Goal: Transaction & Acquisition: Purchase product/service

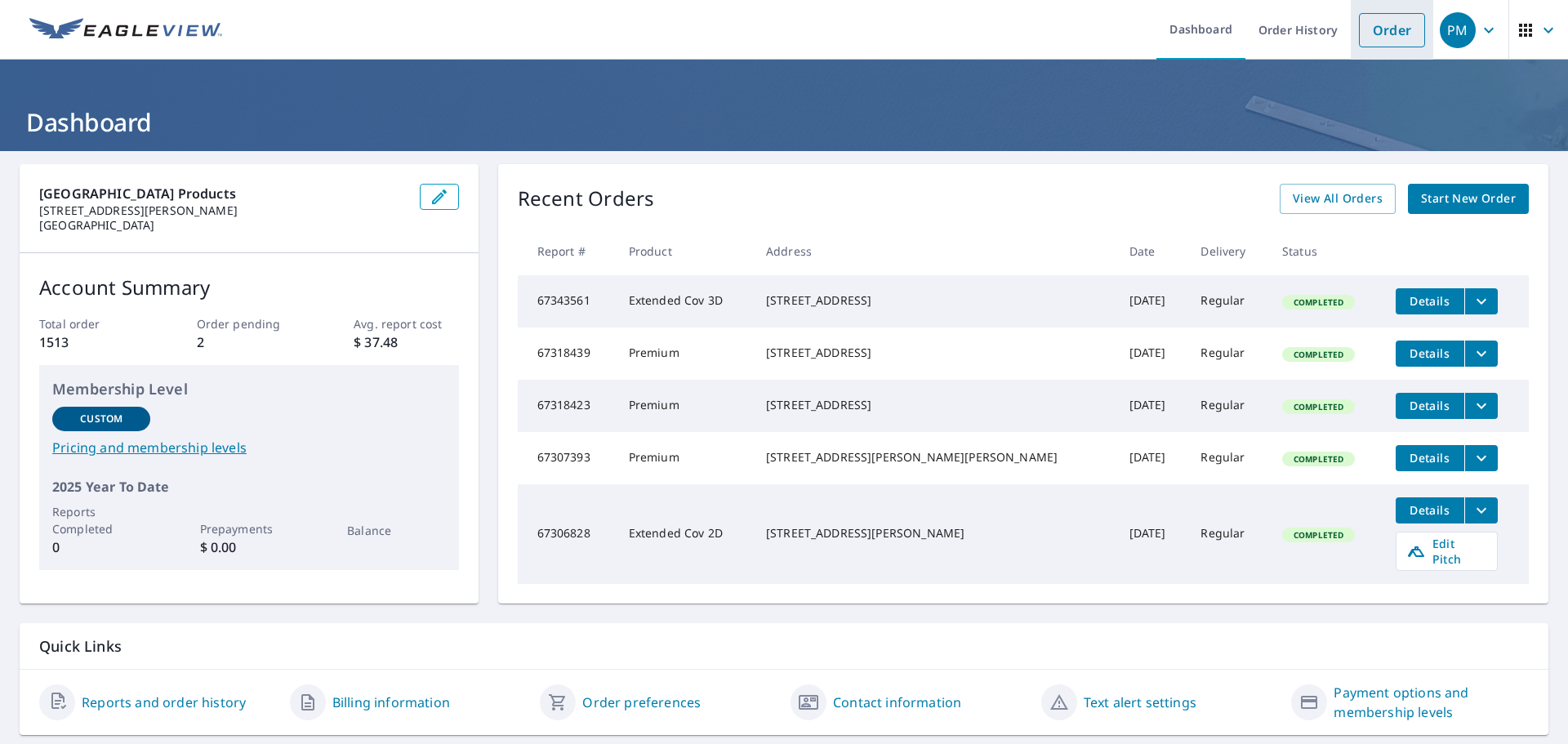
click at [1374, 26] on link "Order" at bounding box center [1392, 30] width 66 height 35
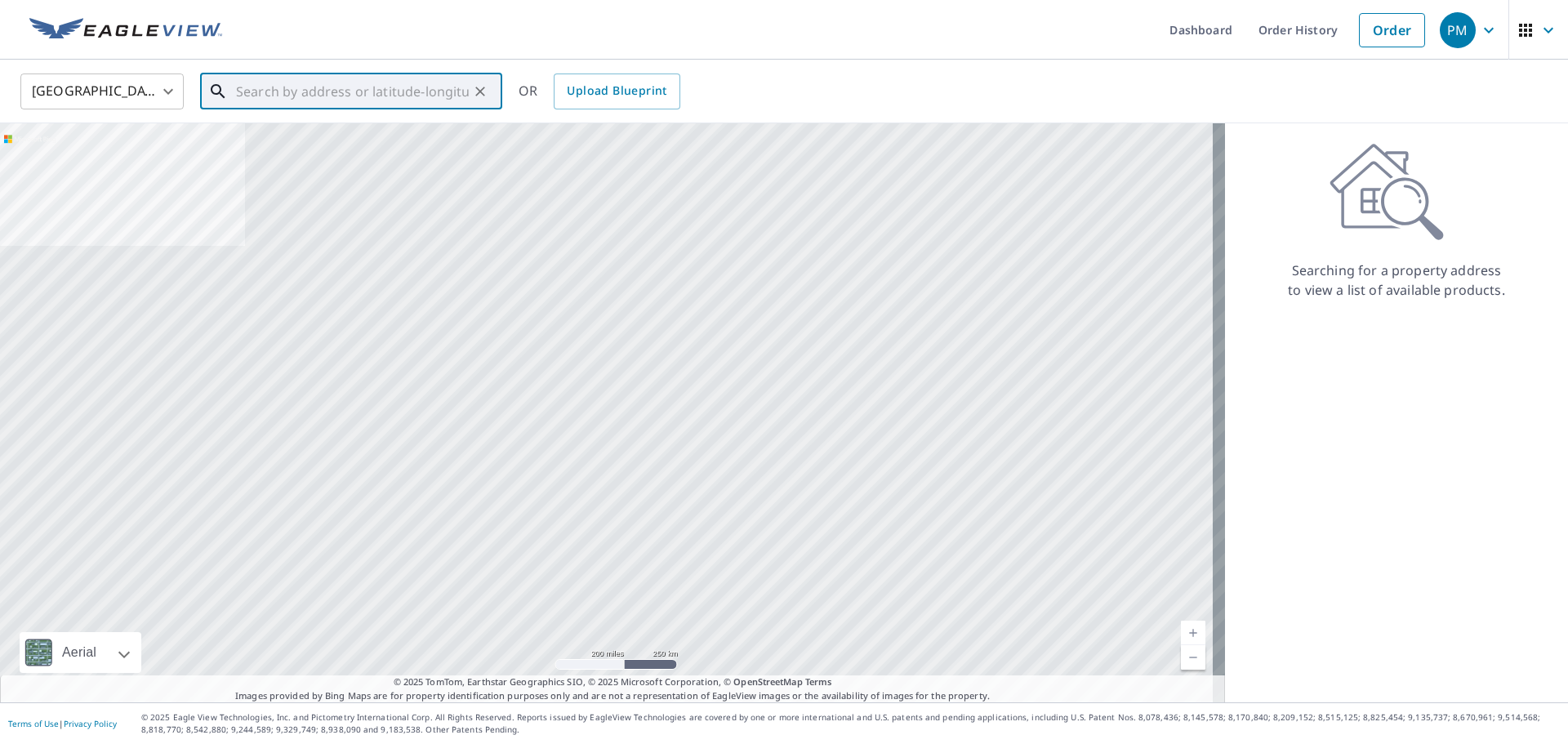
click at [370, 103] on input "text" at bounding box center [352, 91] width 232 height 45
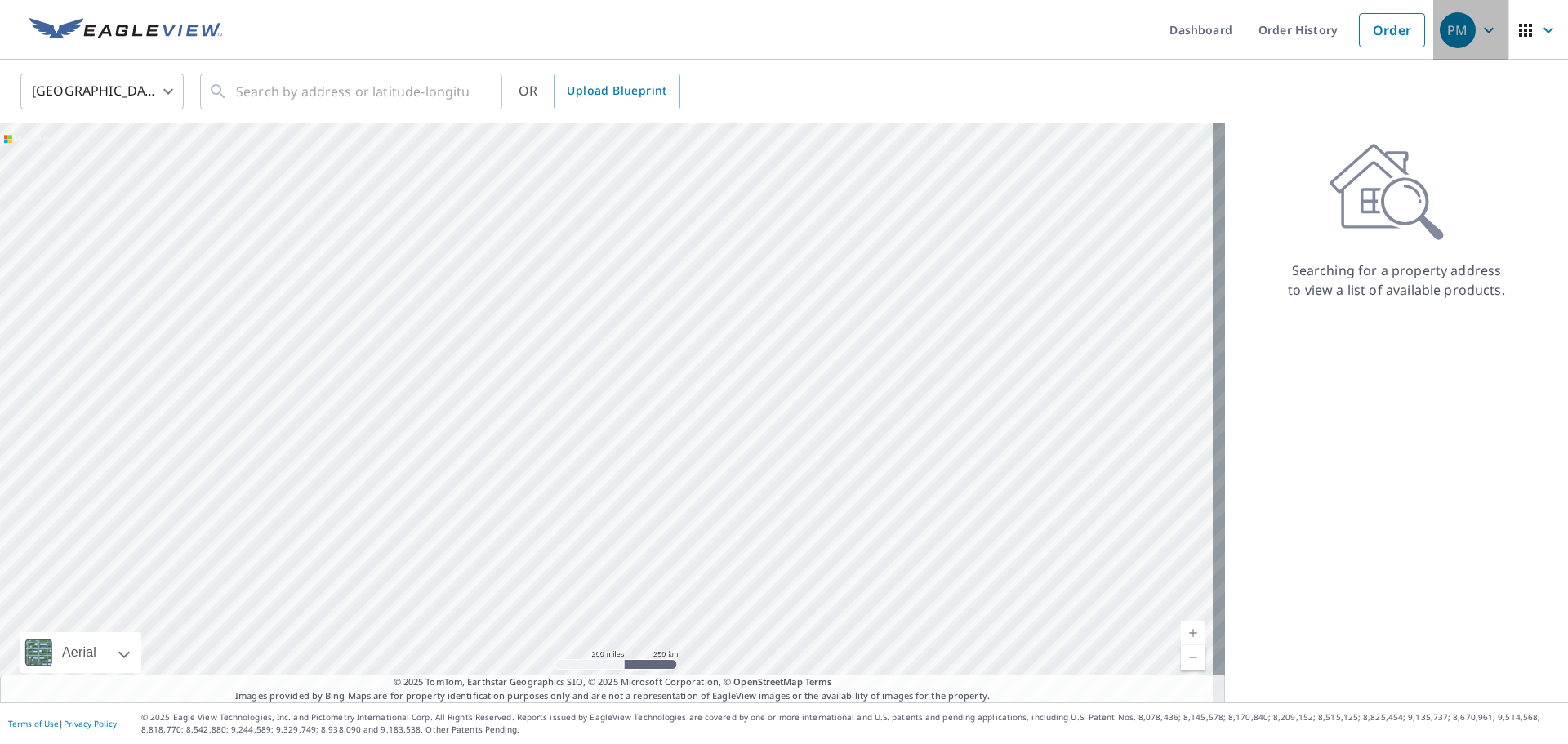
click at [1469, 17] on span "PM" at bounding box center [1471, 30] width 62 height 39
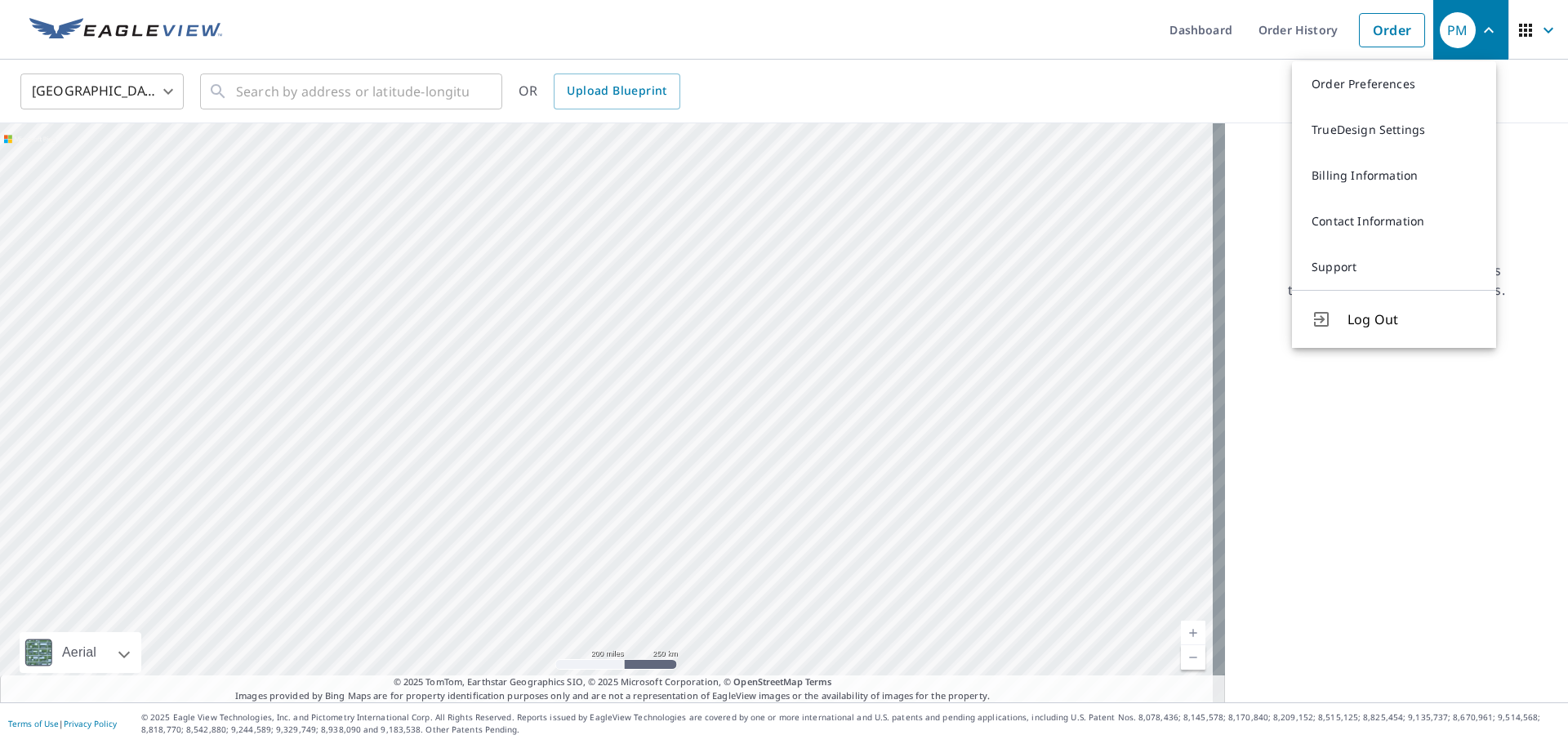
click at [1470, 16] on span "PM" at bounding box center [1471, 30] width 62 height 39
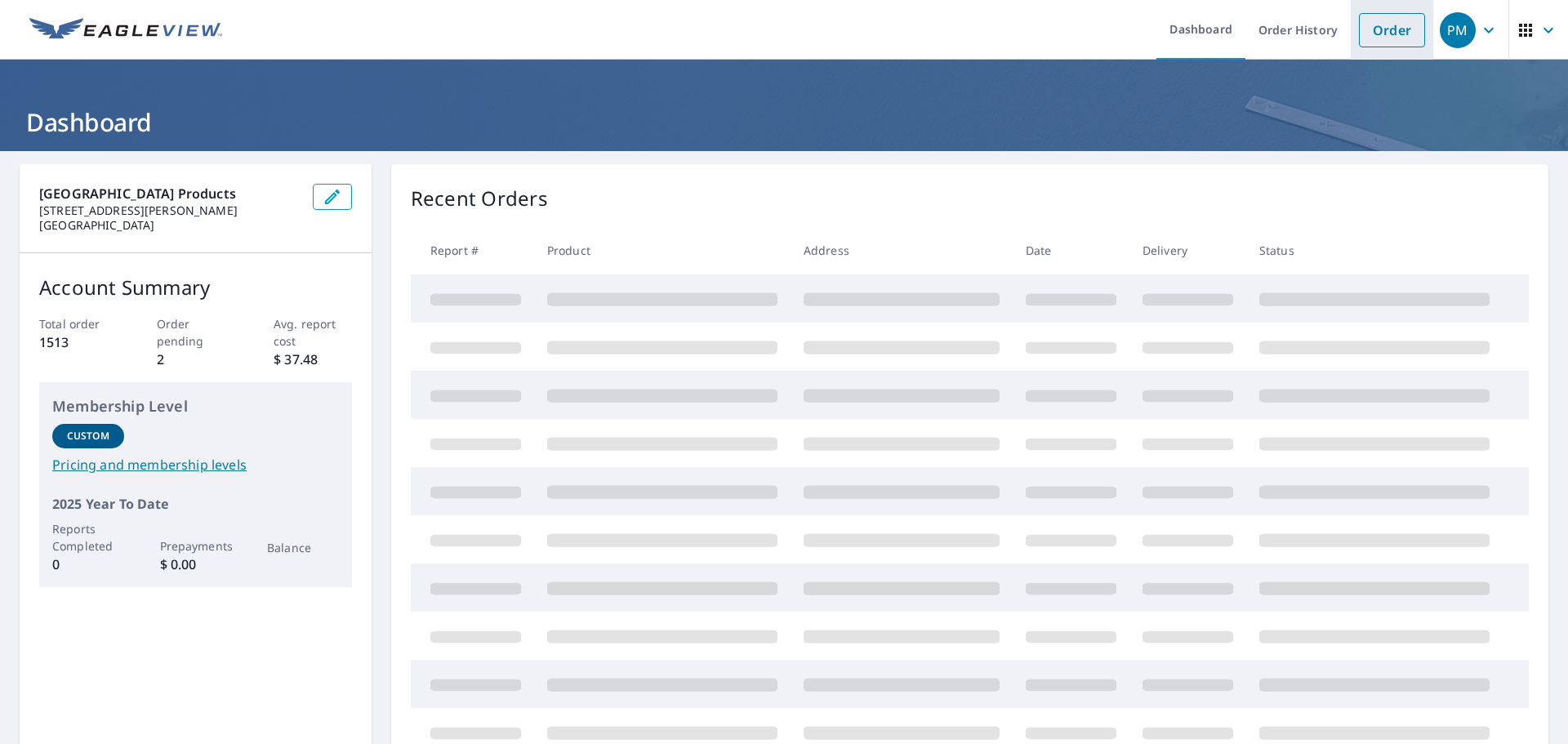
click at [1378, 31] on link "Order" at bounding box center [1392, 30] width 66 height 35
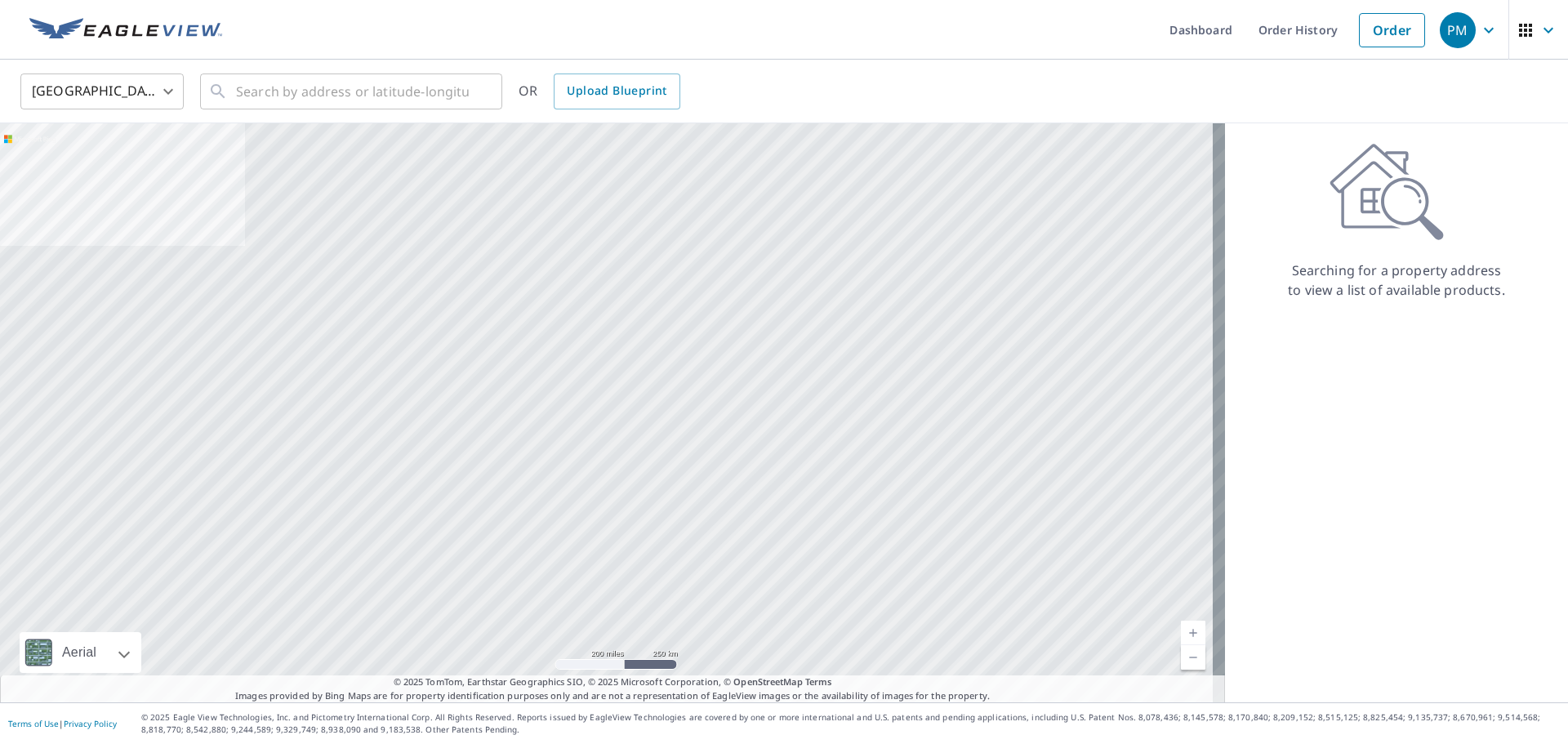
click at [1487, 27] on span "PM" at bounding box center [1471, 30] width 62 height 39
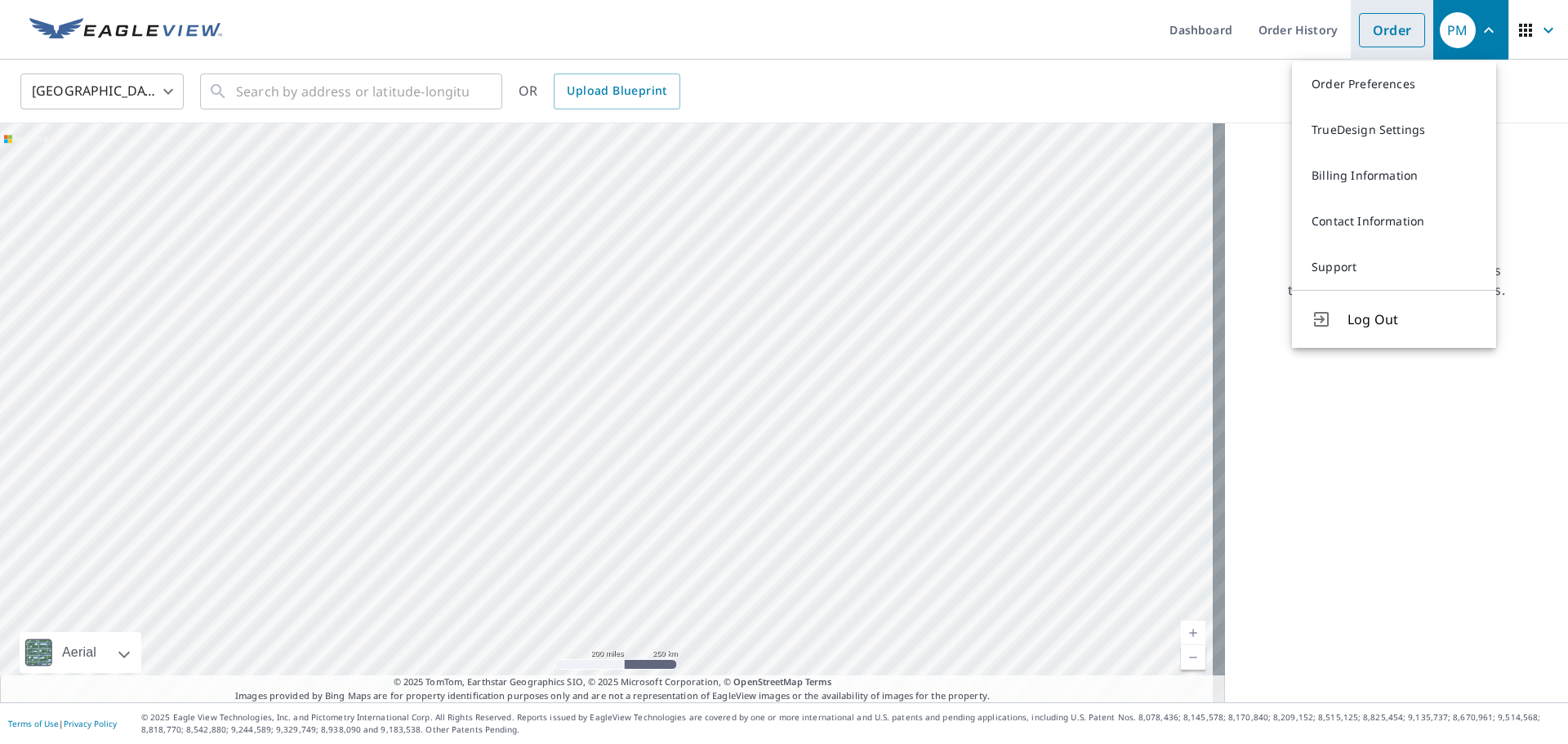
click at [1393, 35] on link "Order" at bounding box center [1392, 30] width 66 height 35
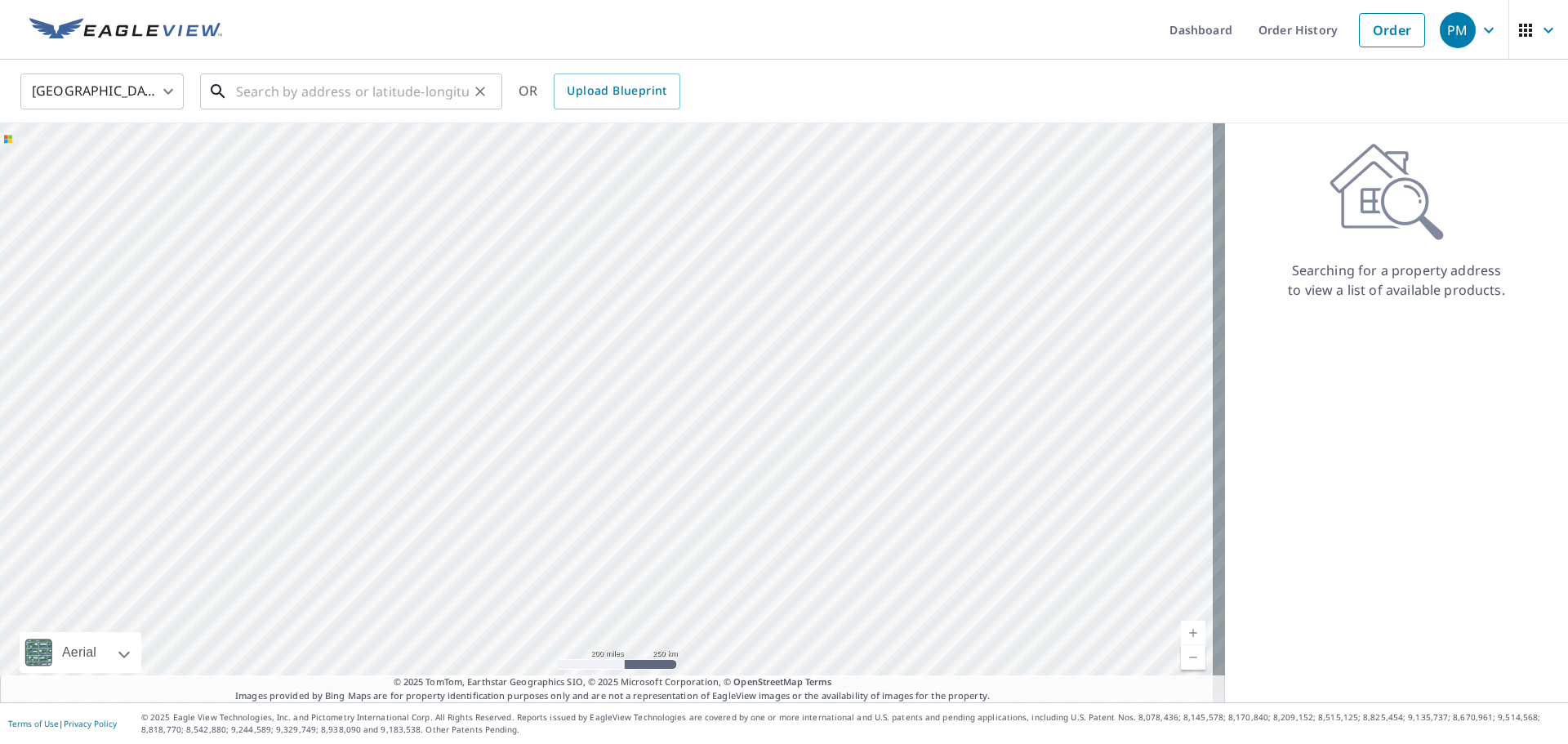
click at [365, 93] on input "text" at bounding box center [352, 91] width 232 height 45
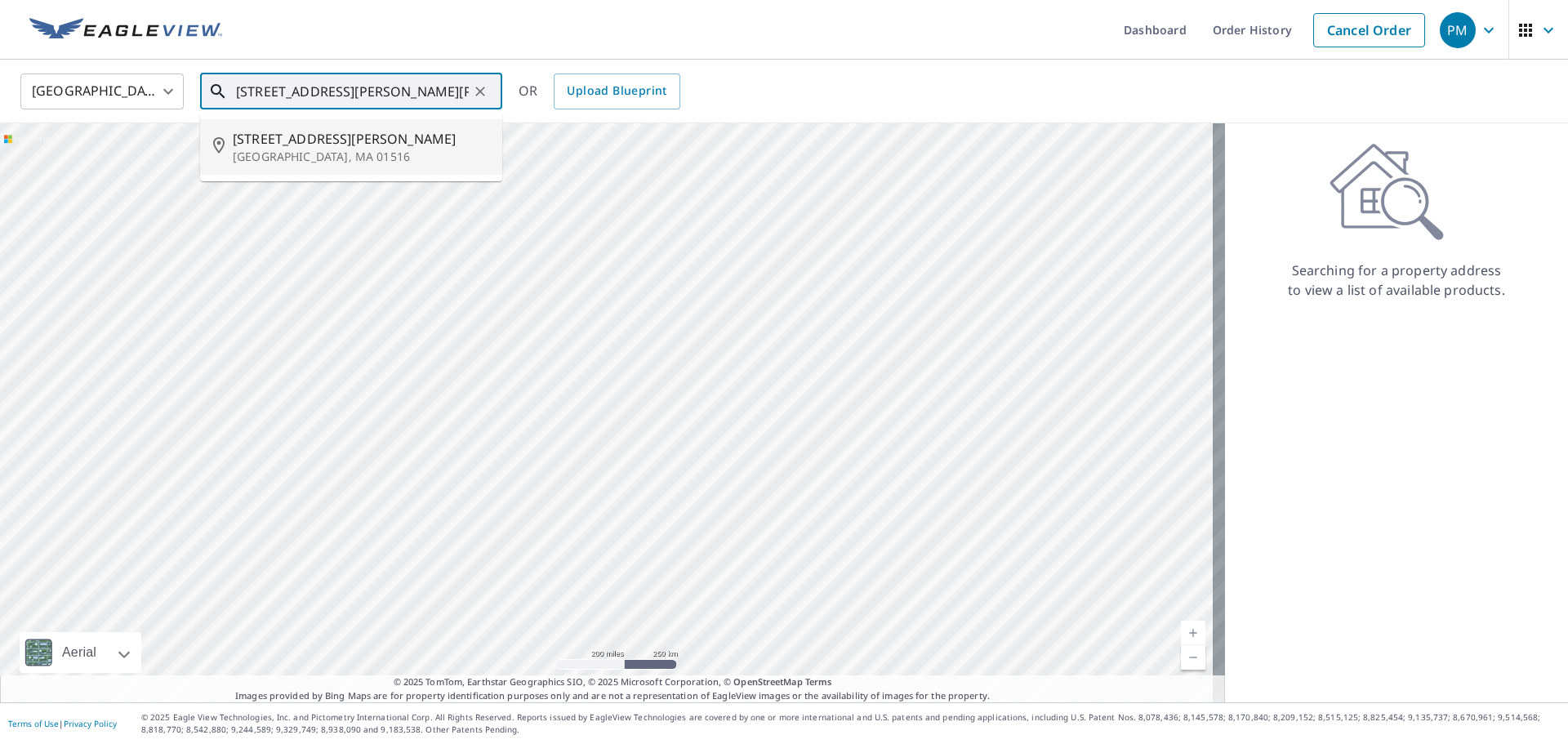
click at [311, 145] on span "79 Webster St" at bounding box center [361, 139] width 256 height 20
type input "79 Webster St Douglas, MA 01516"
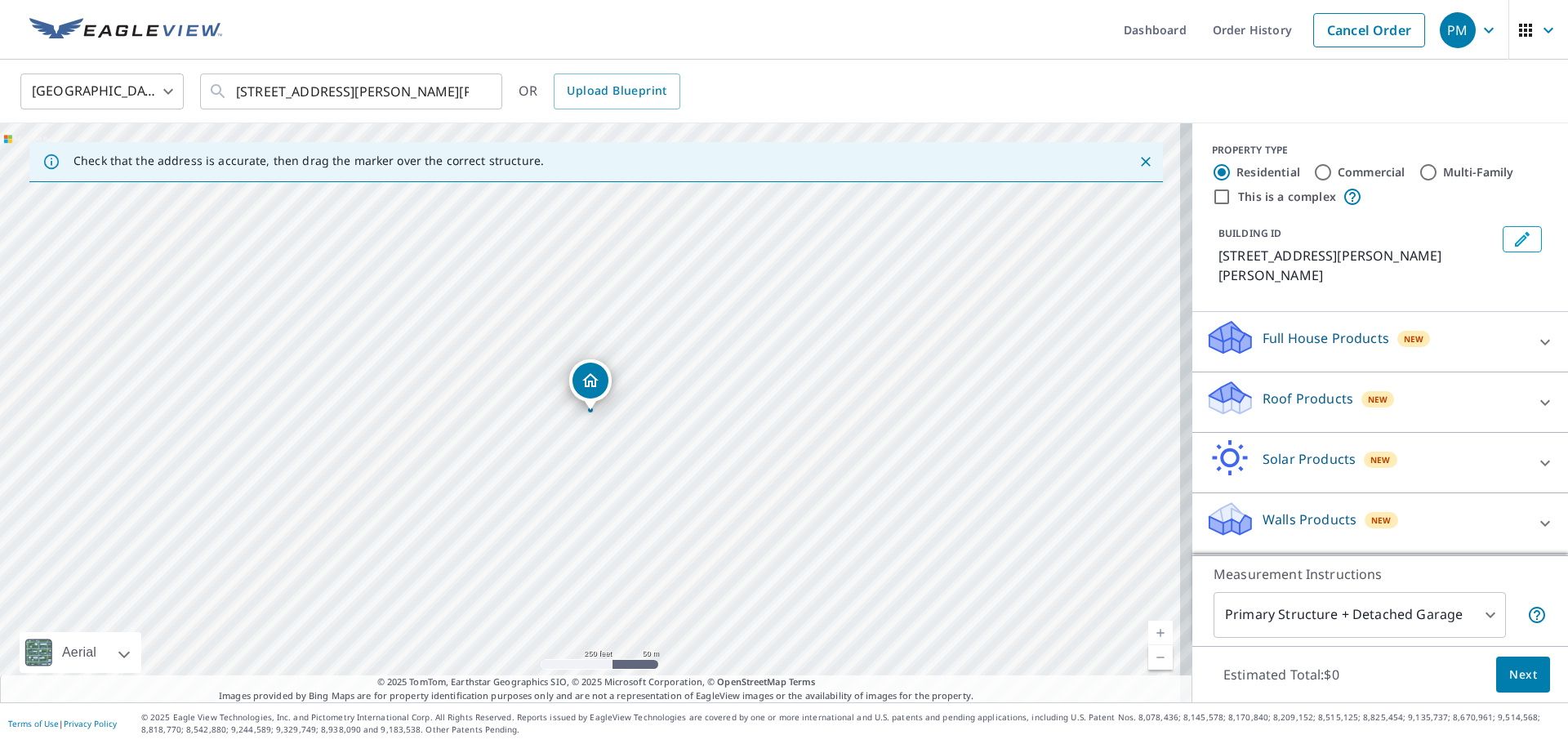
click at [1498, 319] on div "Full House Products New" at bounding box center [1366, 342] width 321 height 46
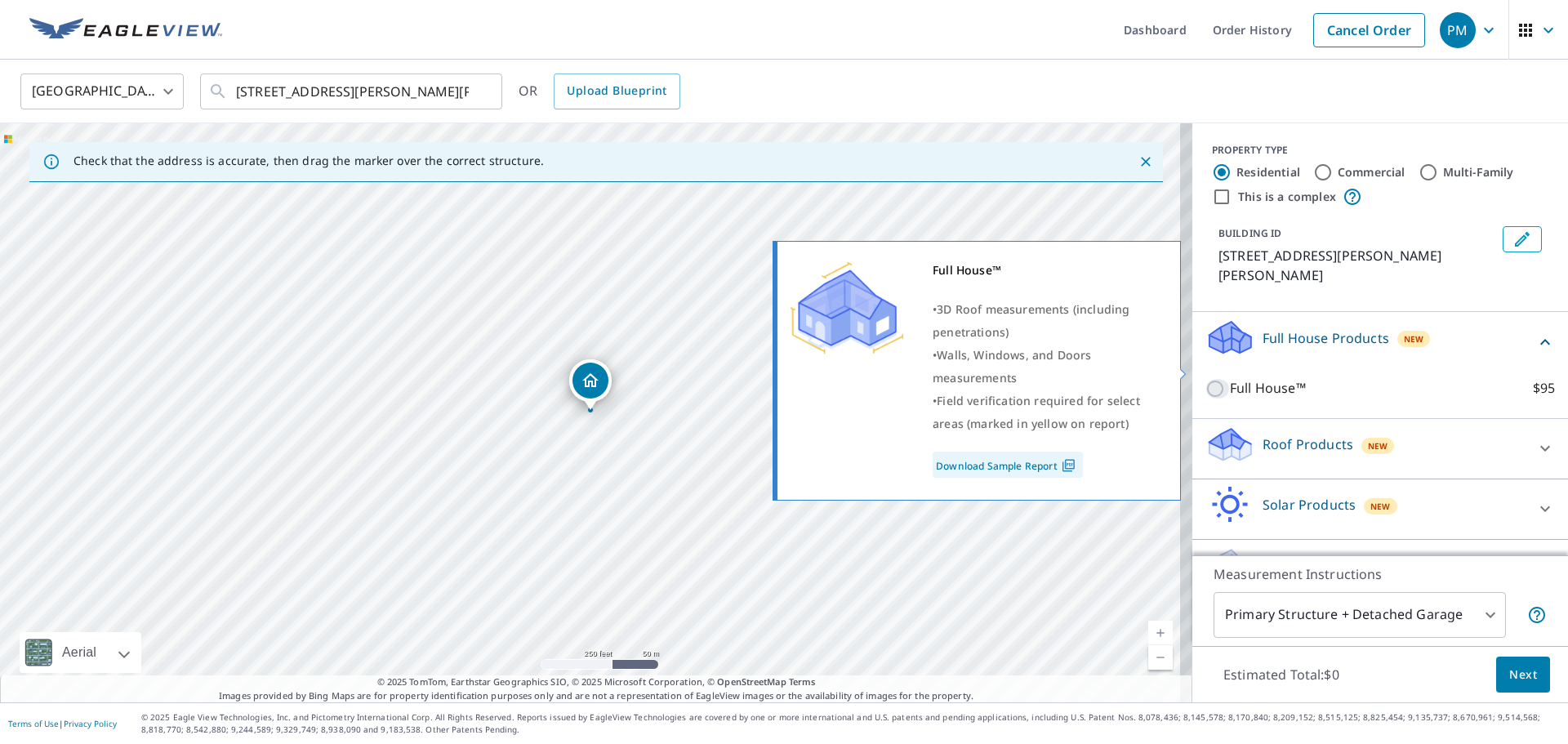
click at [1206, 379] on input "Full House™ $95" at bounding box center [1218, 389] width 25 height 20
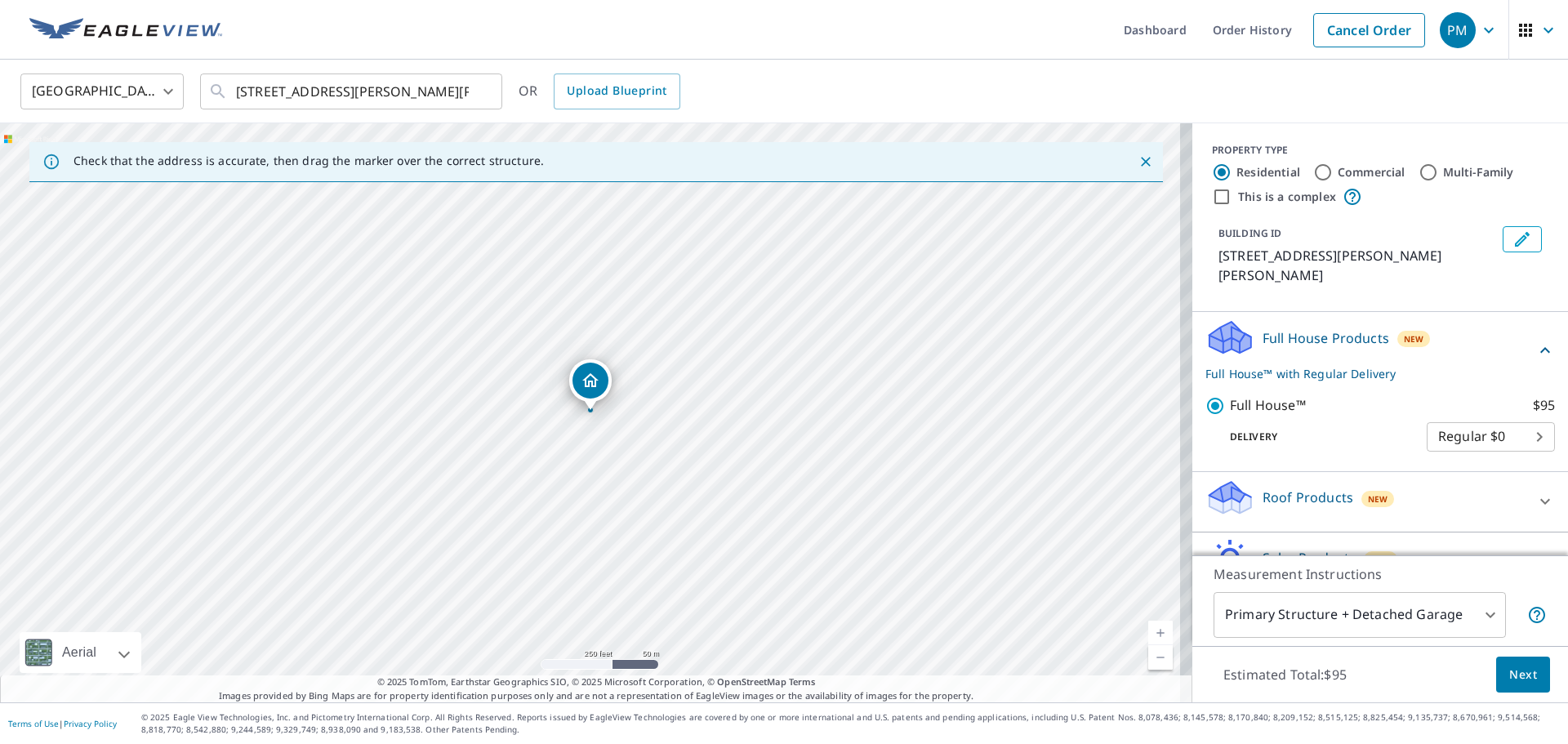
scroll to position [78, 0]
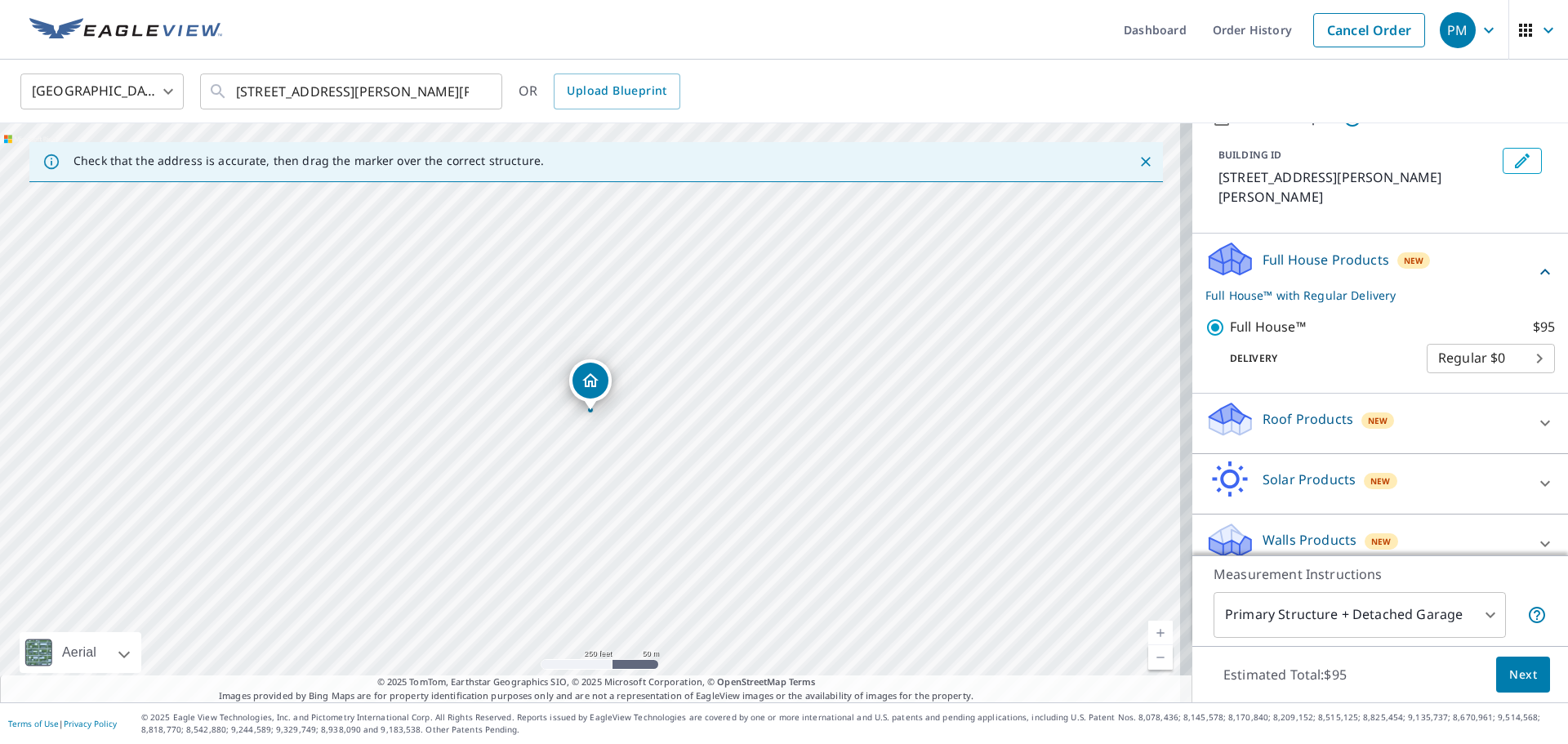
click at [1535, 534] on icon at bounding box center [1545, 544] width 20 height 20
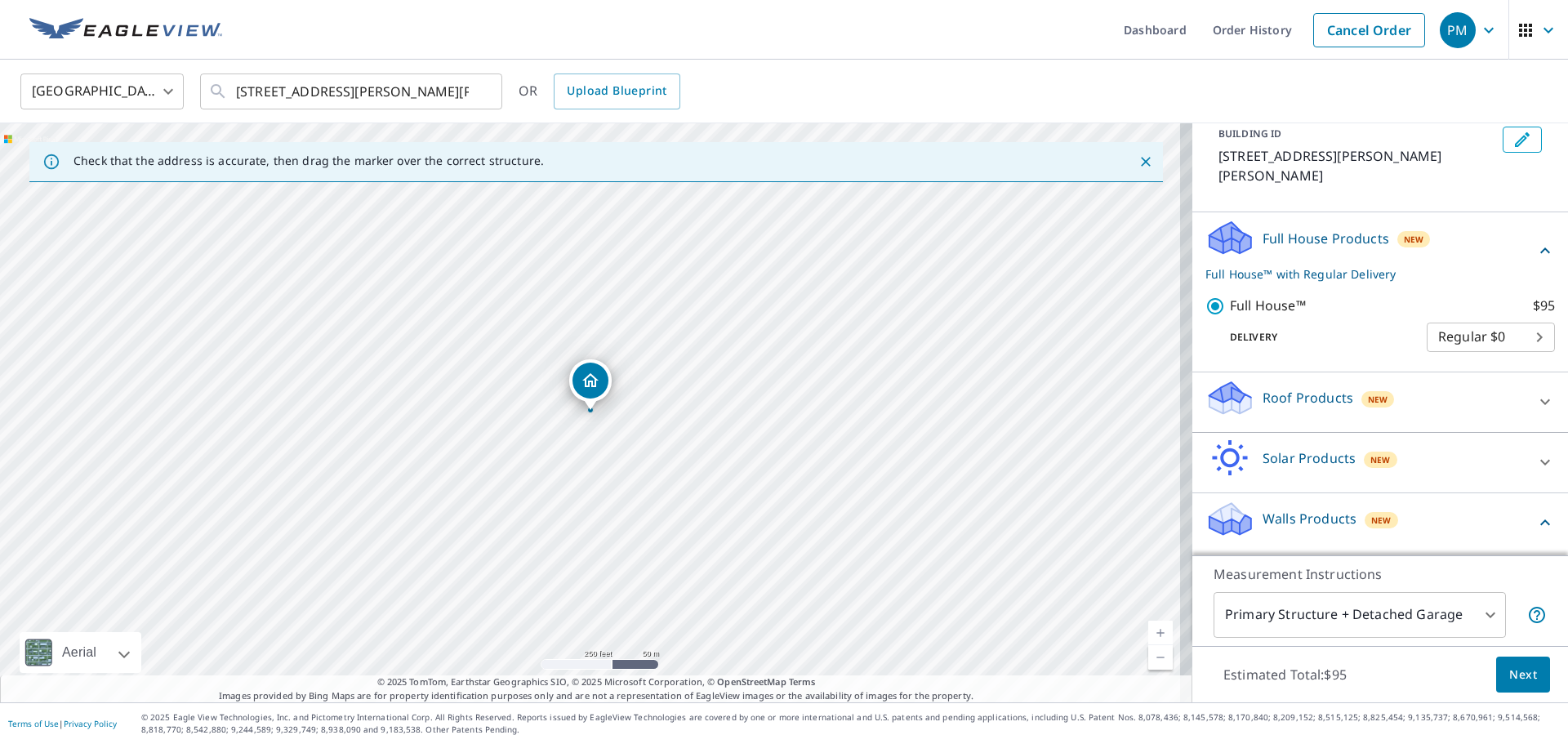
scroll to position [0, 0]
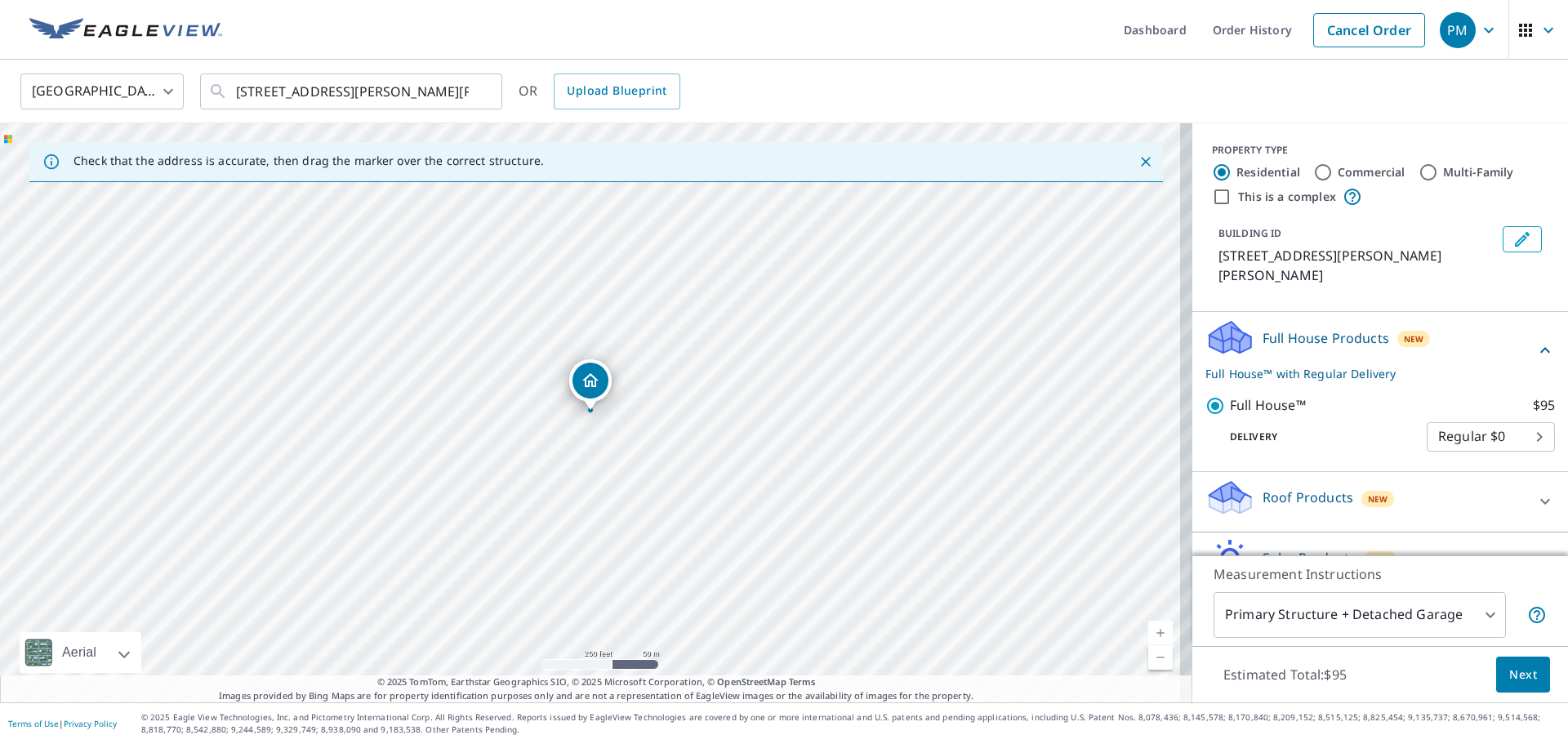
click at [1340, 365] on p "Full House™ with Regular Delivery" at bounding box center [1370, 373] width 330 height 17
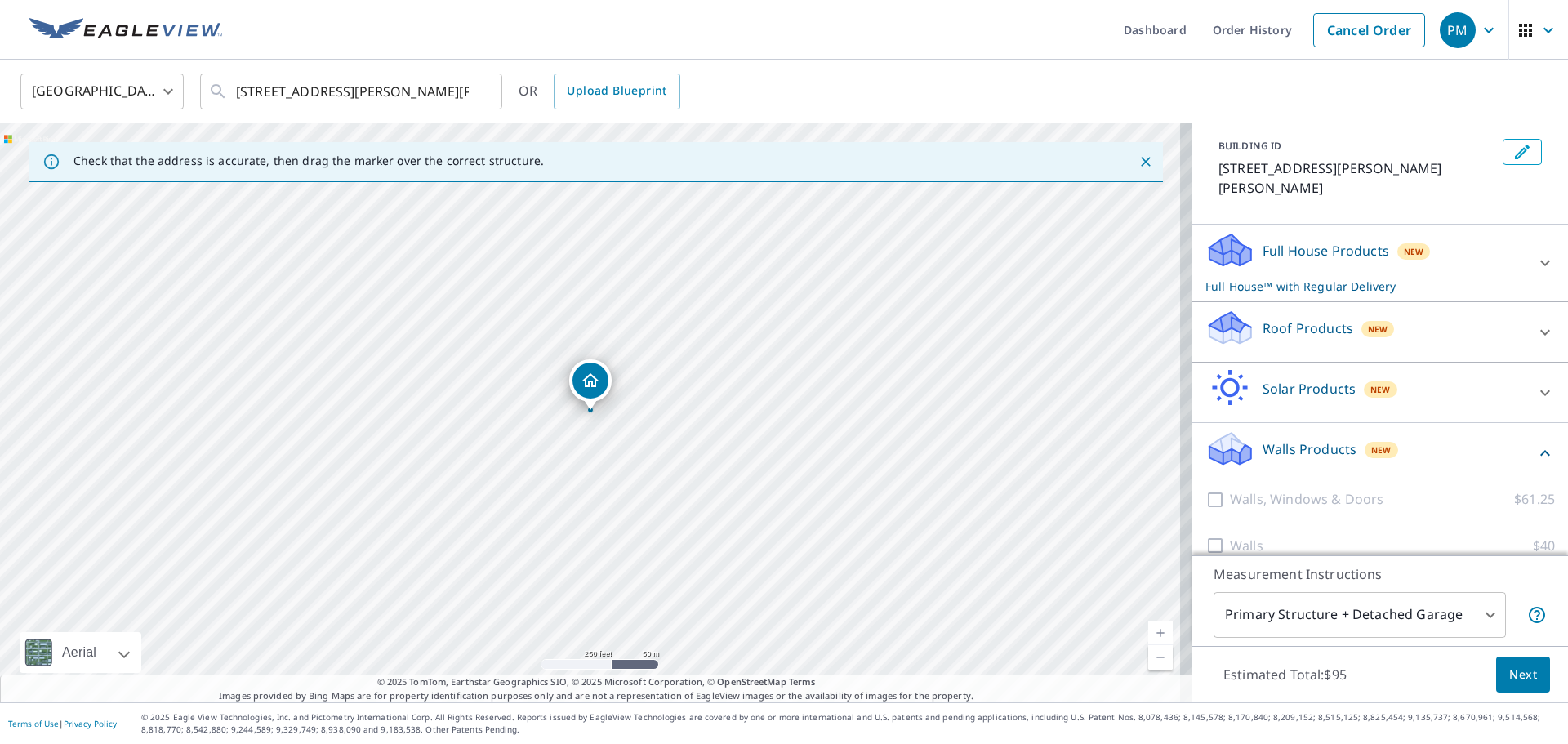
scroll to position [88, 0]
click at [1230, 535] on p "Walls" at bounding box center [1247, 545] width 34 height 20
click at [1210, 535] on div at bounding box center [1218, 545] width 25 height 20
click at [1230, 488] on p "Walls, Windows & Doors" at bounding box center [1306, 497] width 153 height 20
click at [1359, 240] on p "Full House Products" at bounding box center [1326, 250] width 126 height 20
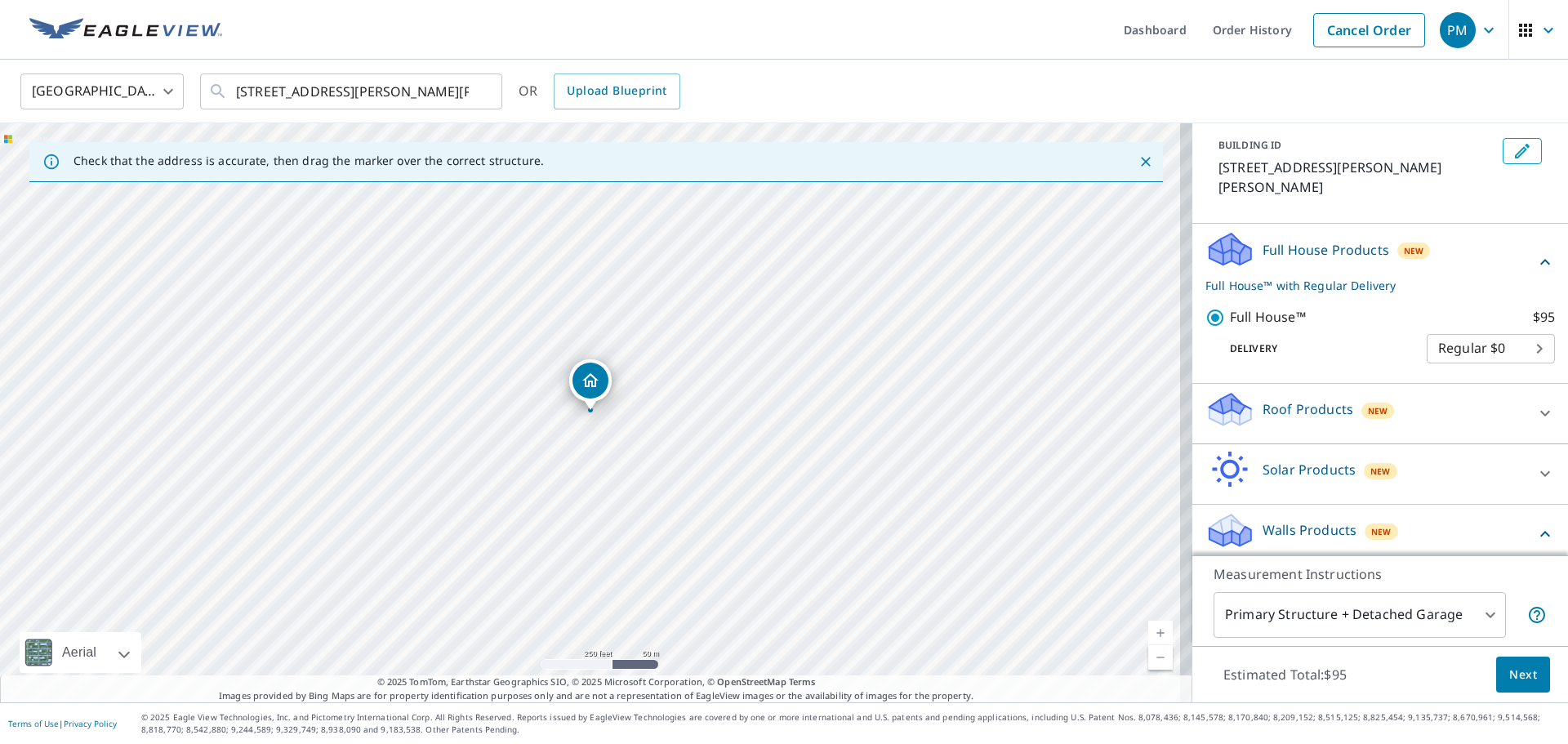
click at [1262, 529] on div "Walls Products New" at bounding box center [1370, 534] width 330 height 46
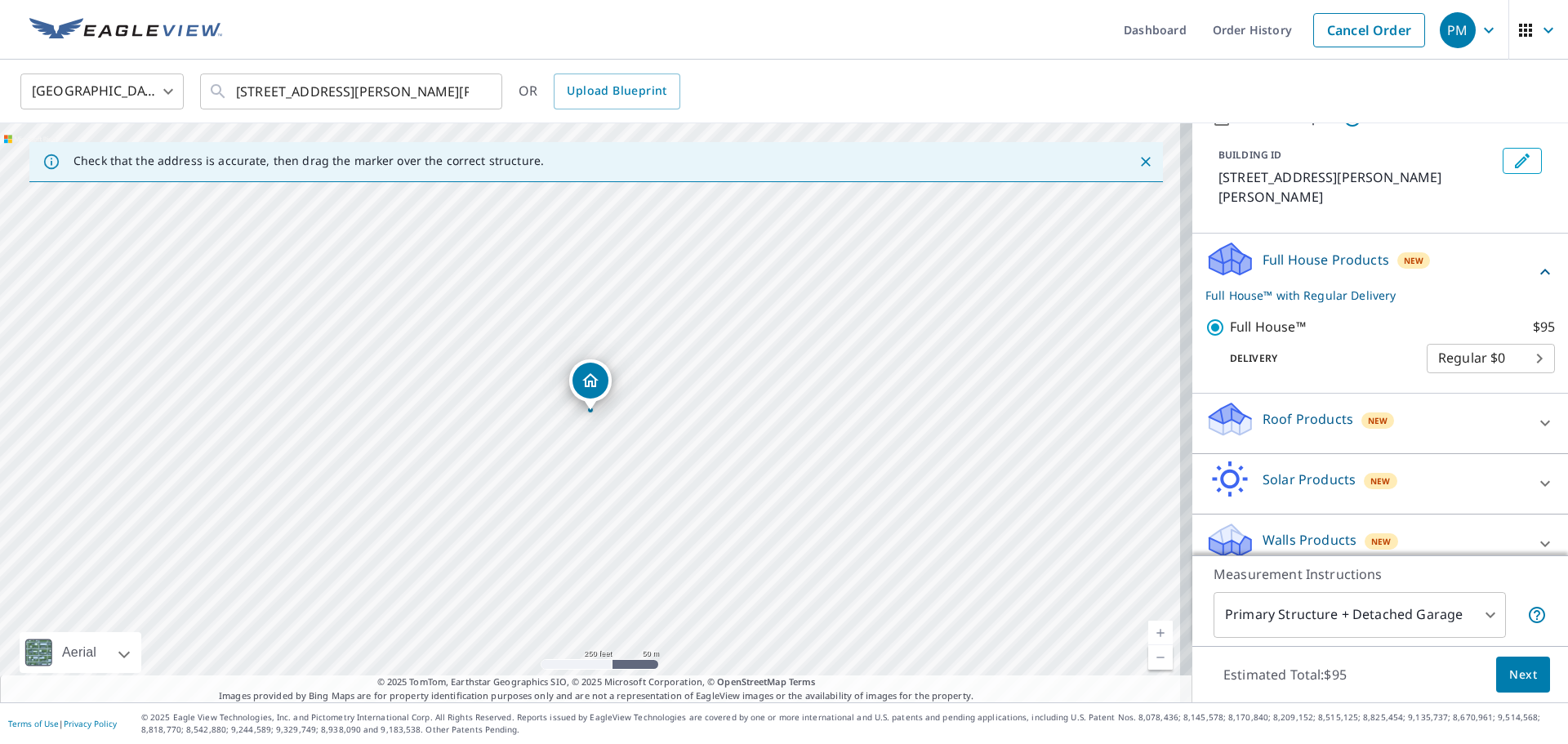
click at [1535, 534] on icon at bounding box center [1545, 544] width 20 height 20
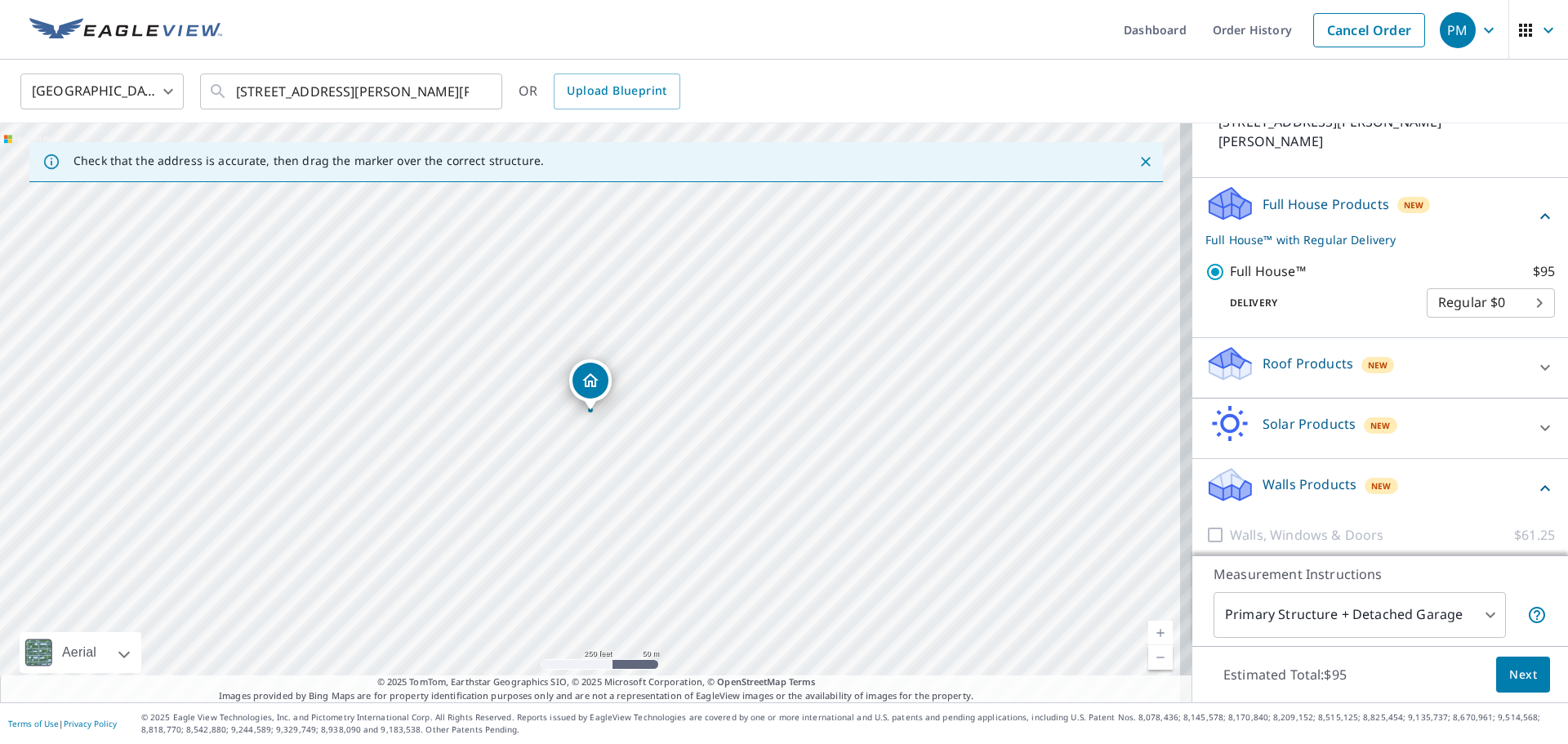
scroll to position [171, 0]
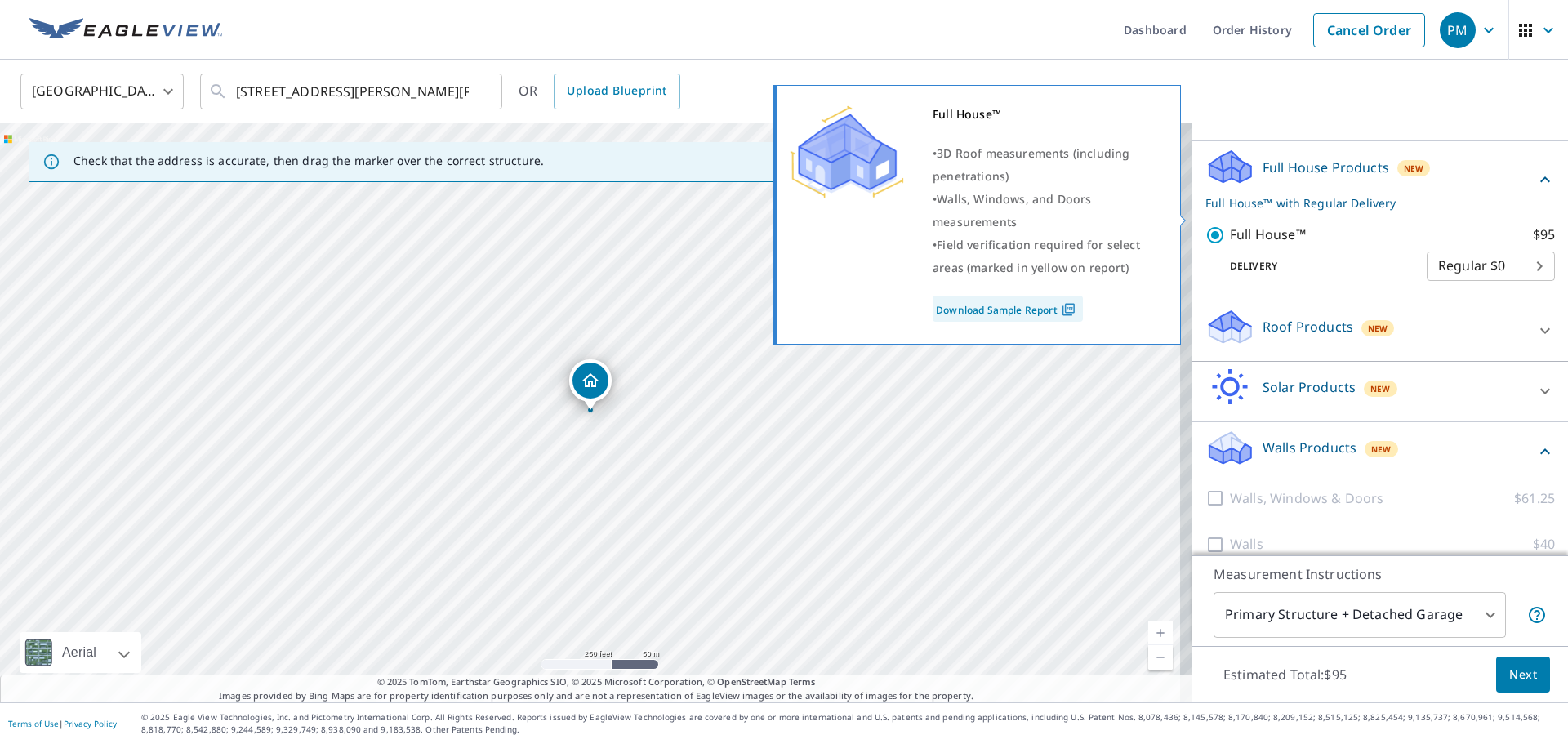
click at [1209, 225] on input "Full House™ $95" at bounding box center [1218, 235] width 25 height 20
checkbox input "false"
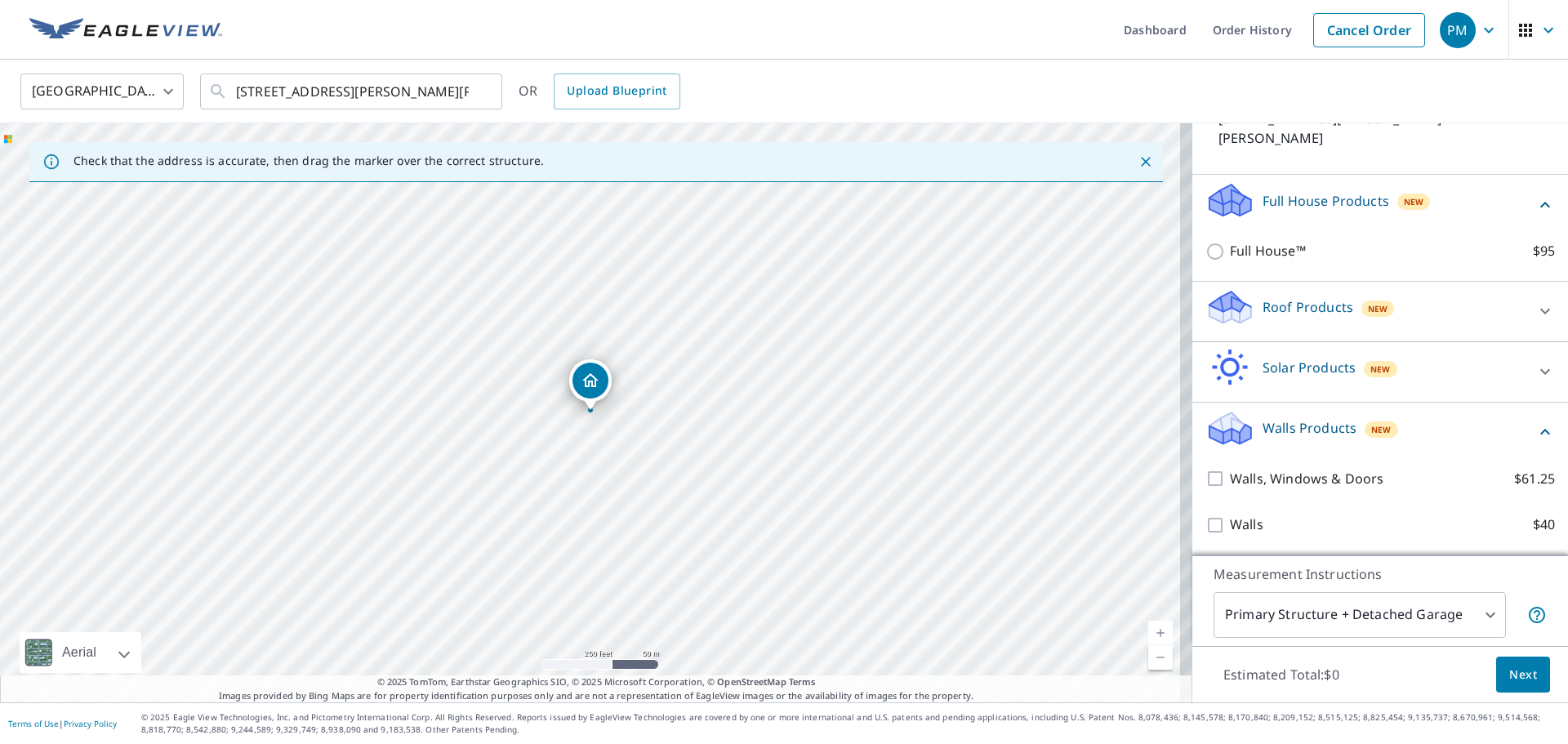
scroll to position [117, 0]
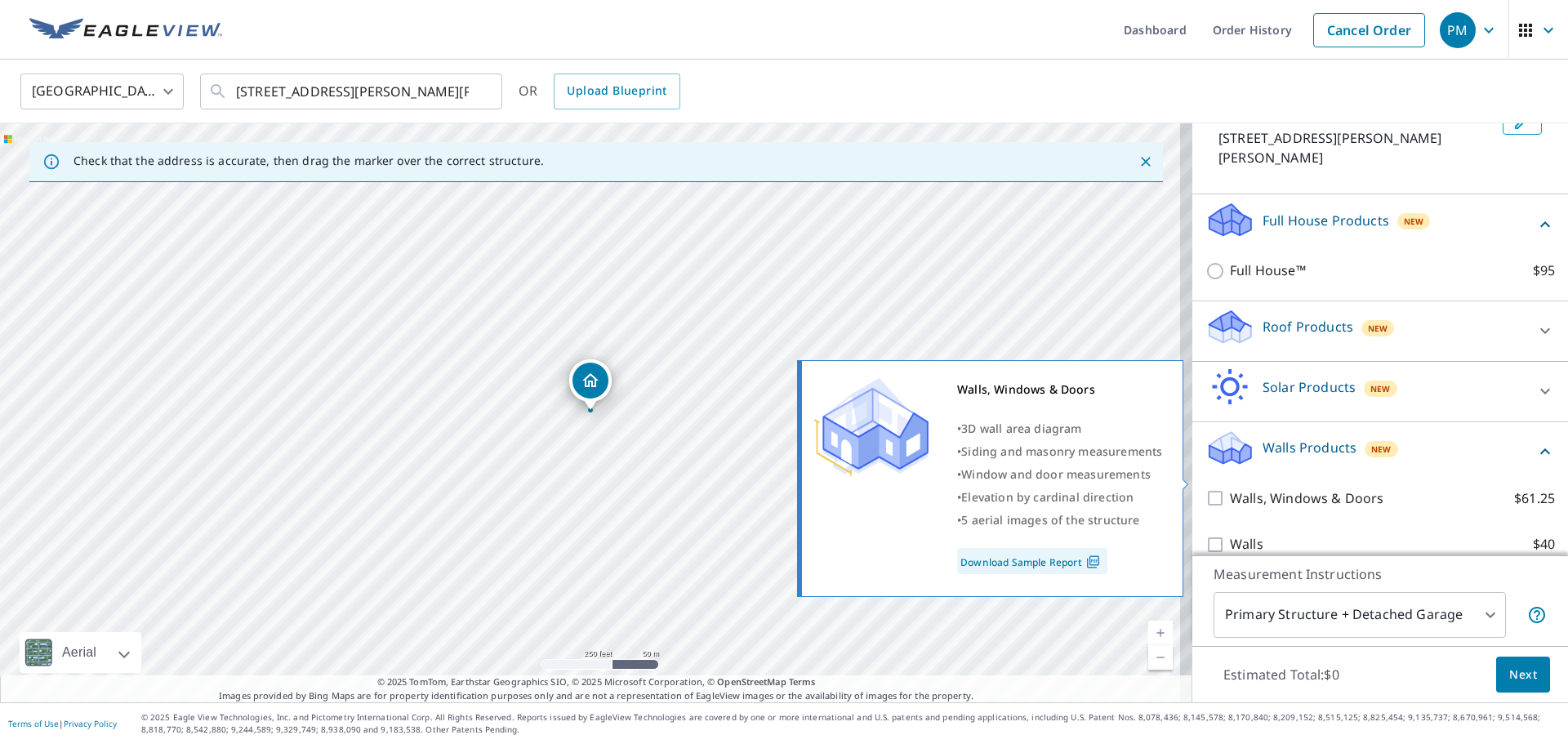
click at [1247, 488] on p "Walls, Windows & Doors" at bounding box center [1306, 497] width 153 height 20
click at [1230, 488] on input "Walls, Windows & Doors $61.25" at bounding box center [1218, 497] width 25 height 20
checkbox input "true"
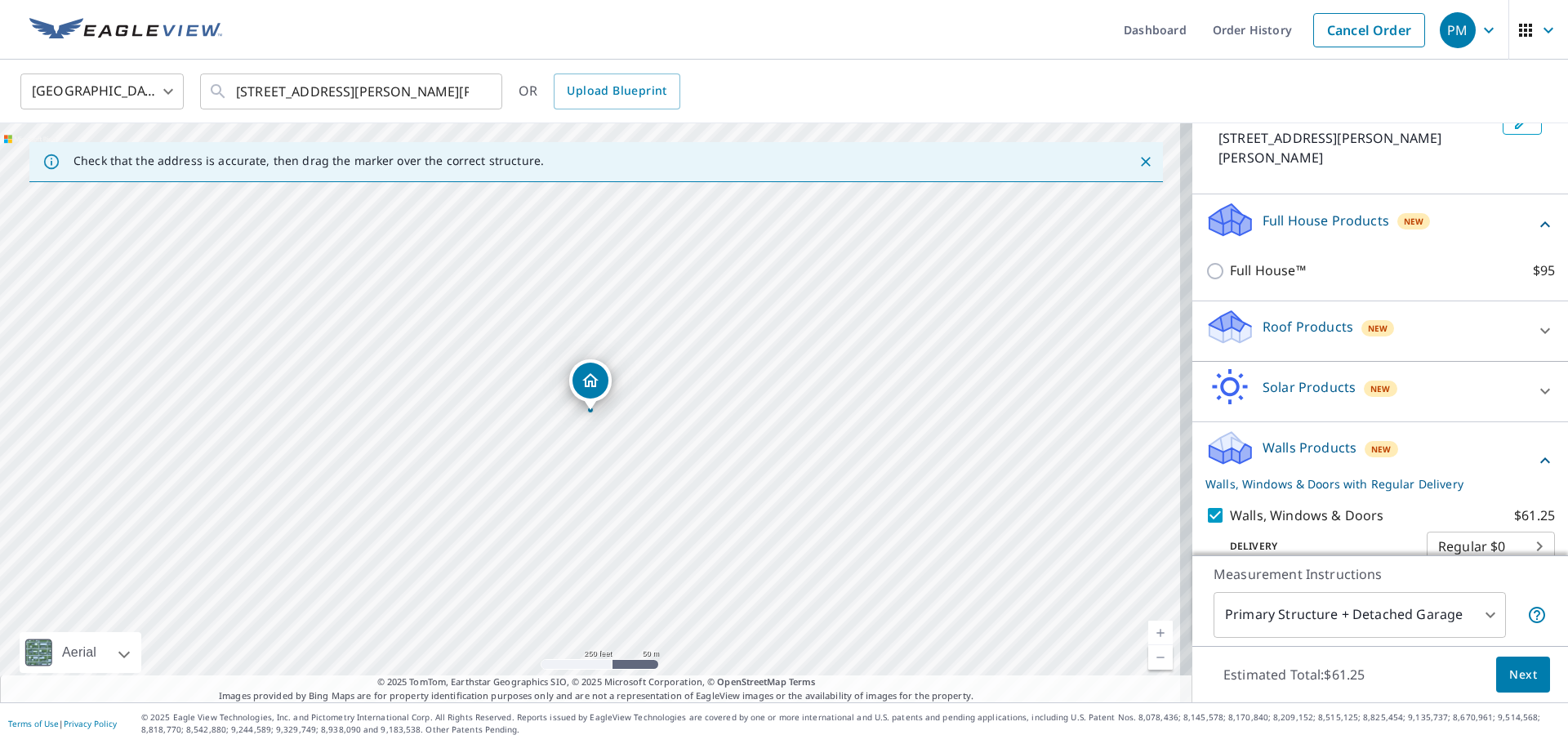
scroll to position [171, 0]
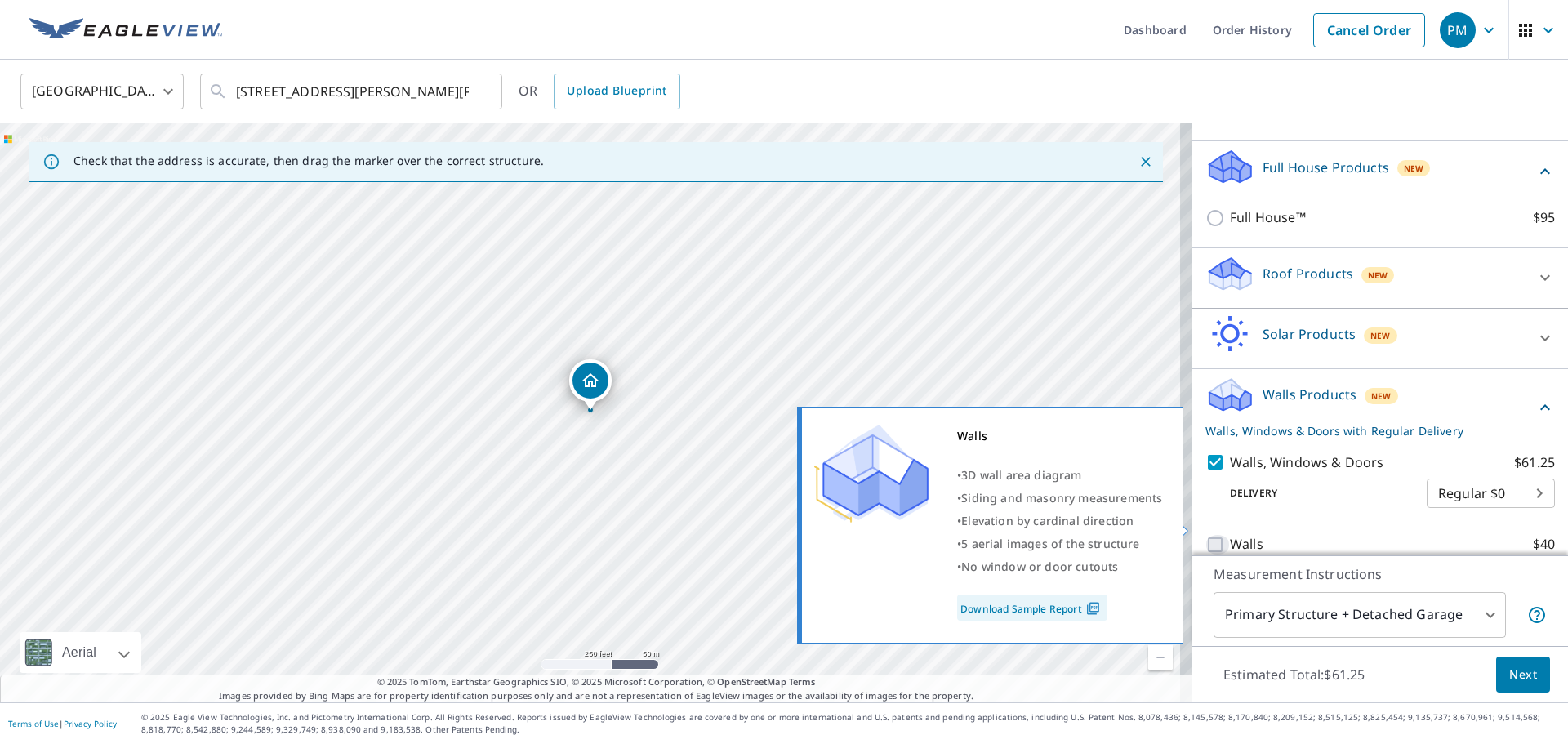
click at [1206, 535] on input "Walls $40" at bounding box center [1218, 545] width 25 height 20
checkbox input "true"
checkbox input "false"
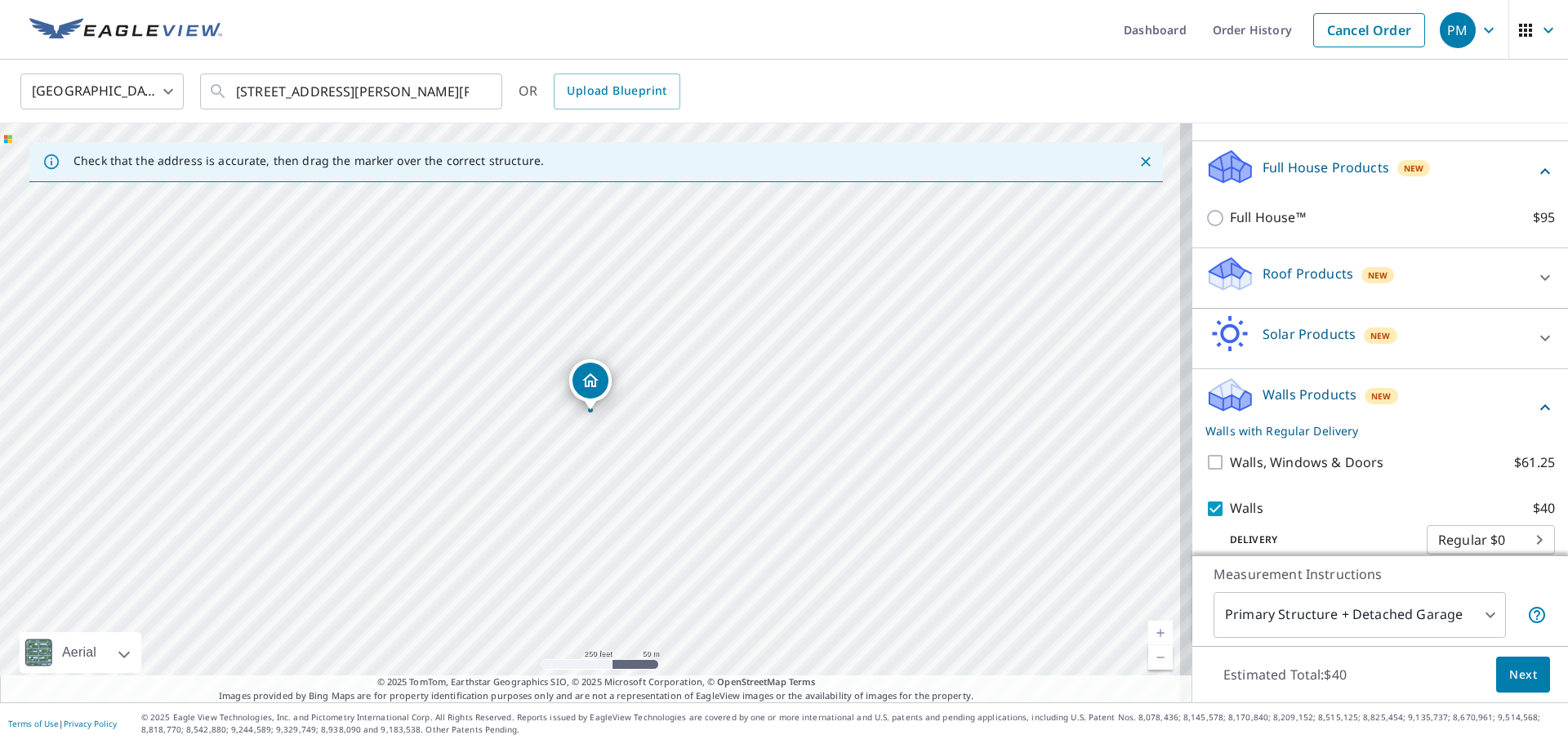
click at [1241, 194] on div "Full House™ $95" at bounding box center [1380, 217] width 350 height 46
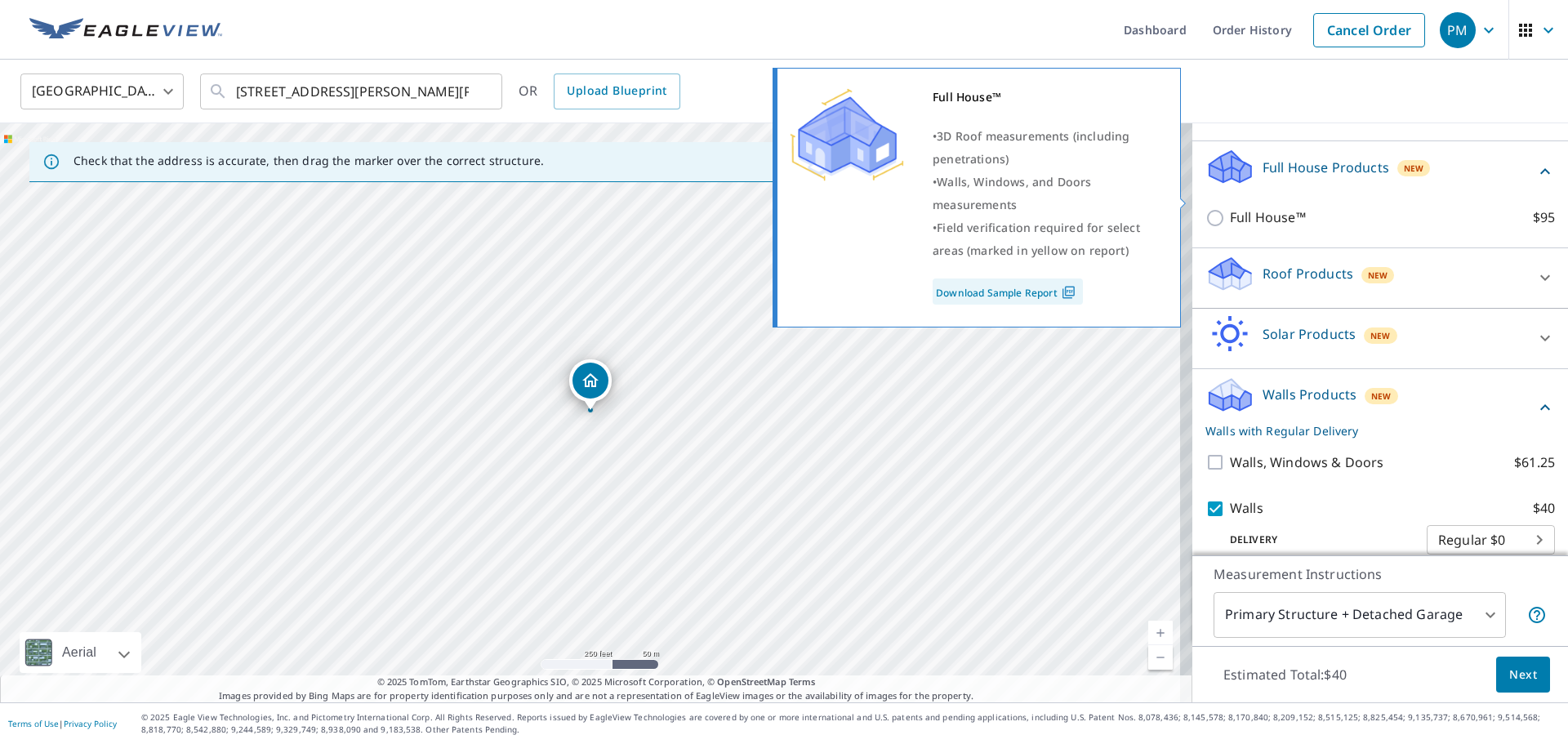
click at [1243, 207] on p "Full House™" at bounding box center [1267, 217] width 76 height 20
click at [1230, 208] on input "Full House™ $95" at bounding box center [1218, 218] width 25 height 20
checkbox input "true"
checkbox input "false"
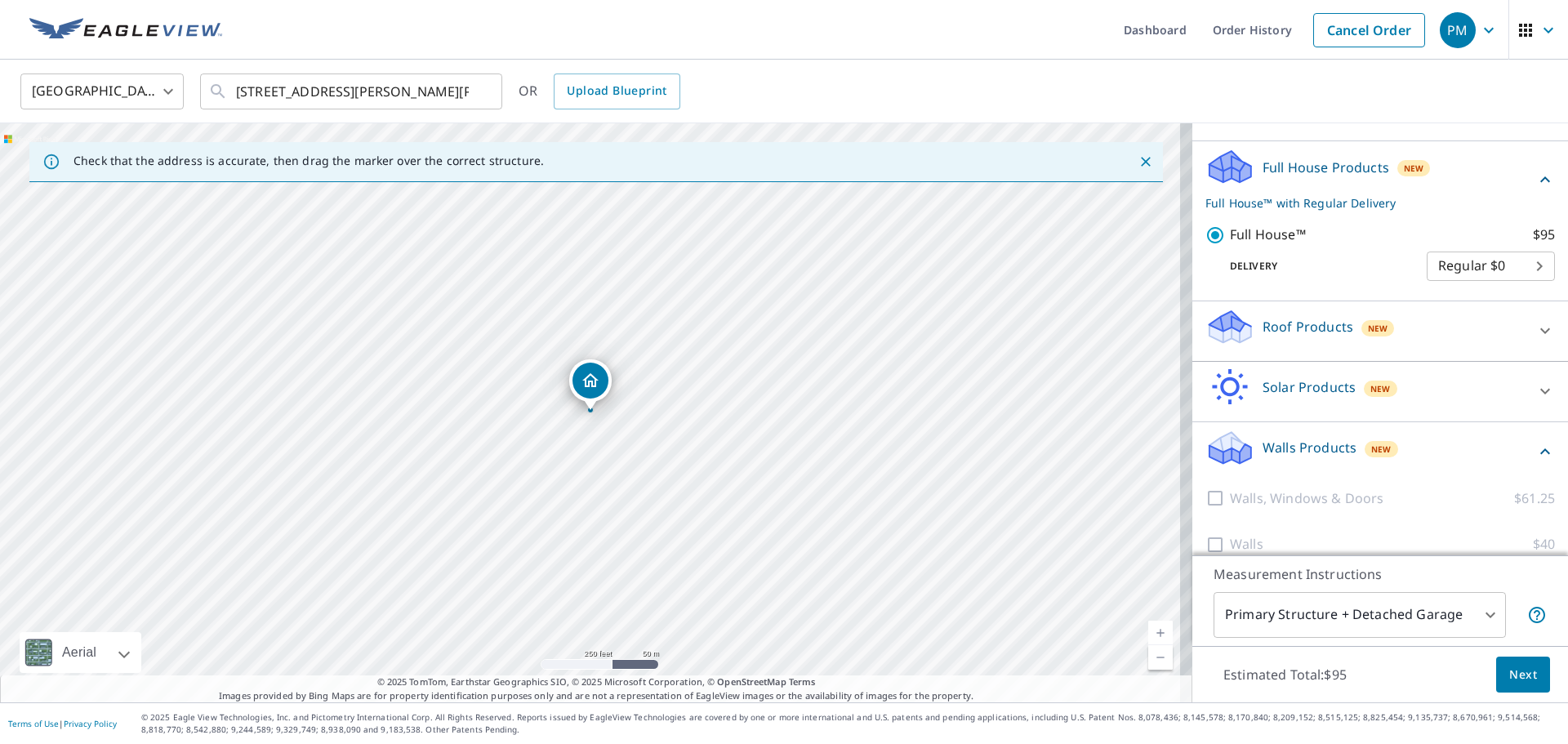
click at [1243, 212] on div "Full House™ $95 Delivery Regular $0 8 ​" at bounding box center [1380, 253] width 350 height 83
click at [1207, 245] on div "Delivery Regular $0 8 ​" at bounding box center [1380, 263] width 350 height 36
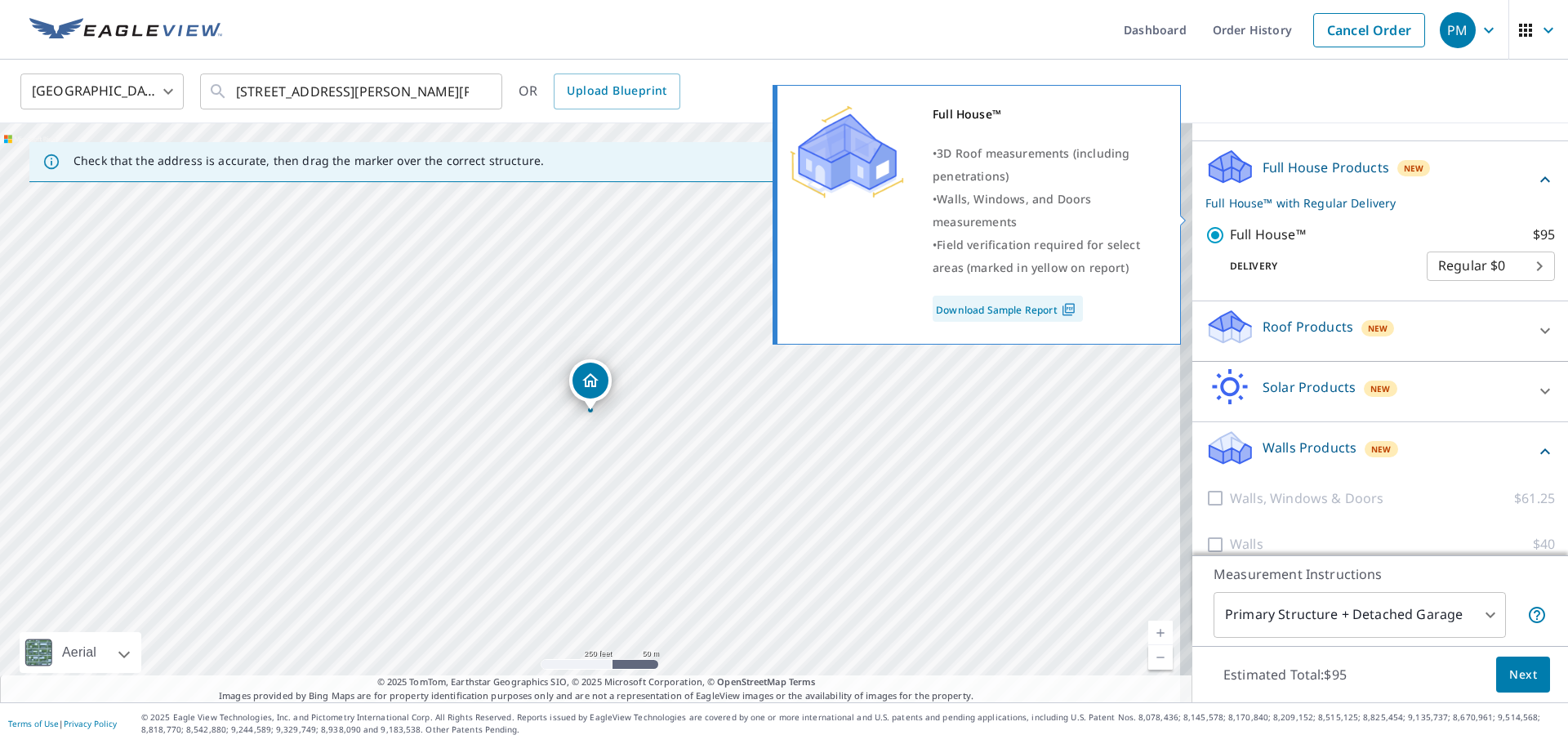
click at [1176, 207] on div "Full House™ • 3D Roof measurements (including penetrations) • Walls, Windows, a…" at bounding box center [977, 214] width 409 height 260
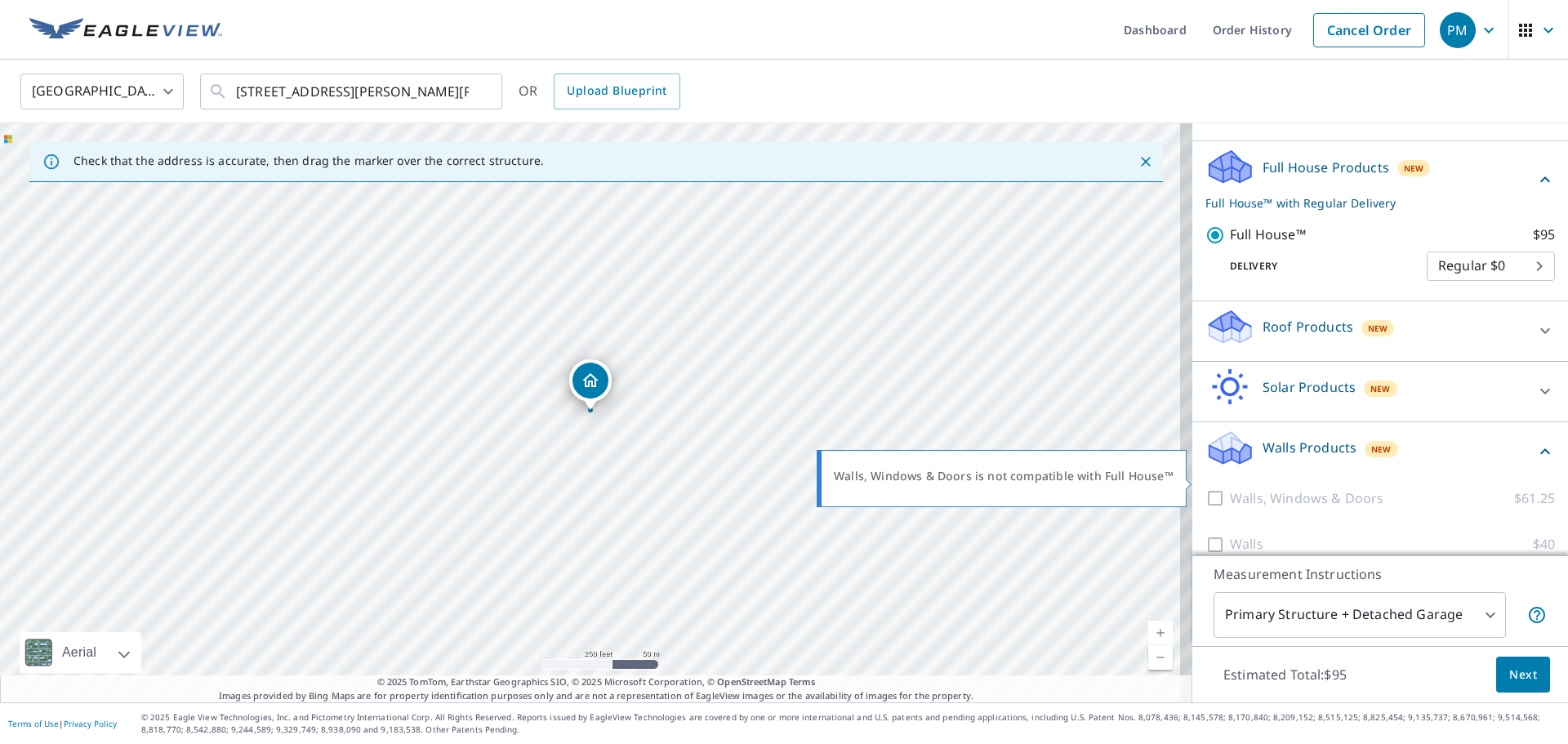
click at [1238, 488] on p "Walls, Windows & Doors" at bounding box center [1306, 497] width 153 height 20
click at [1230, 488] on p "Walls, Windows & Doors" at bounding box center [1306, 497] width 153 height 20
click at [1215, 488] on div at bounding box center [1218, 497] width 25 height 20
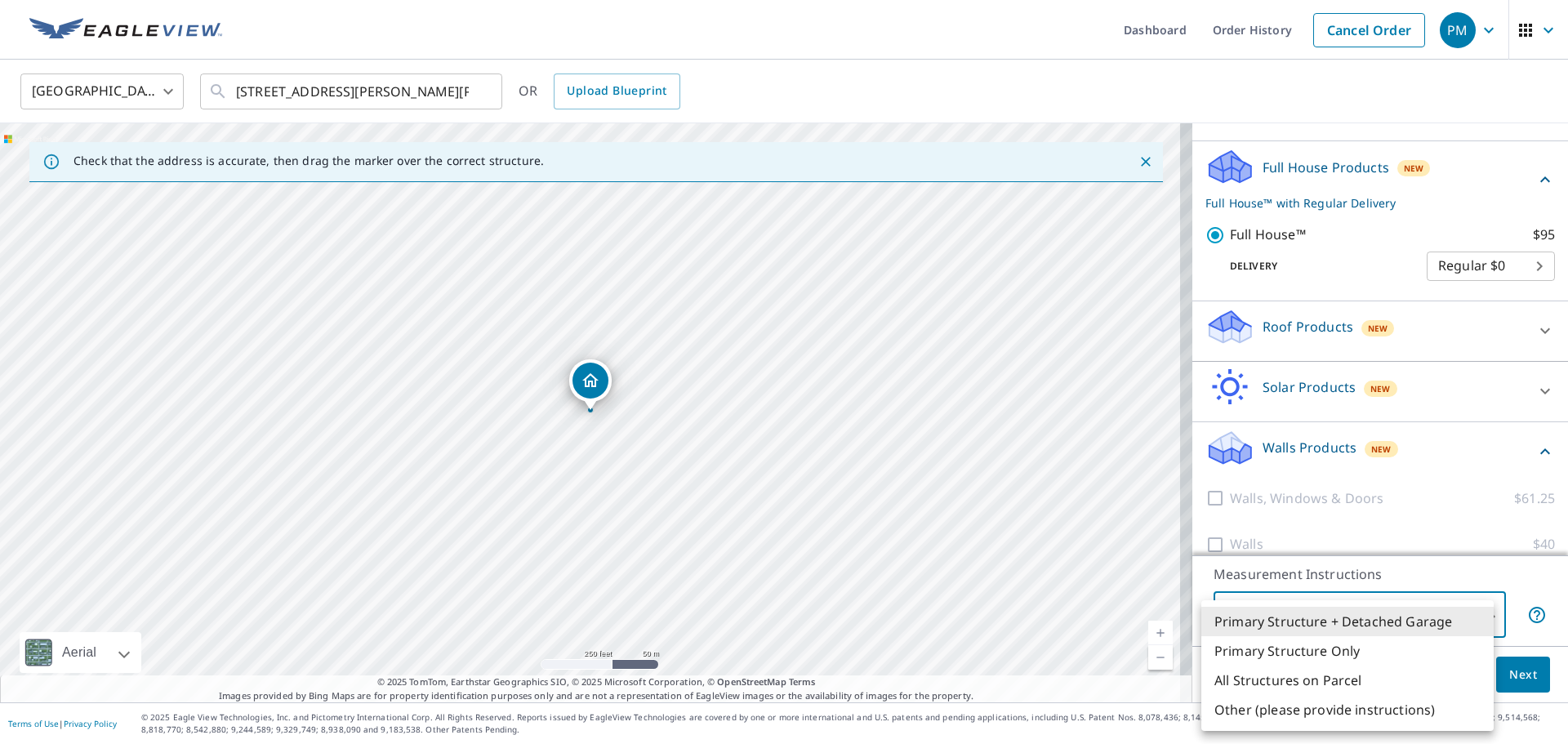
click at [1415, 593] on body "PM PM Dashboard Order History Cancel Order PM United States US ​ 79 Webster St …" at bounding box center [784, 372] width 1568 height 744
click at [1405, 547] on div at bounding box center [784, 372] width 1568 height 744
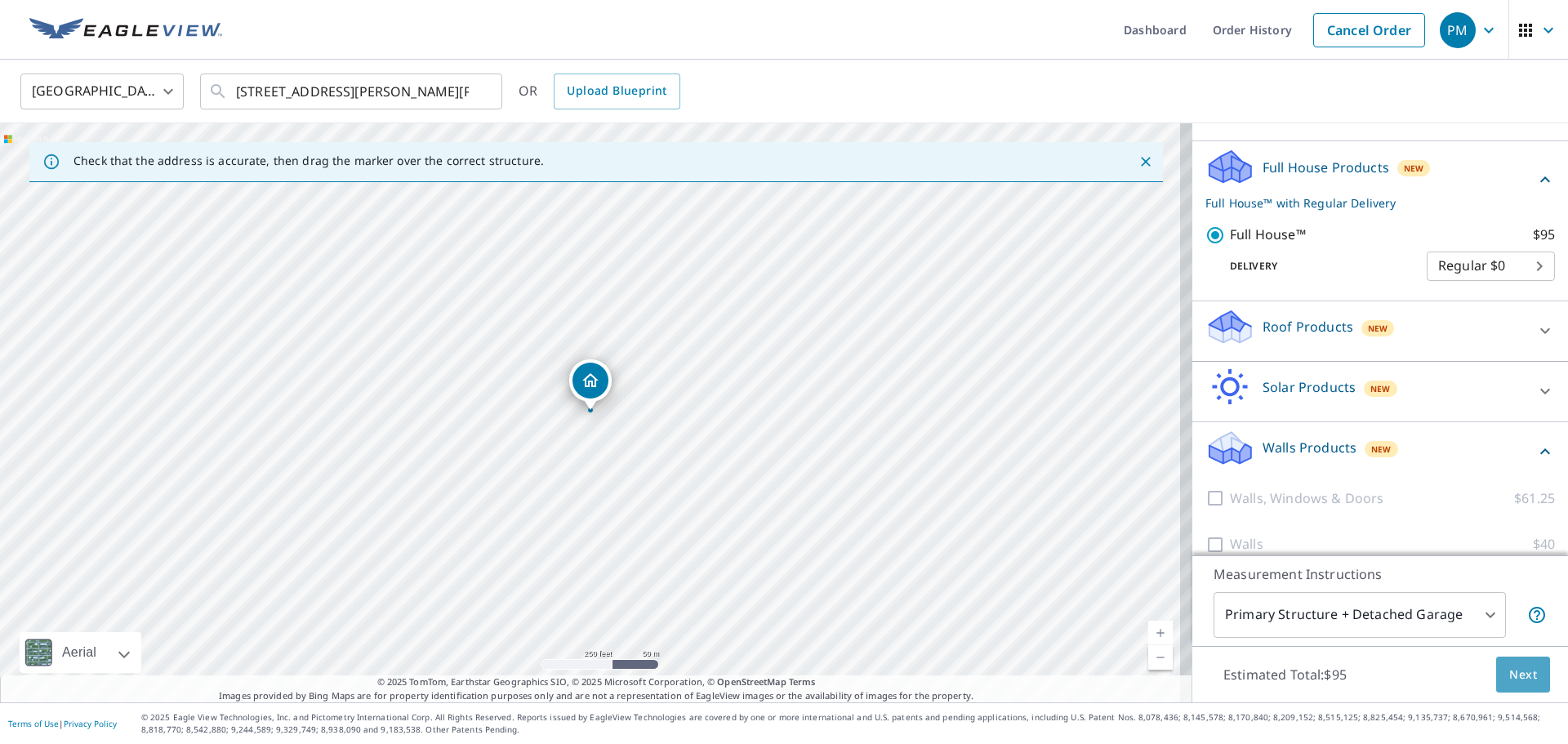
click at [1520, 685] on button "Next" at bounding box center [1523, 674] width 54 height 36
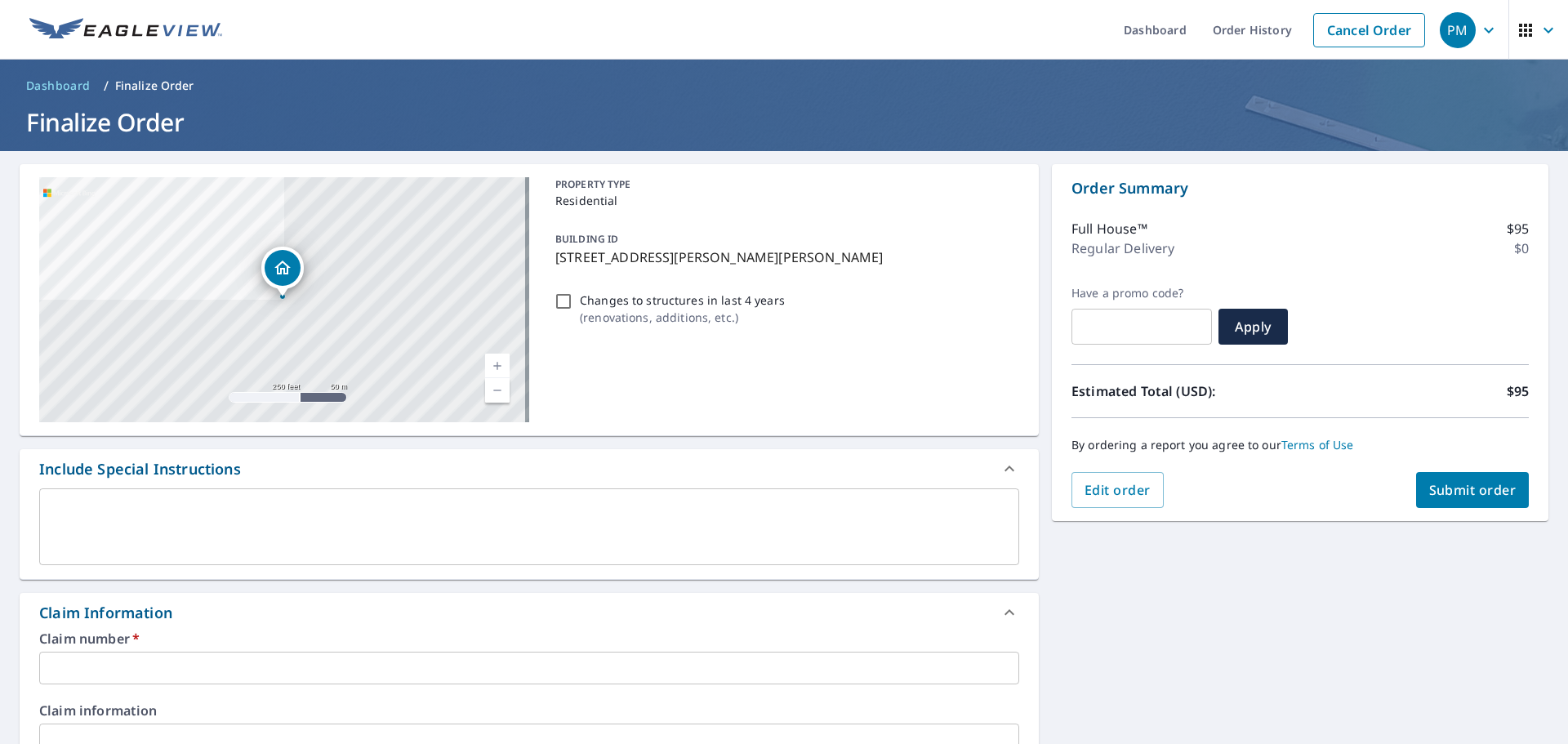
click at [255, 667] on input "text" at bounding box center [529, 667] width 980 height 33
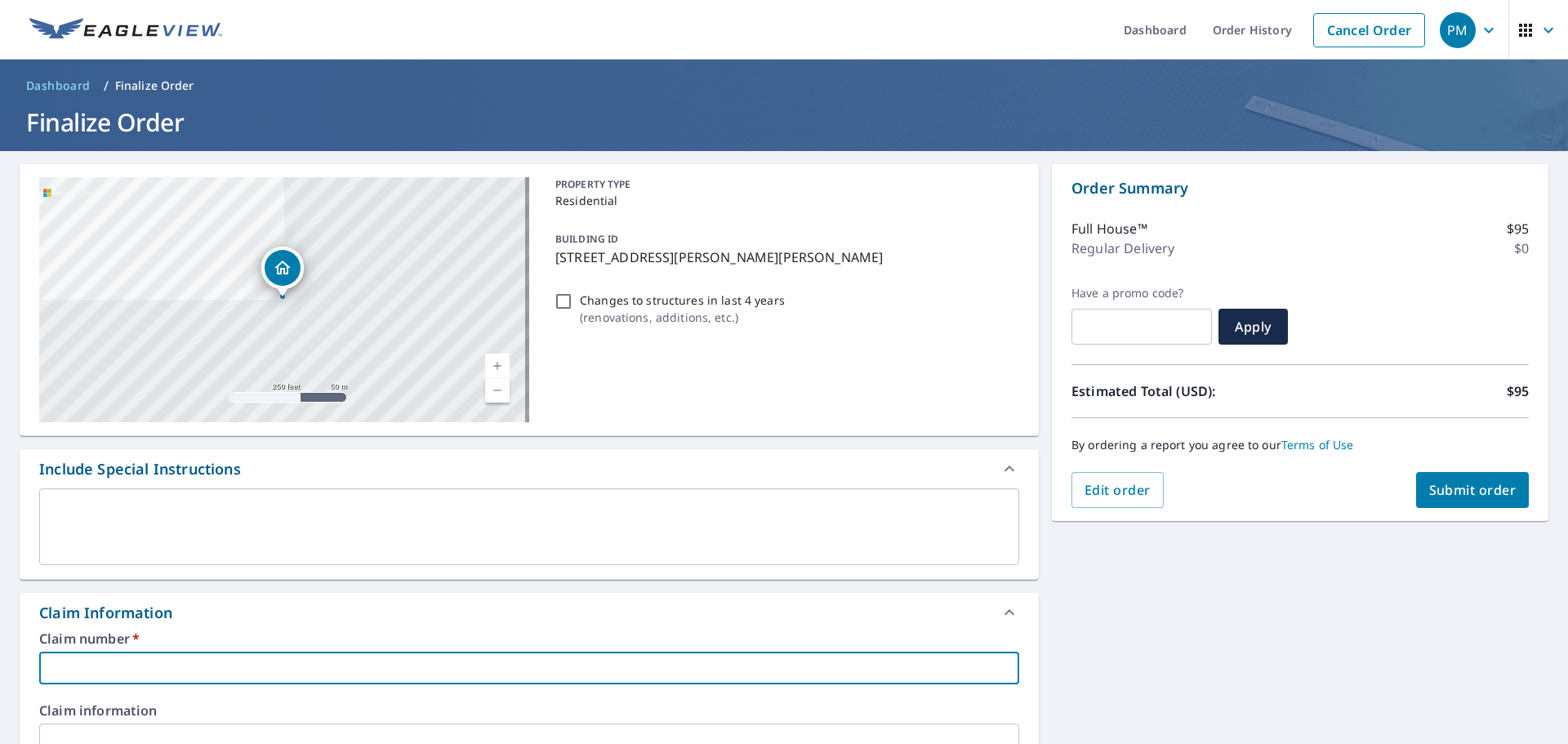
type input "r"
checkbox input "true"
type input "ry"
checkbox input "true"
type input "rya"
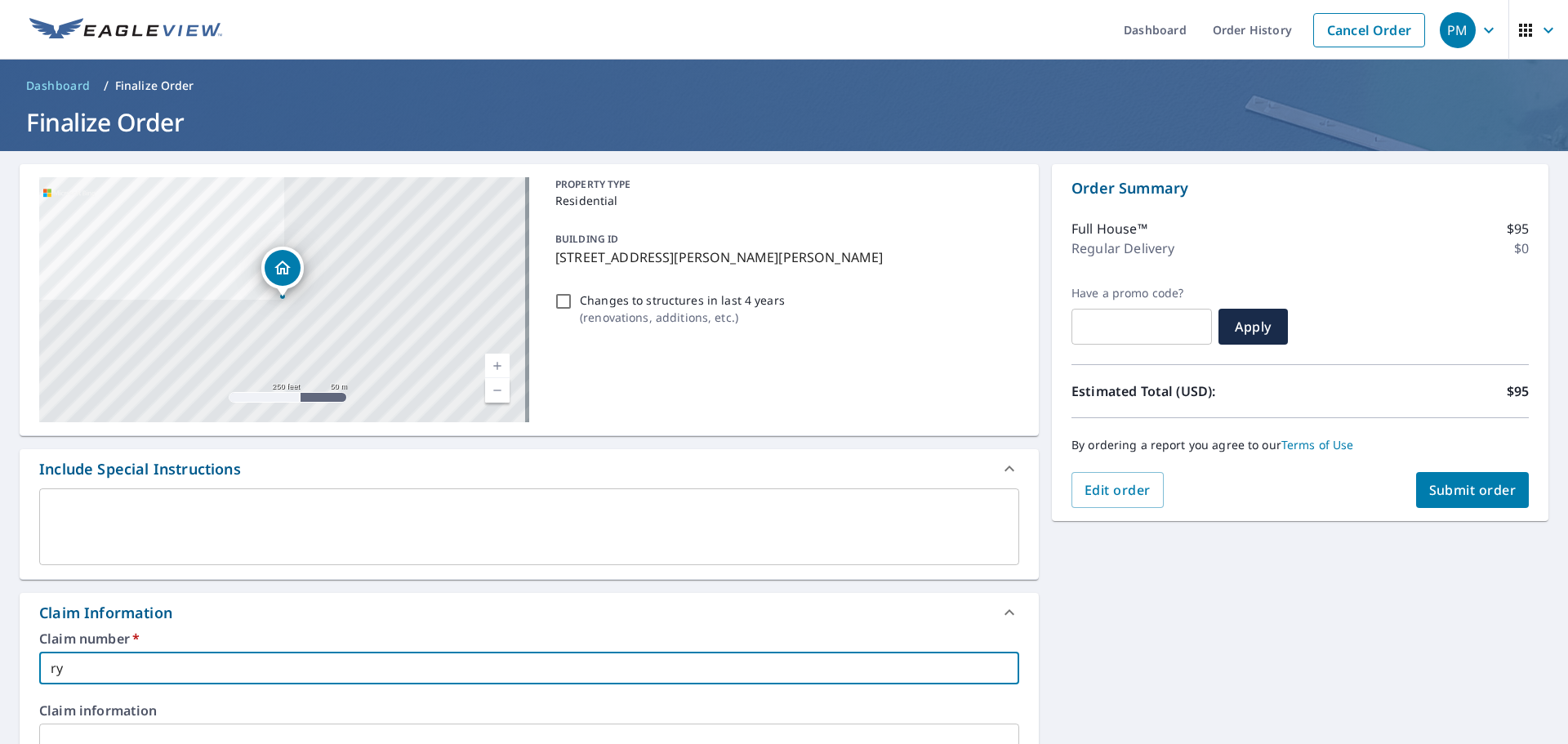
checkbox input "true"
type input "ryan"
checkbox input "true"
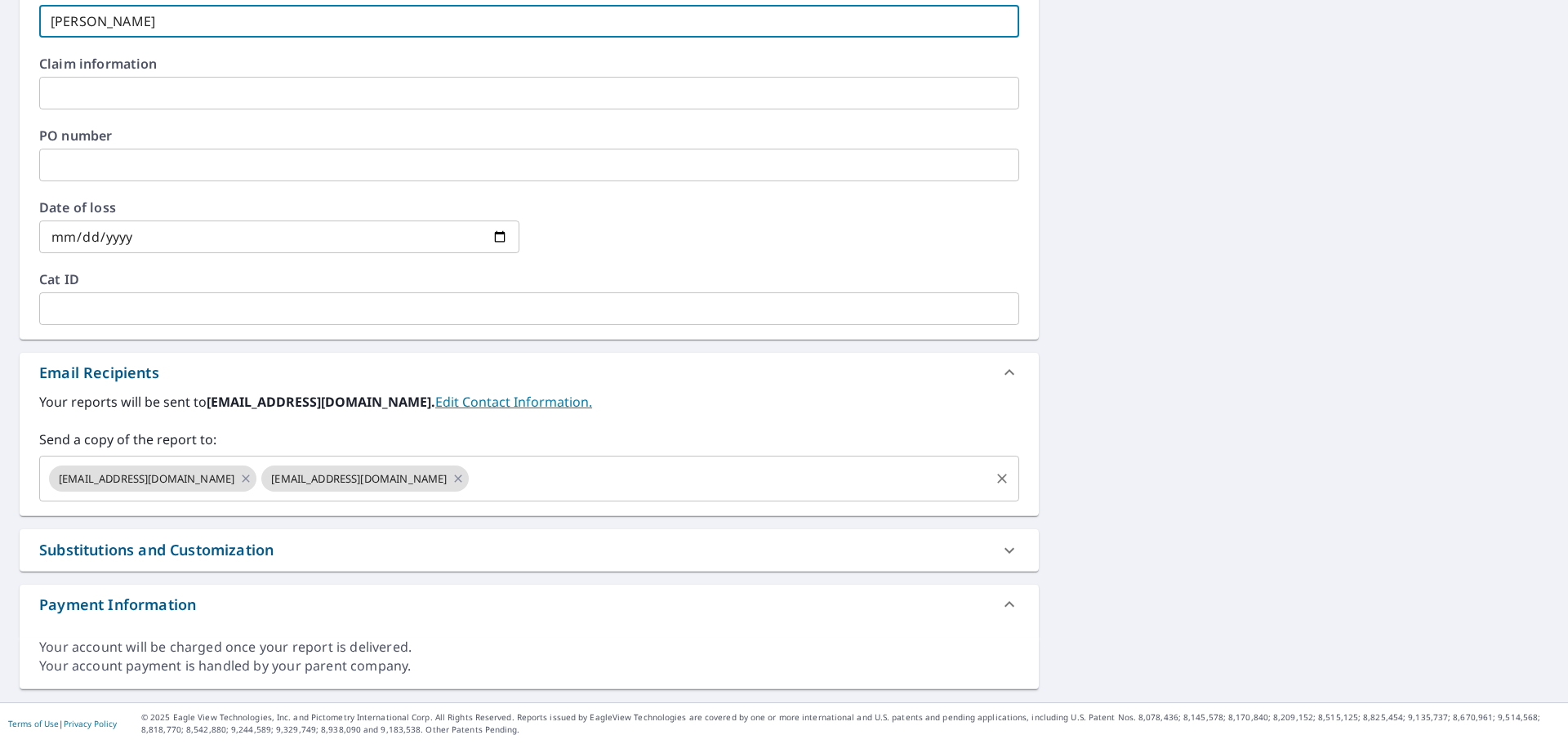
type input "ryan"
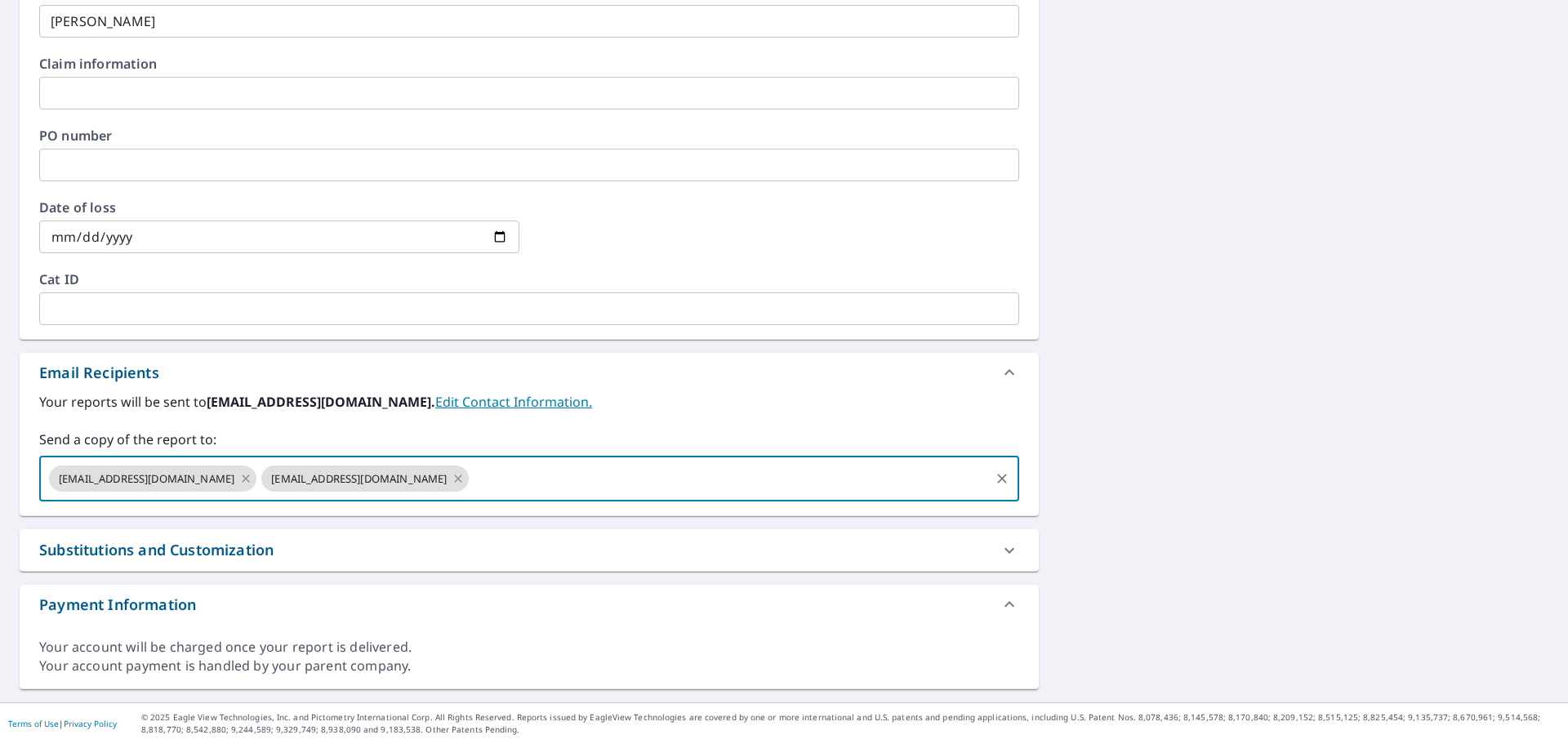
click at [716, 493] on input "text" at bounding box center [729, 478] width 516 height 31
click at [451, 476] on icon at bounding box center [458, 478] width 13 height 18
click at [116, 445] on label "Send a copy of the report to:" at bounding box center [529, 439] width 980 height 20
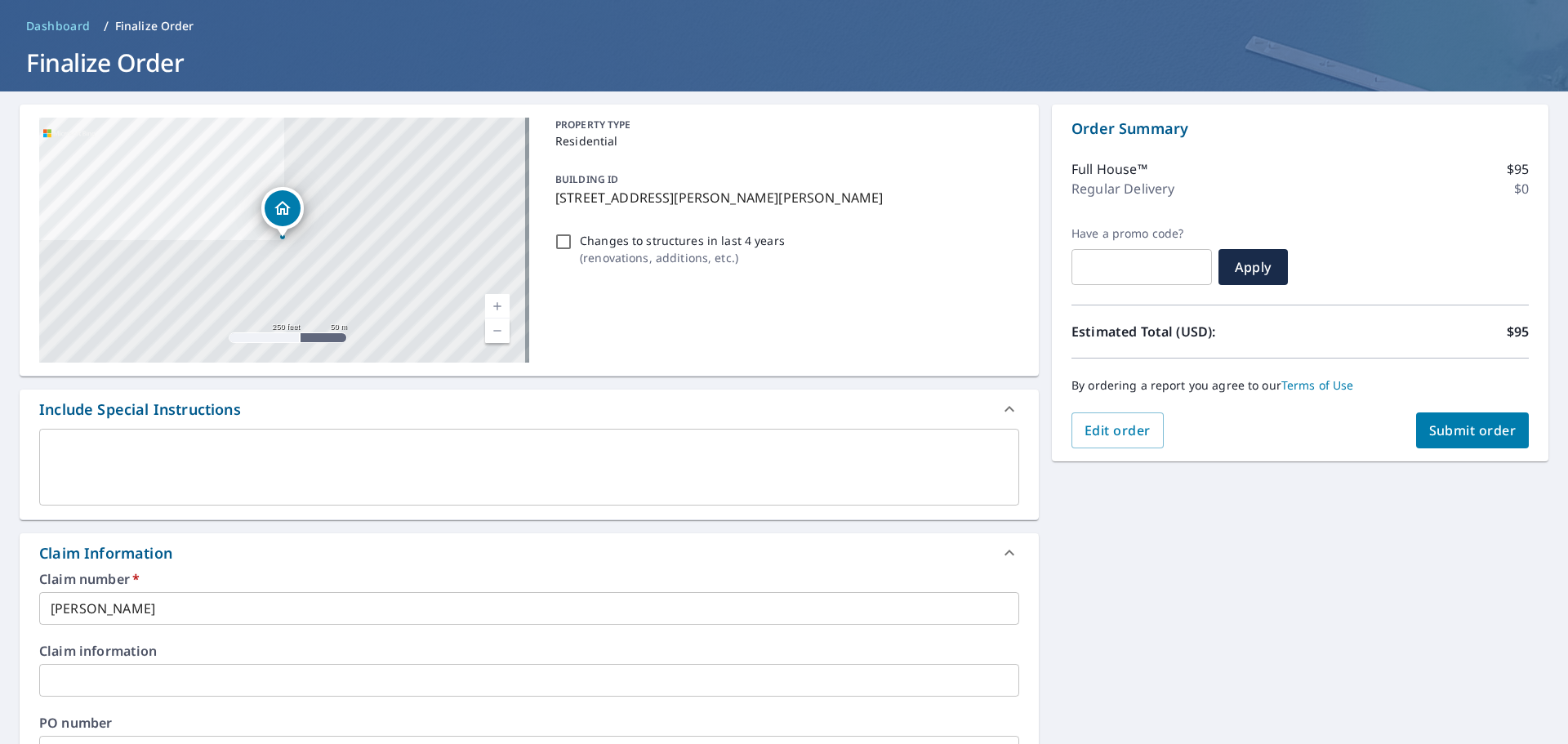
scroll to position [0, 0]
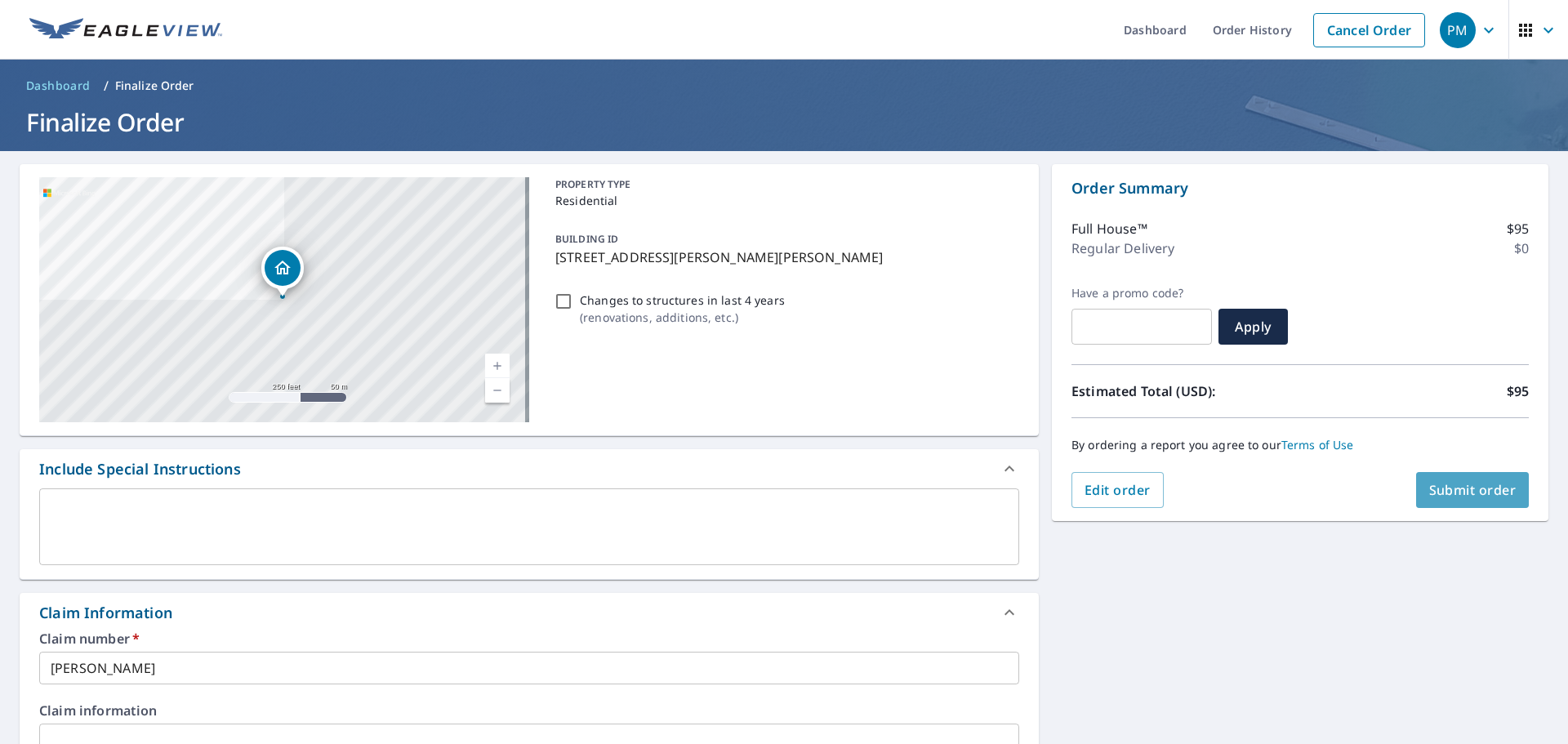
click at [1471, 493] on span "Submit order" at bounding box center [1473, 489] width 87 height 18
checkbox input "true"
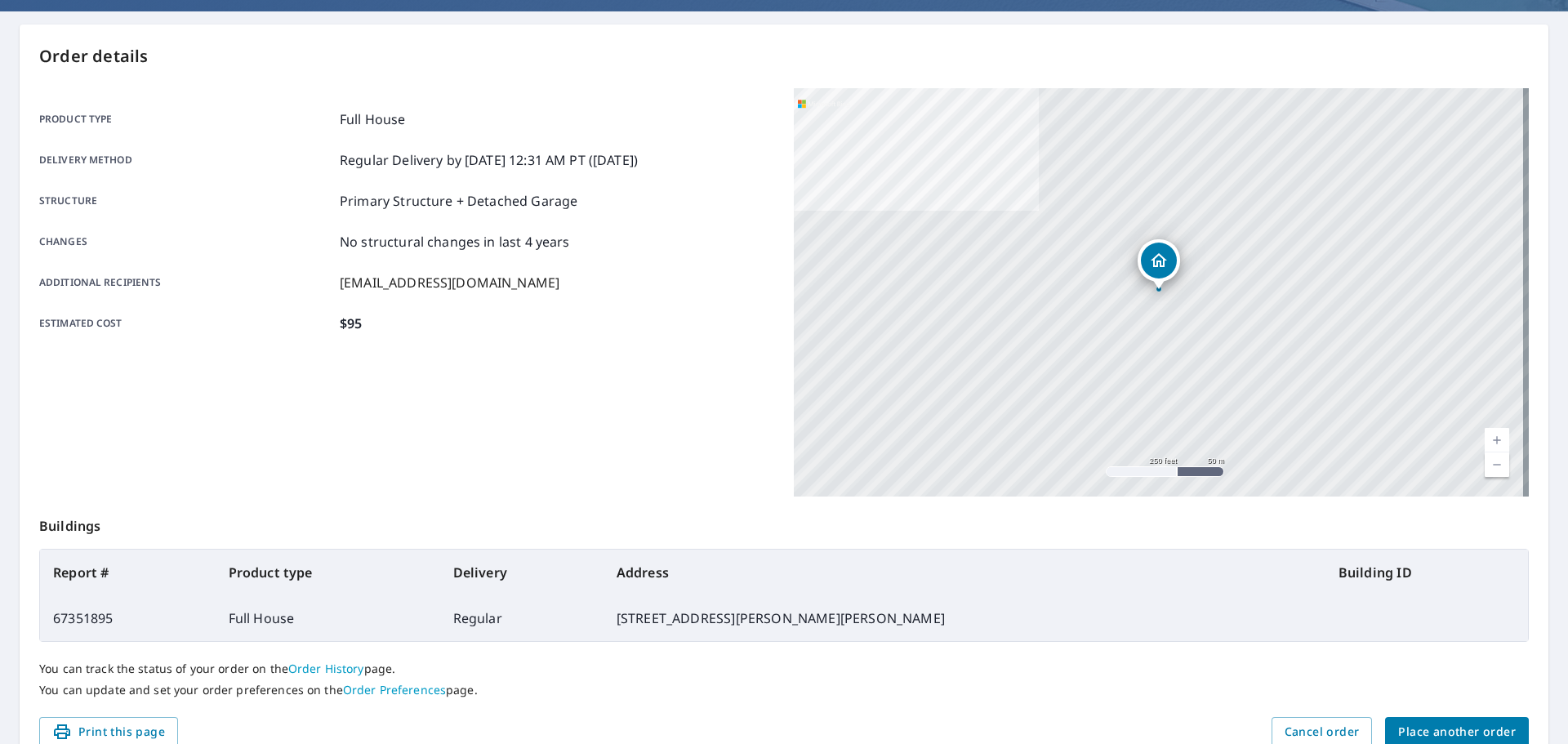
scroll to position [217, 0]
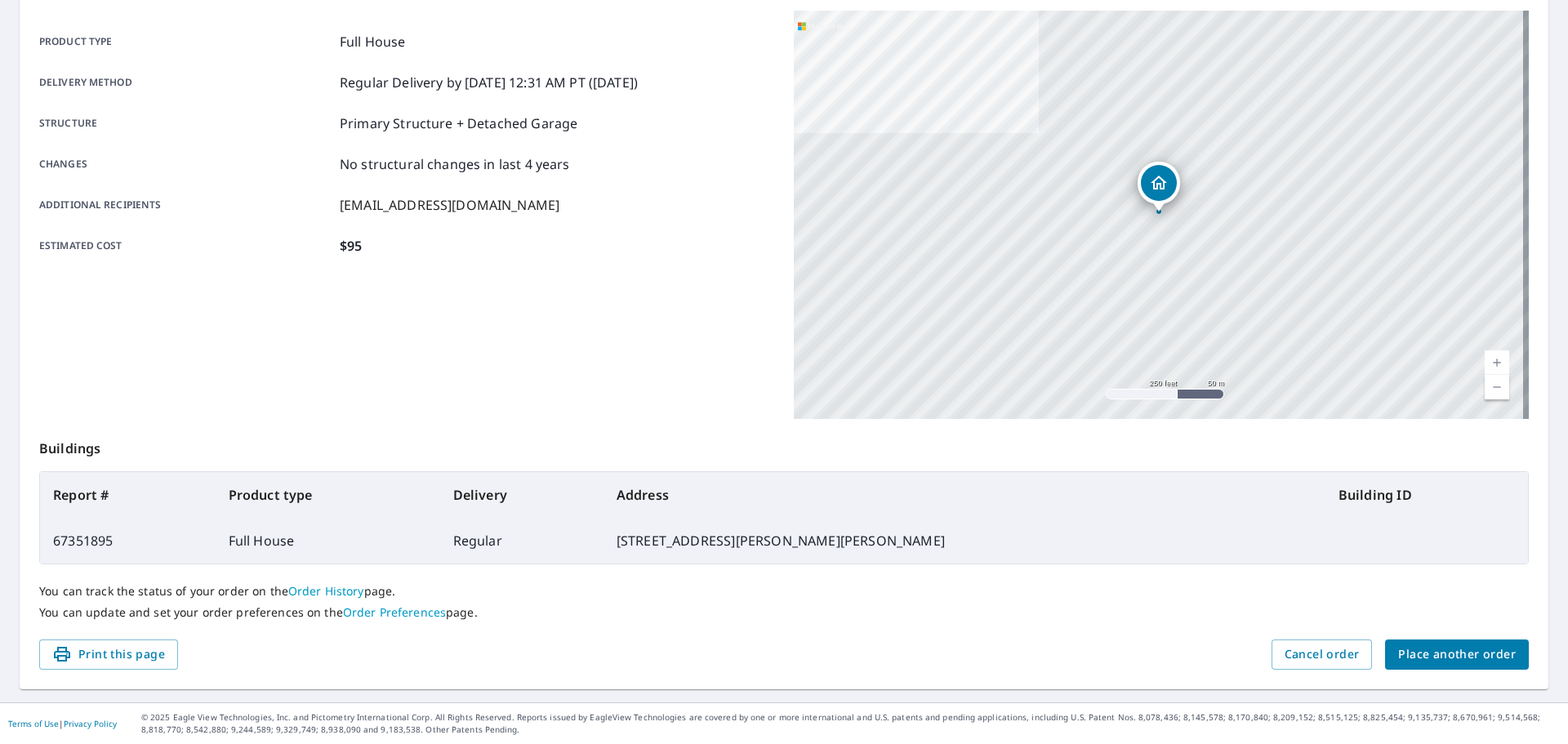
click at [1439, 665] on button "Place another order" at bounding box center [1457, 654] width 143 height 30
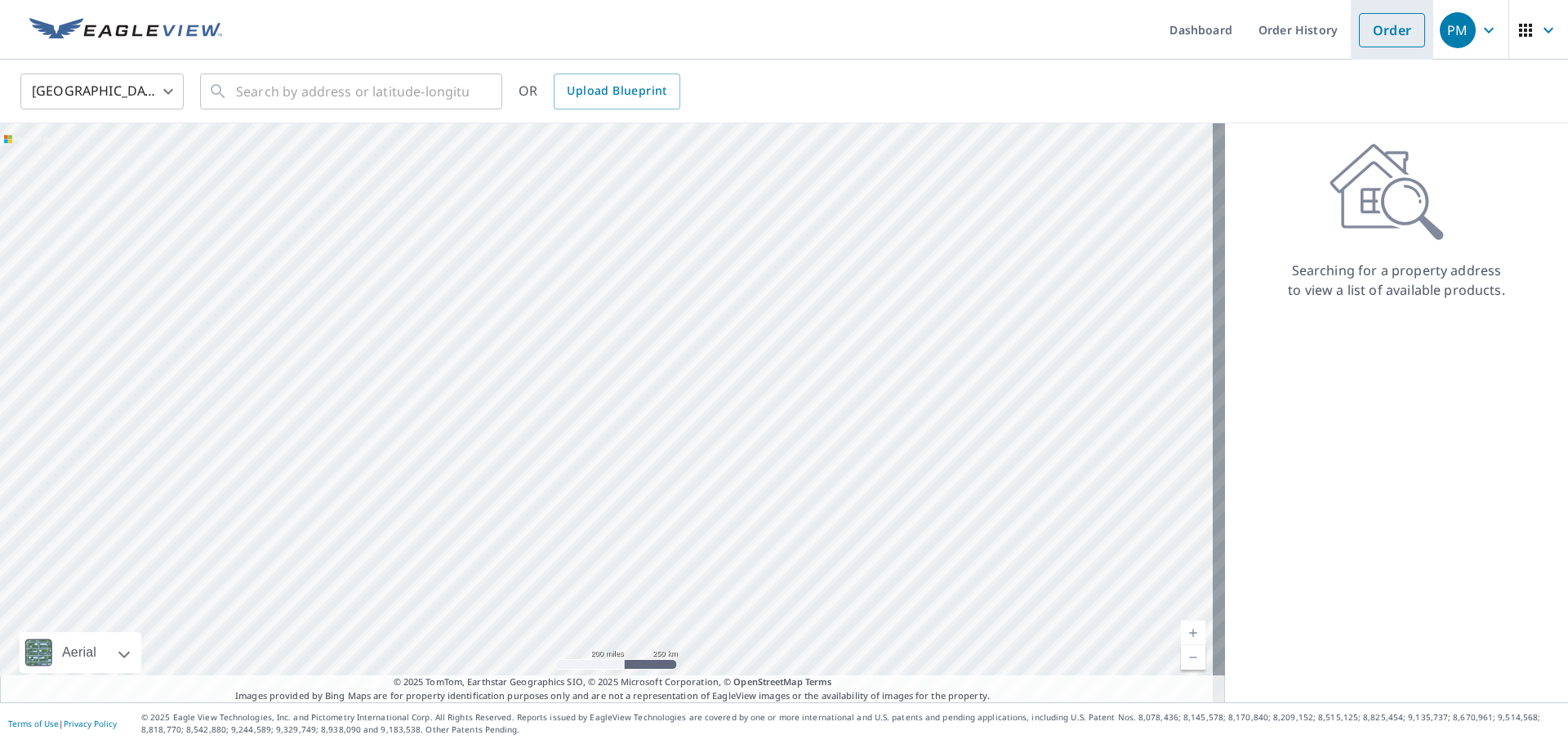
click at [1390, 44] on link "Order" at bounding box center [1392, 30] width 66 height 35
click at [1285, 39] on link "Order History" at bounding box center [1298, 29] width 105 height 60
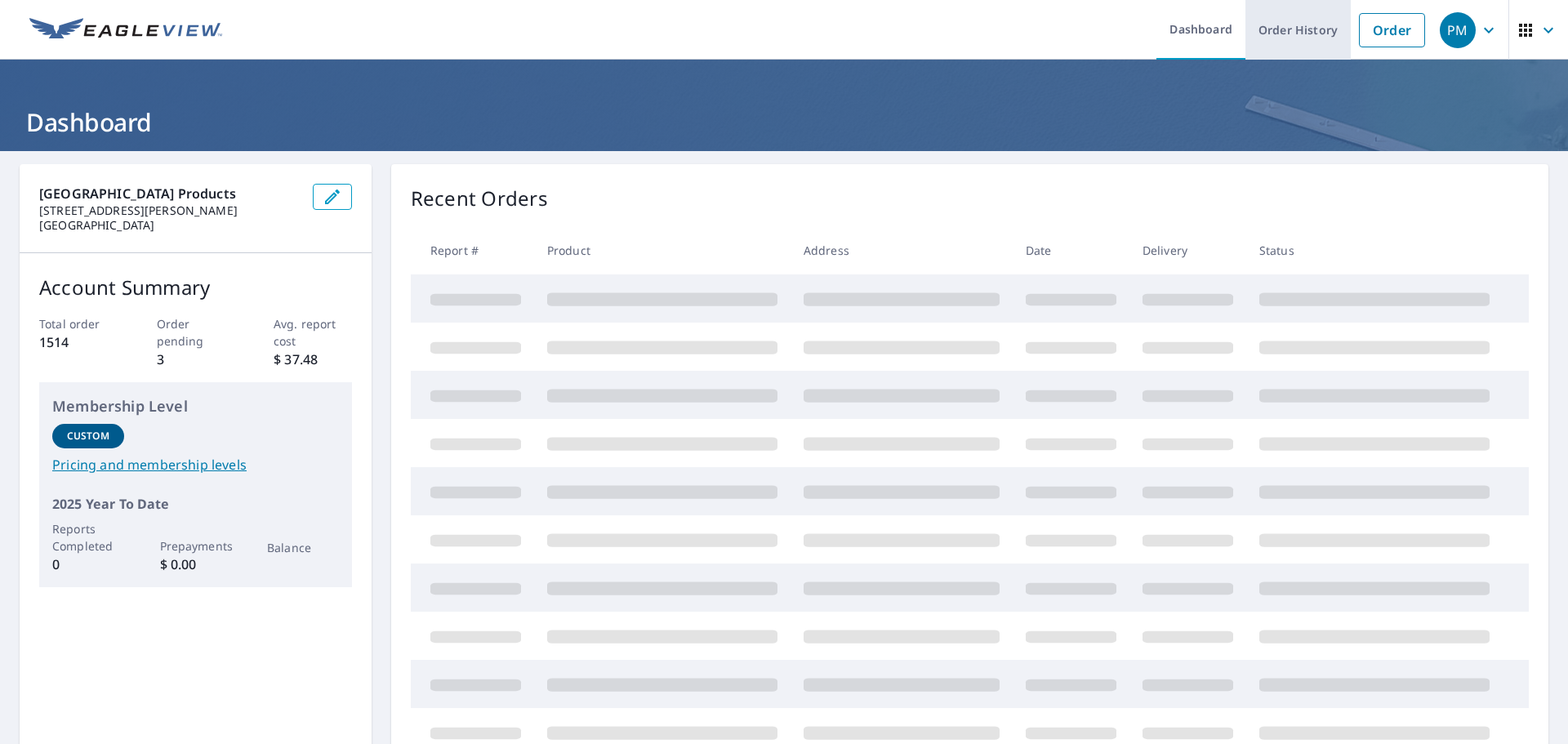
click at [1275, 22] on link "Order History" at bounding box center [1298, 29] width 105 height 60
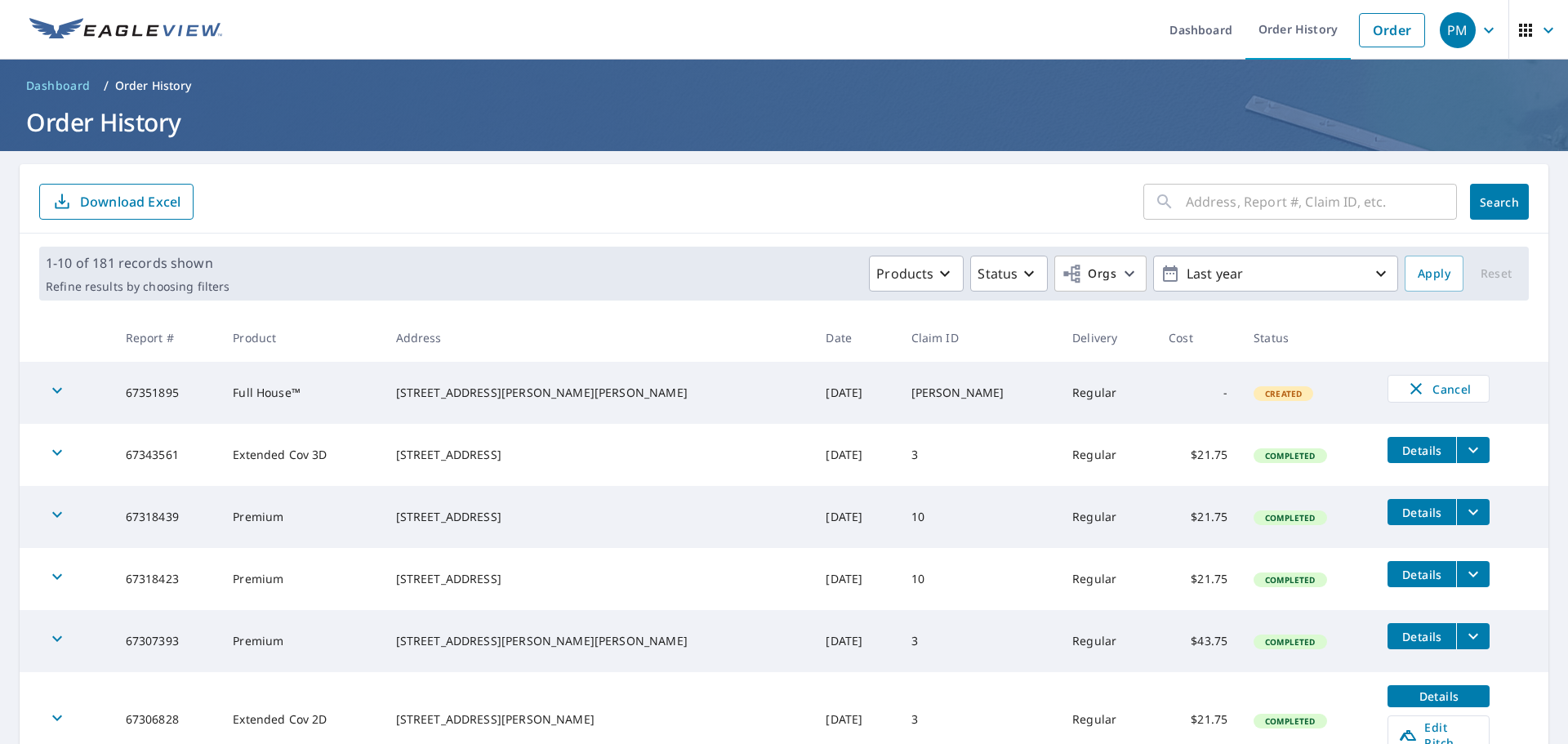
click at [1255, 390] on span "Created" at bounding box center [1283, 393] width 56 height 12
click at [602, 393] on div "79 Webster St Douglas, MA 01516" at bounding box center [598, 392] width 404 height 16
click at [59, 387] on icon "button" at bounding box center [57, 390] width 20 height 20
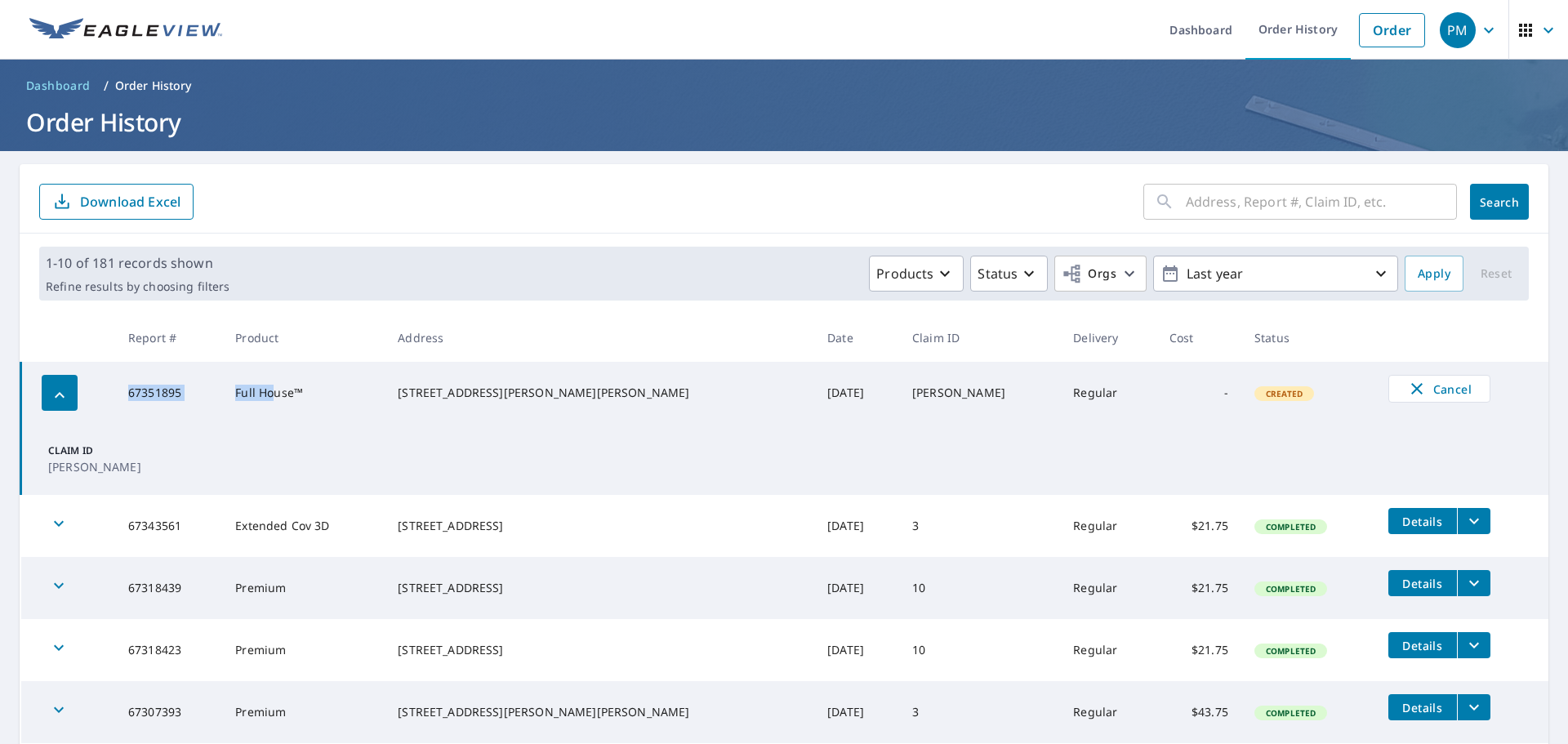
drag, startPoint x: 117, startPoint y: 388, endPoint x: 305, endPoint y: 413, distance: 189.7
click at [305, 413] on tr "67351895 Full House™ 79 Webster St Douglas, MA 01516 Sep 09, 2025 ryan Regular …" at bounding box center [785, 392] width 1528 height 62
click at [222, 409] on td "67351895" at bounding box center [168, 392] width 107 height 62
click at [116, 397] on td at bounding box center [69, 392] width 94 height 62
drag, startPoint x: 144, startPoint y: 390, endPoint x: 212, endPoint y: 390, distance: 68.0
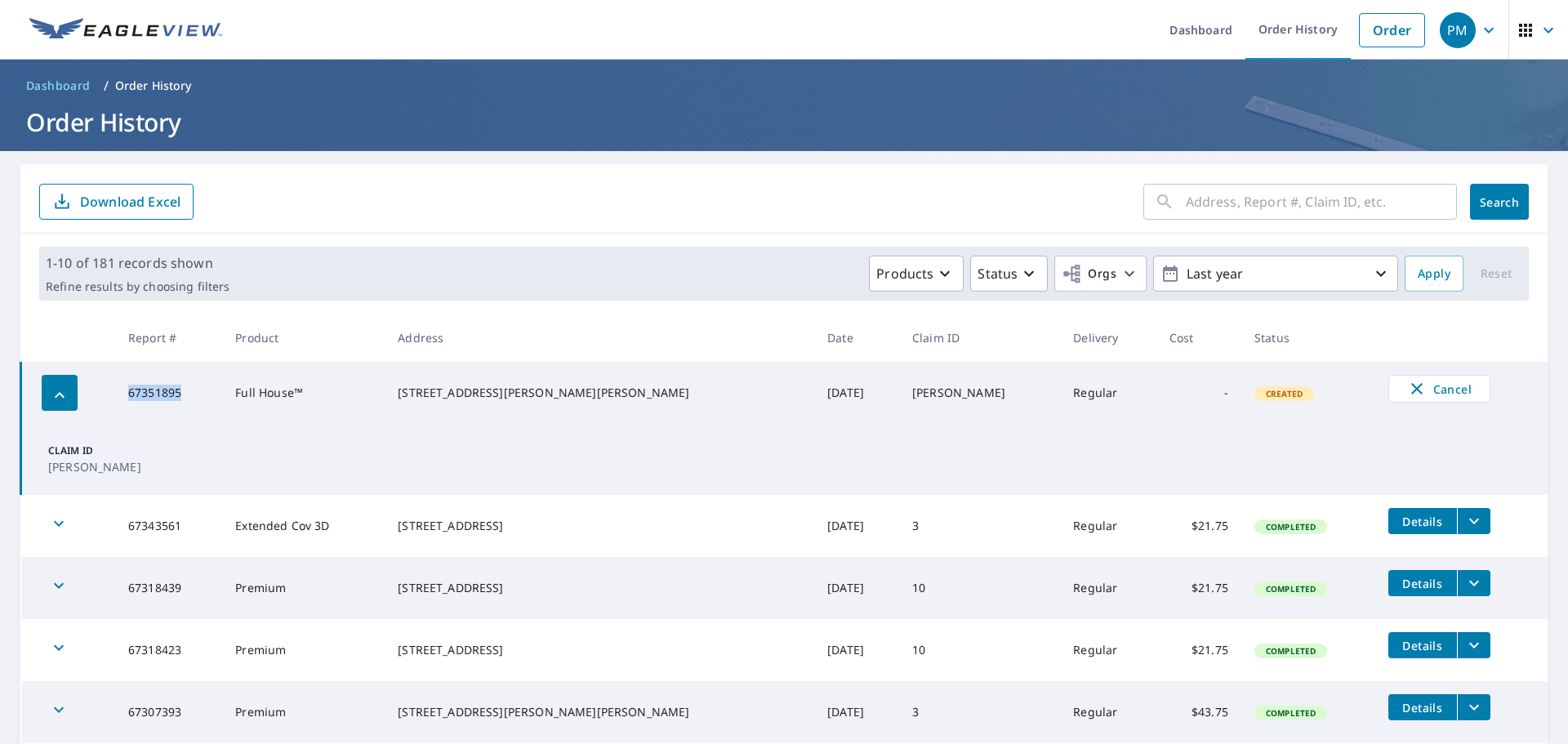
click at [212, 390] on td "67351895" at bounding box center [168, 392] width 107 height 62
copy td "67351895"
click at [1515, 33] on icon "button" at bounding box center [1525, 30] width 20 height 20
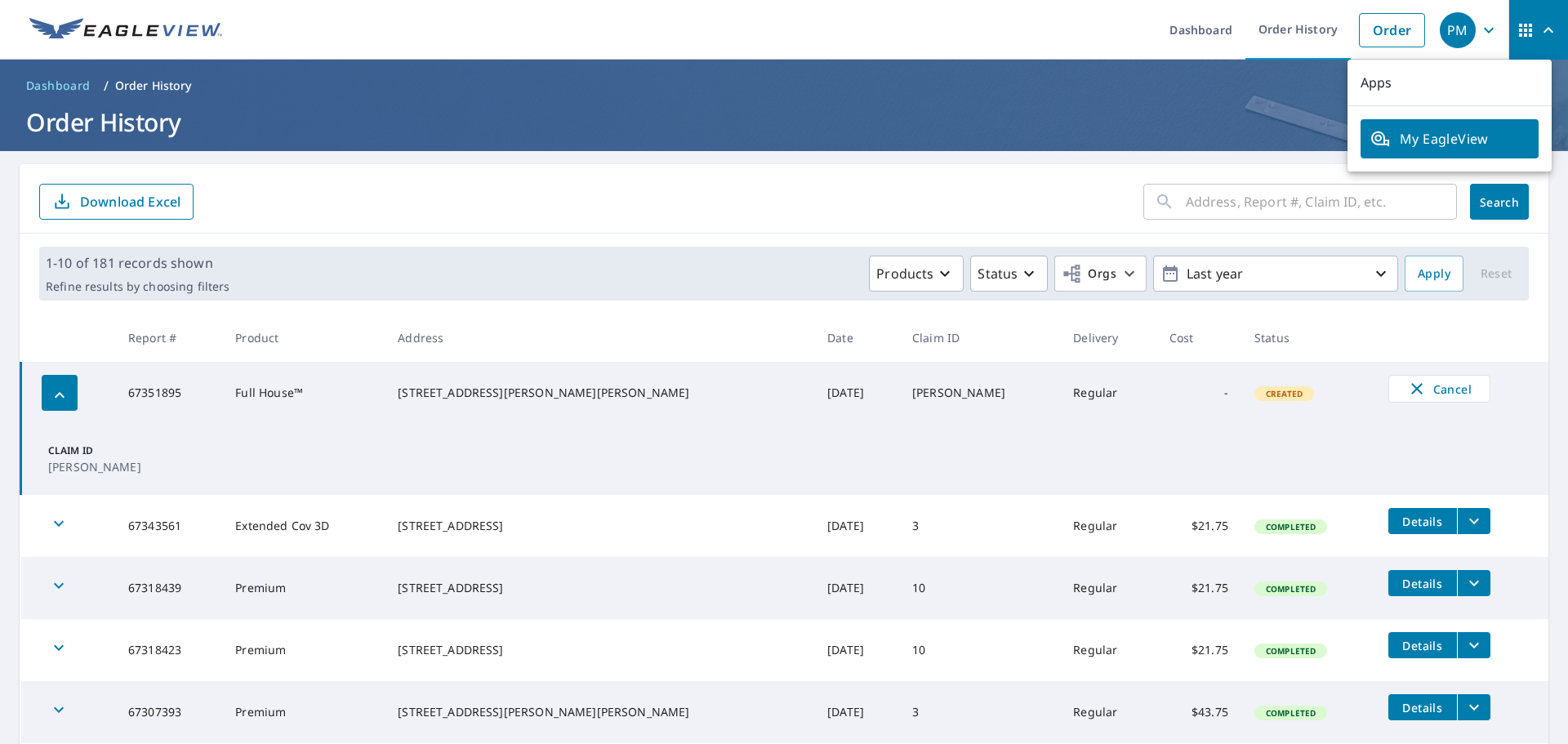
click at [942, 102] on header "Dashboard / Order History Order History" at bounding box center [784, 105] width 1568 height 92
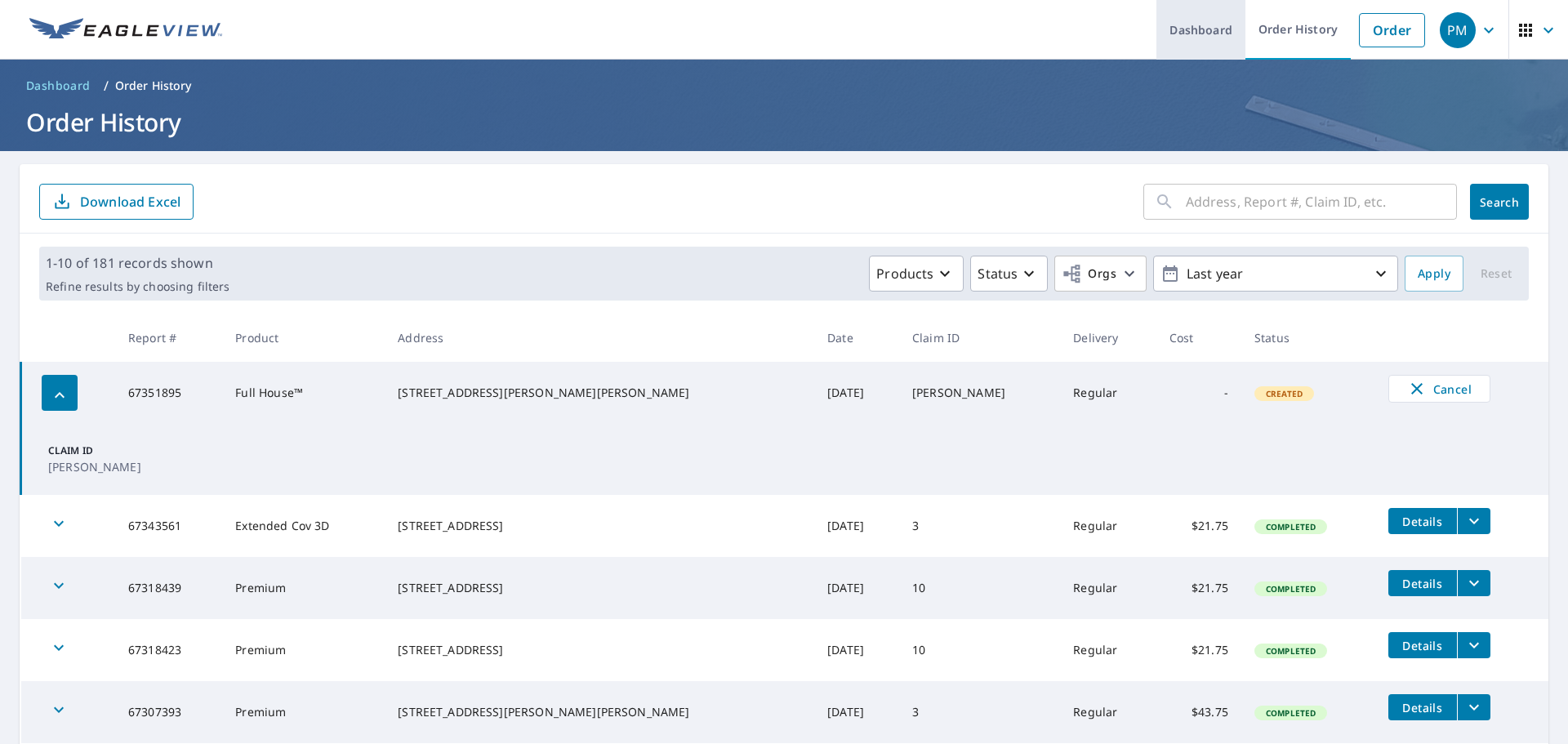
click at [1202, 32] on link "Dashboard" at bounding box center [1201, 29] width 89 height 60
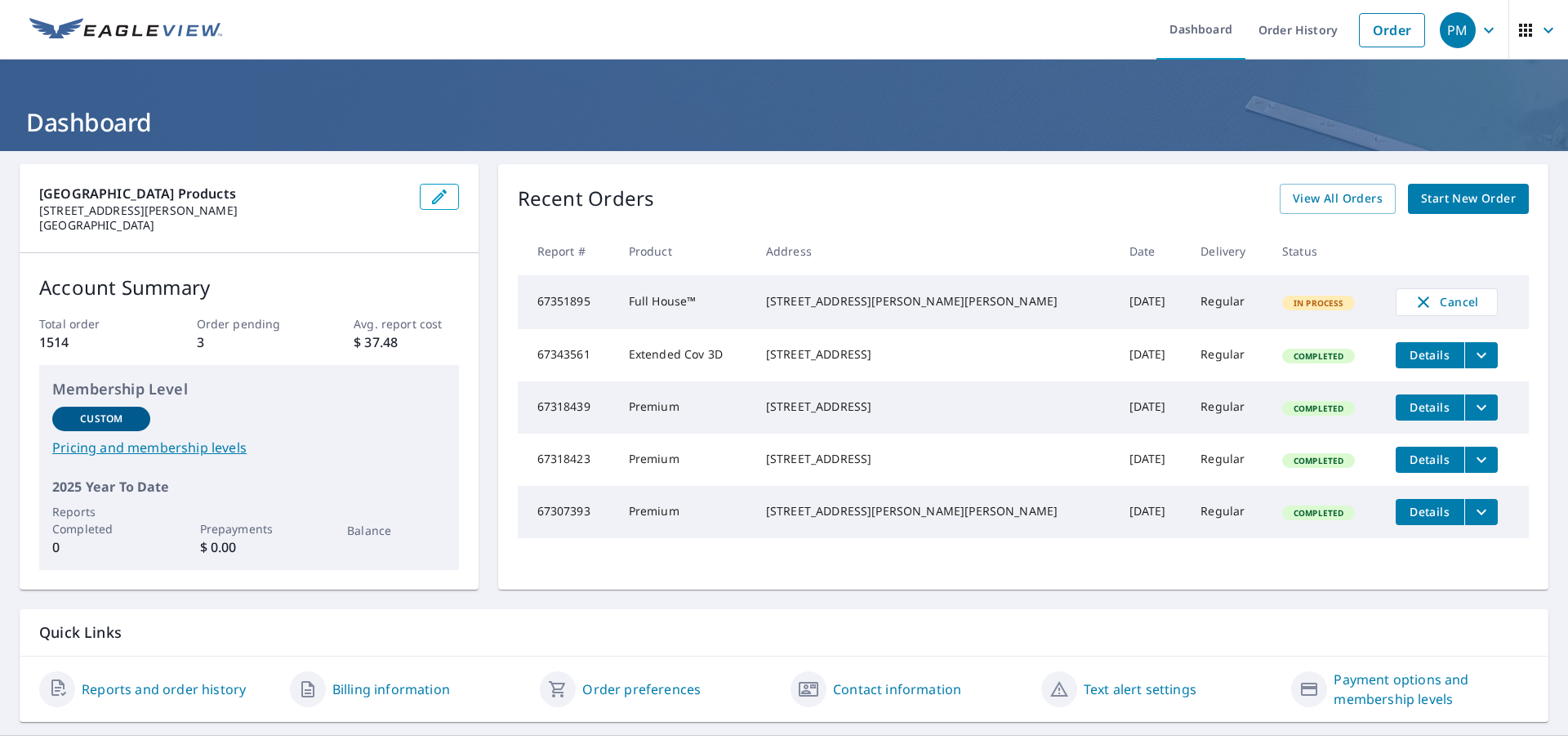
click at [1483, 29] on icon "button" at bounding box center [1489, 30] width 20 height 20
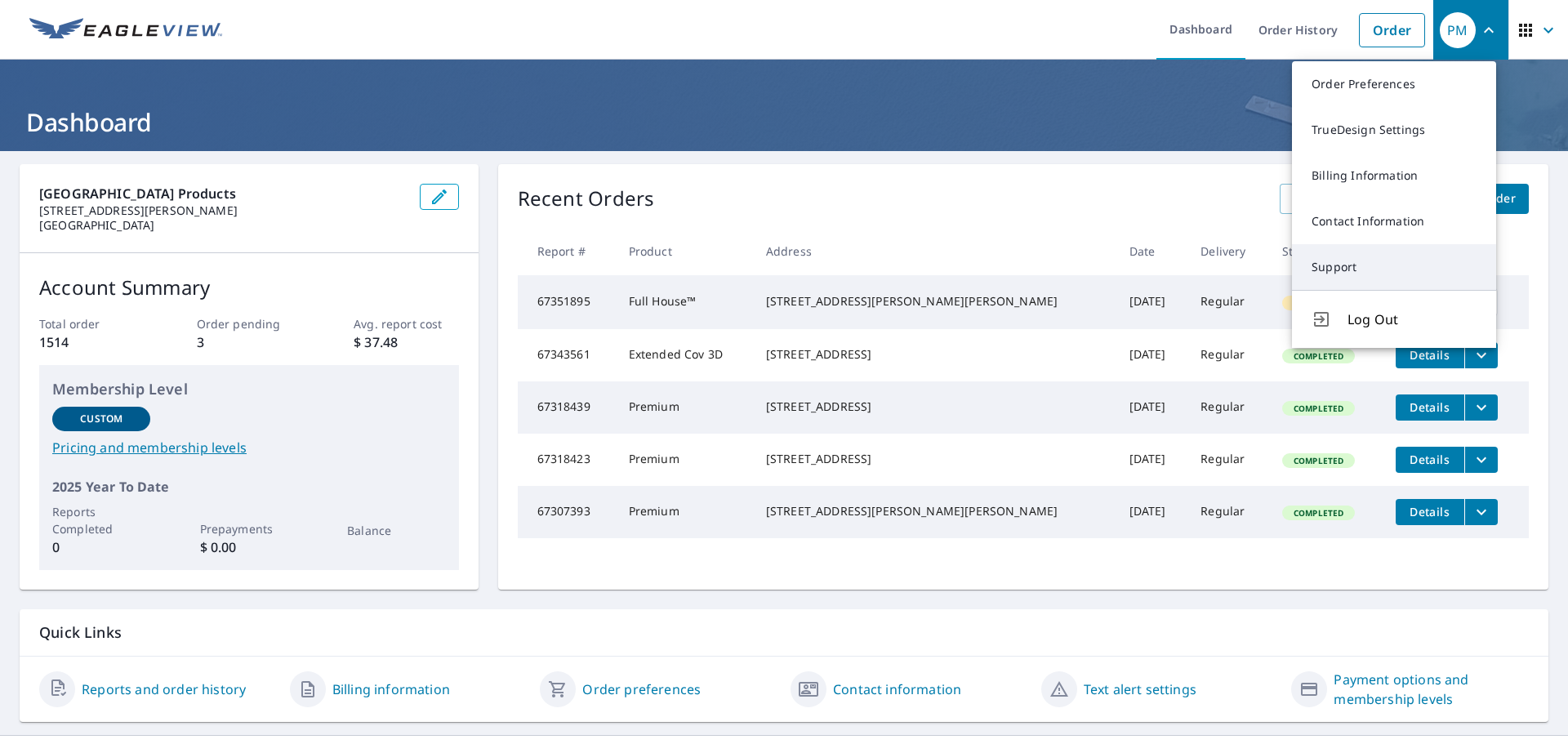
click at [1358, 255] on link "Support" at bounding box center [1393, 266] width 204 height 45
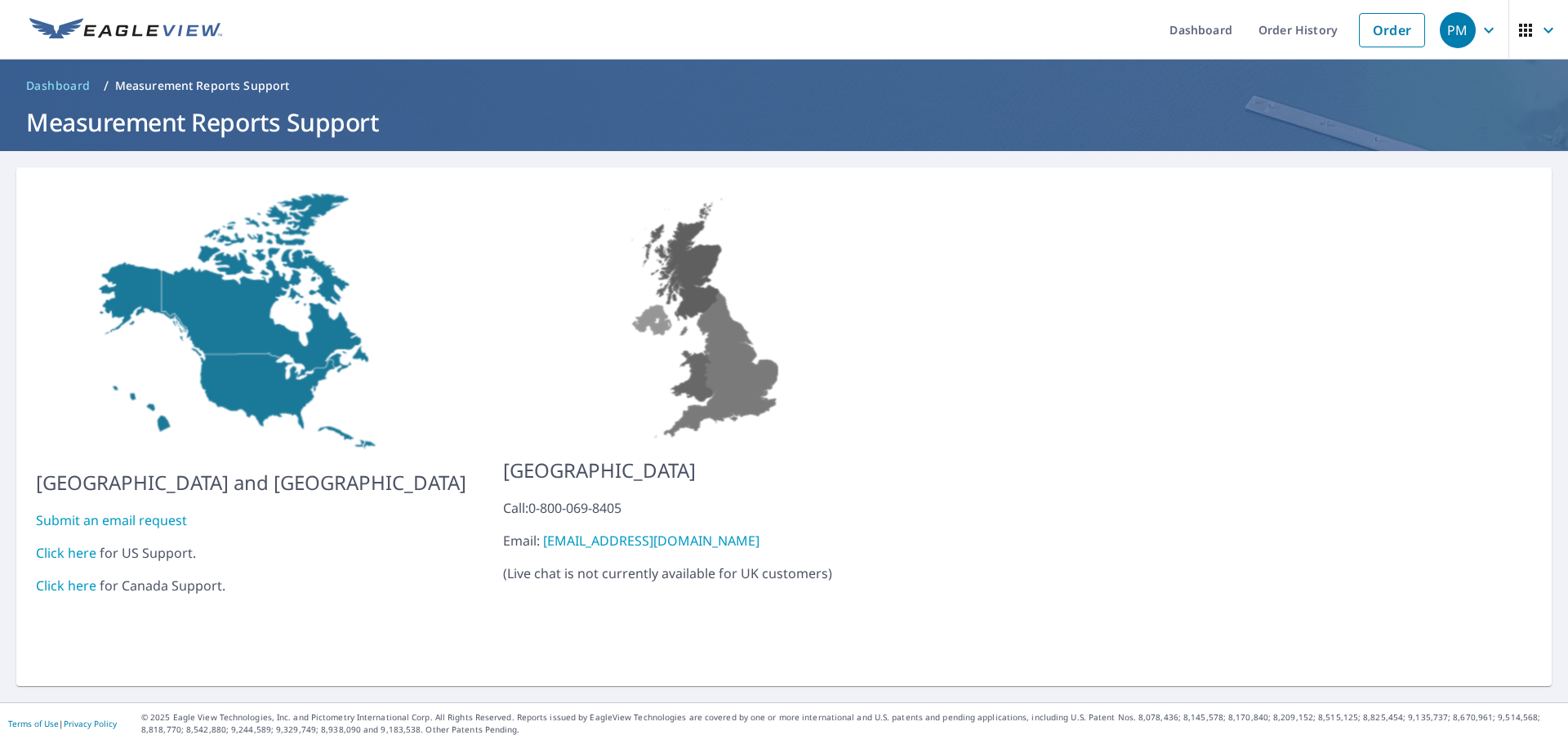
click at [77, 544] on link "Click here" at bounding box center [66, 553] width 61 height 18
click at [1286, 39] on link "Order History" at bounding box center [1298, 29] width 105 height 60
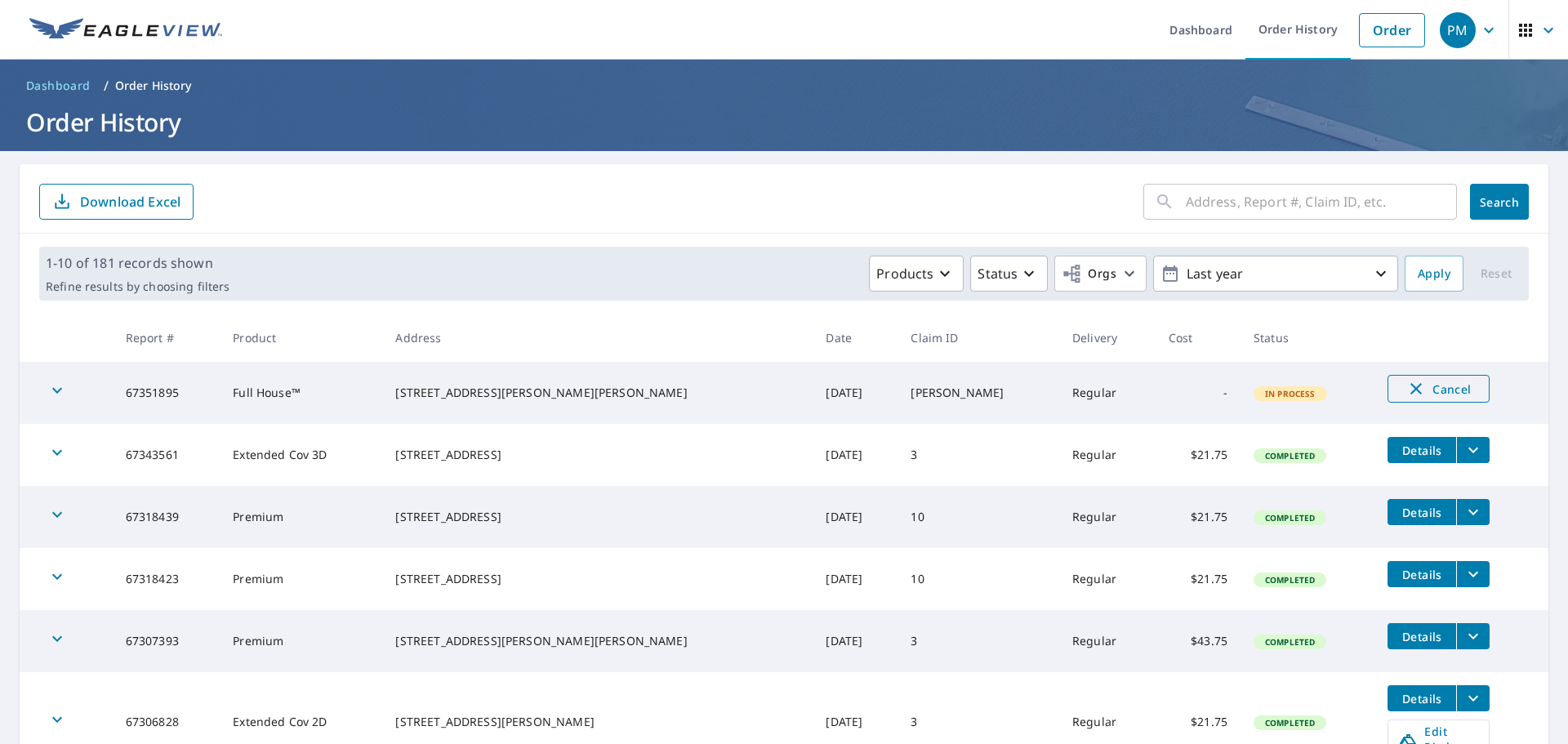
click at [1405, 391] on span "Cancel" at bounding box center [1439, 389] width 68 height 20
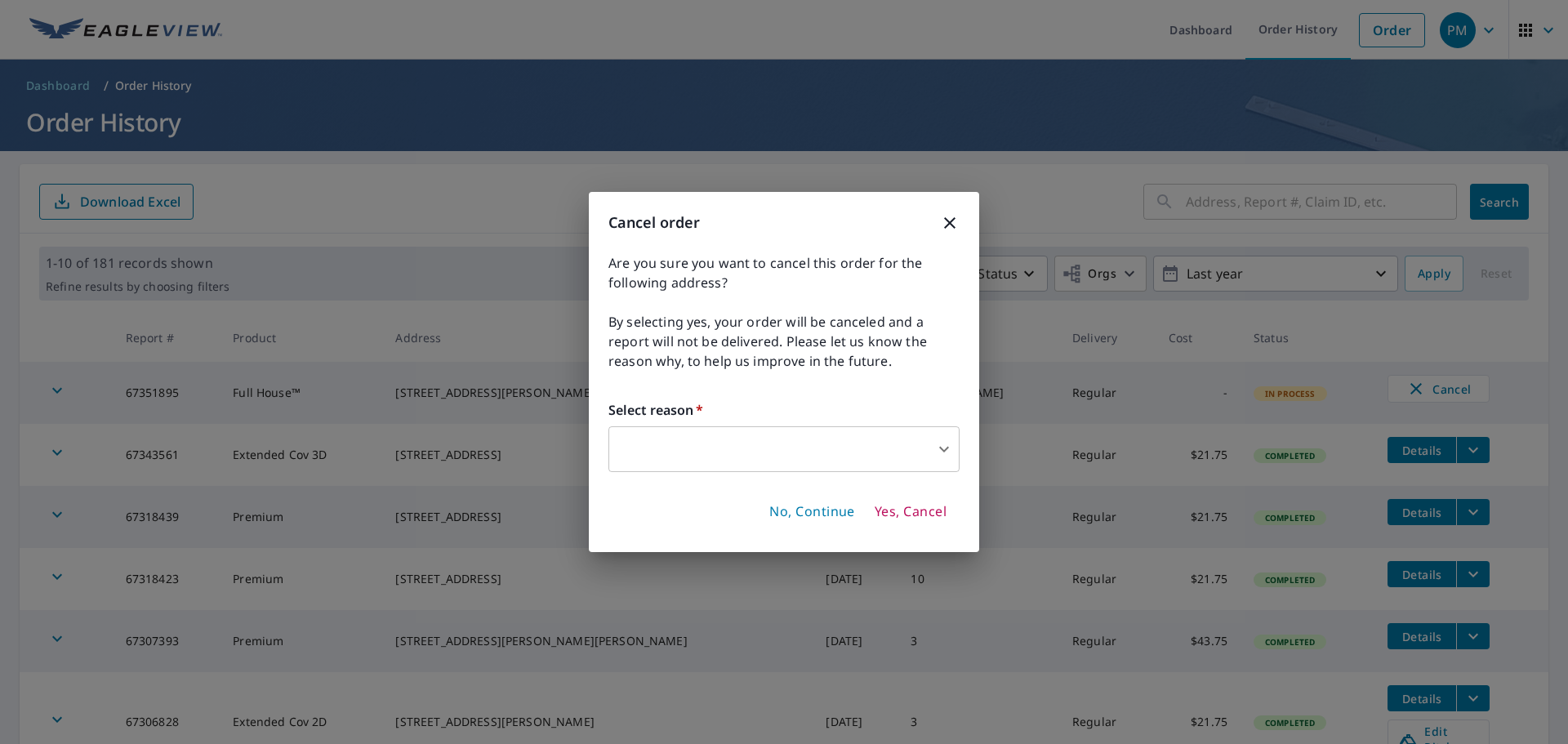
click at [773, 478] on div "Cancel order Are you sure you want to cancel this order for the following addre…" at bounding box center [784, 372] width 390 height 360
click at [843, 439] on body "PM PM Dashboard Order History Order PM Dashboard / Order History Order History …" at bounding box center [784, 372] width 1568 height 744
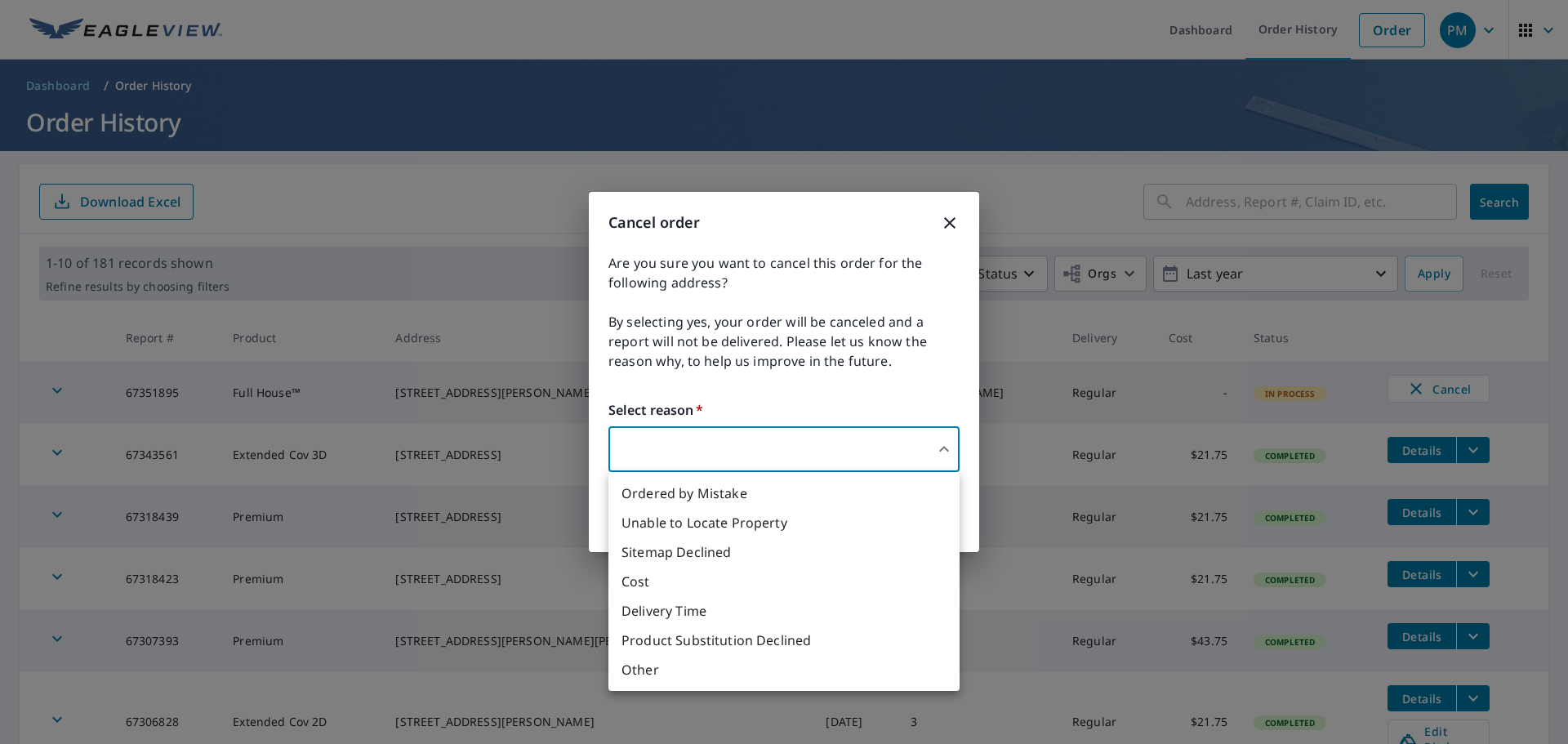
click at [798, 488] on li "Ordered by Mistake" at bounding box center [784, 492] width 351 height 29
type input "30"
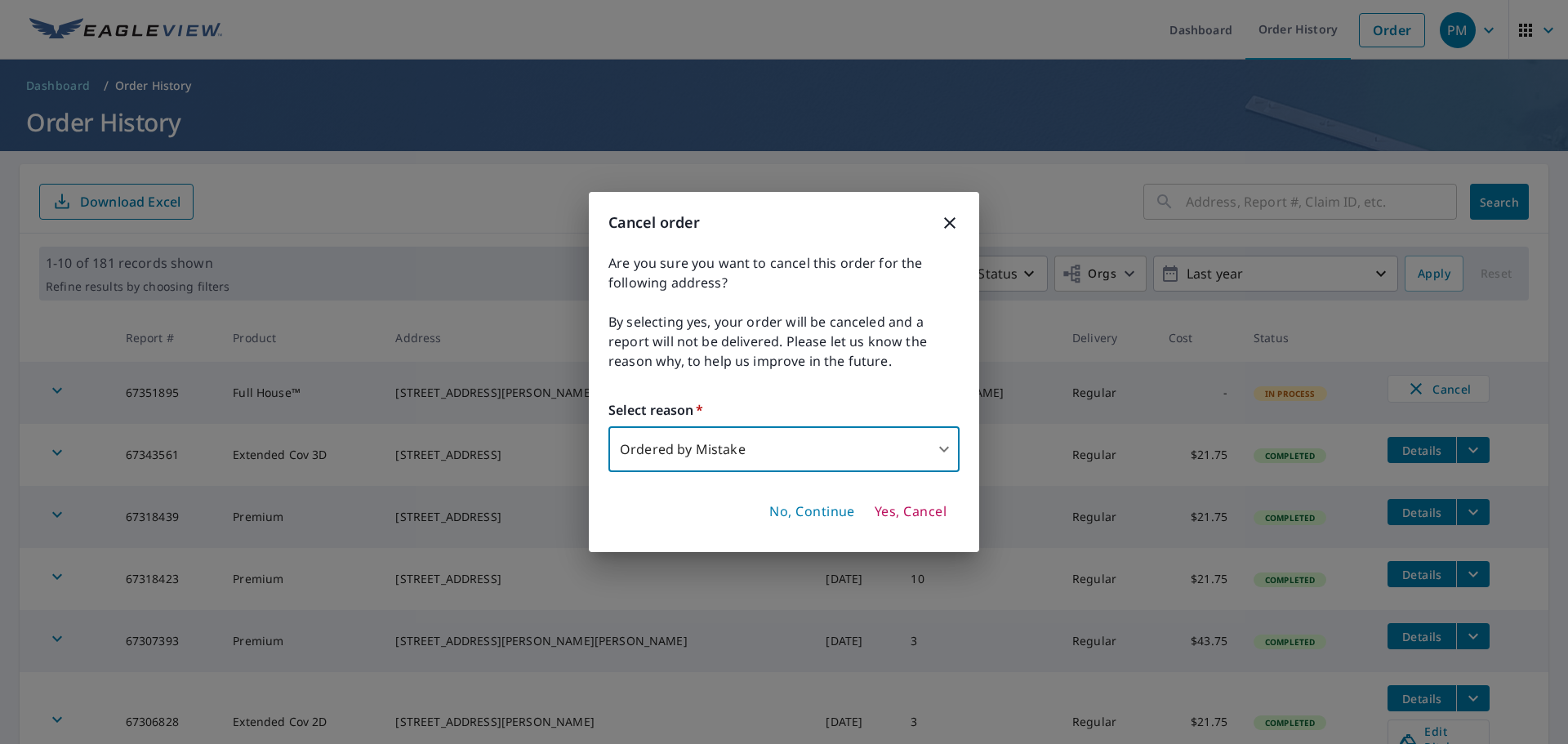
click at [916, 511] on span "Yes, Cancel" at bounding box center [910, 512] width 72 height 18
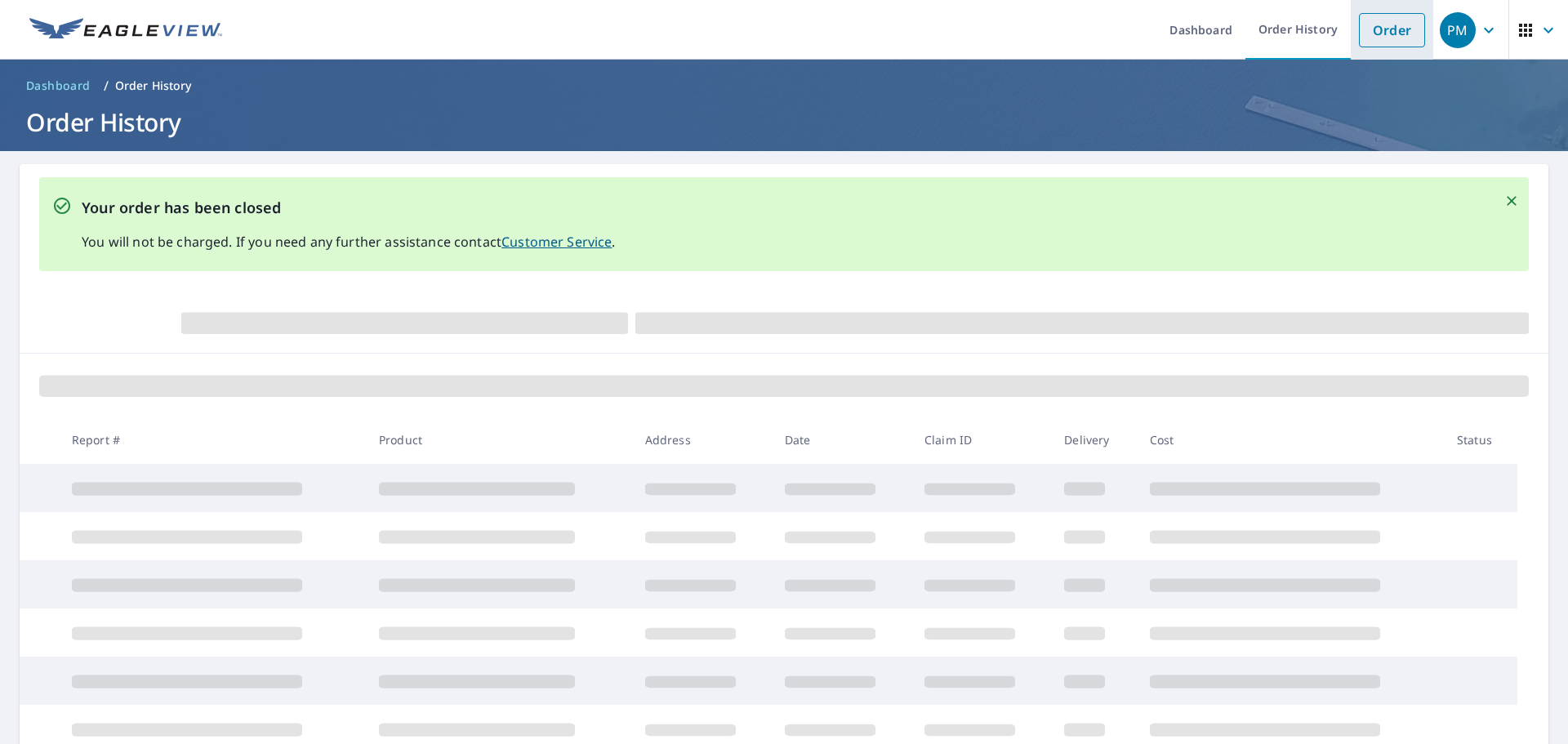
click at [1395, 33] on link "Order" at bounding box center [1392, 30] width 66 height 35
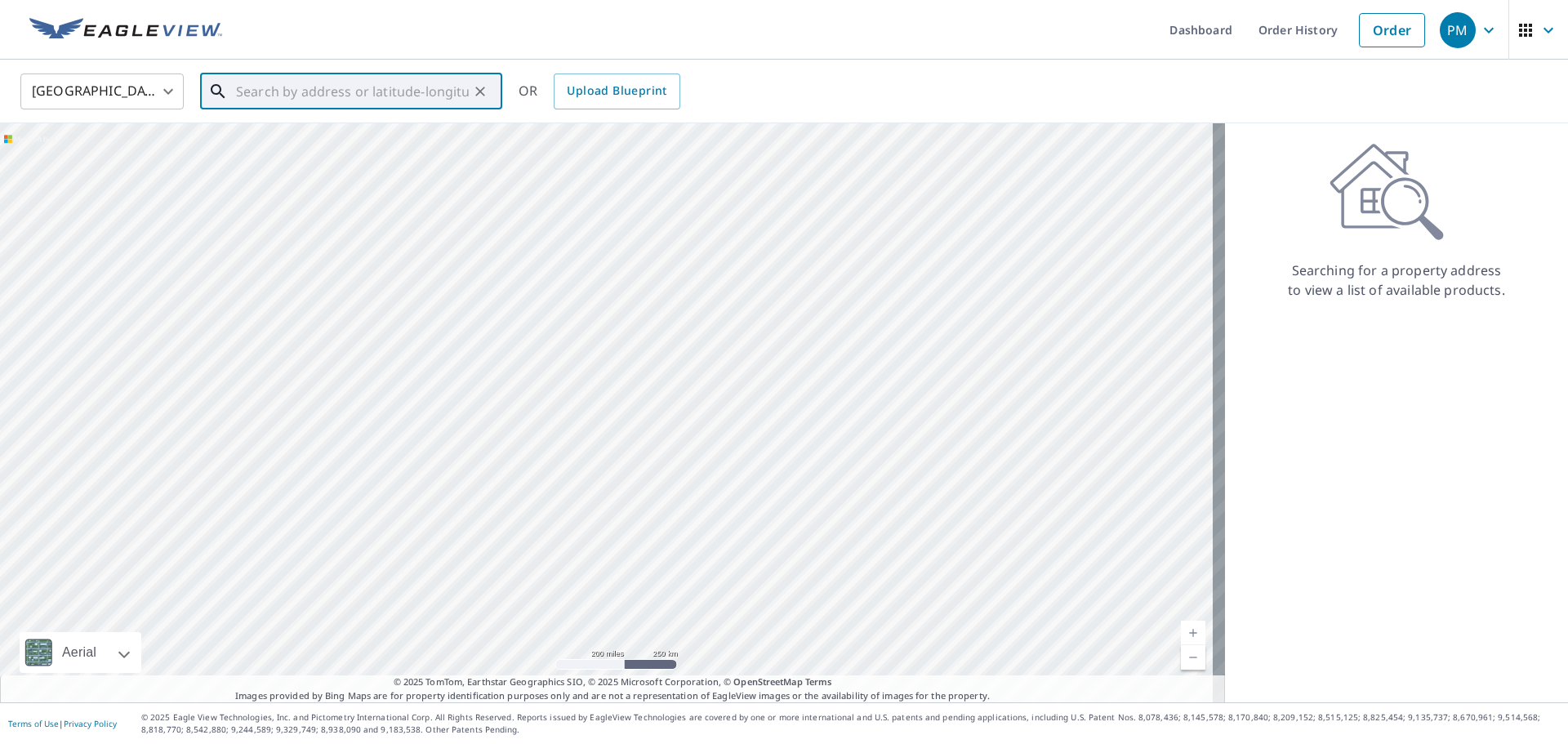
click at [278, 77] on input "text" at bounding box center [352, 91] width 232 height 45
click at [297, 139] on span "79 Webster St" at bounding box center [361, 139] width 256 height 20
type input "79 Webster St Douglas, MA 01516"
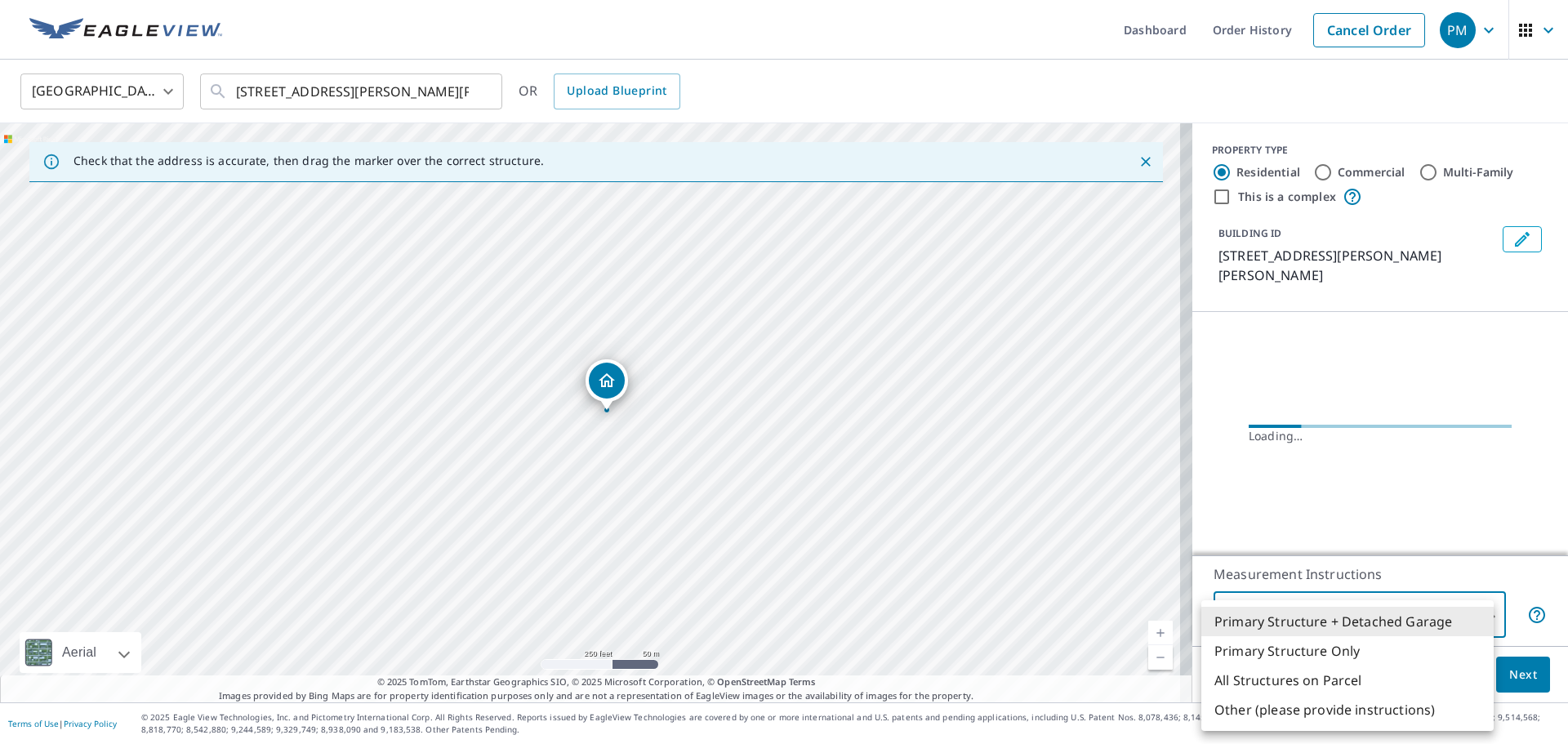
click at [1422, 619] on body "PM PM Dashboard Order History Cancel Order PM United States US ​ 79 Webster St …" at bounding box center [784, 372] width 1568 height 744
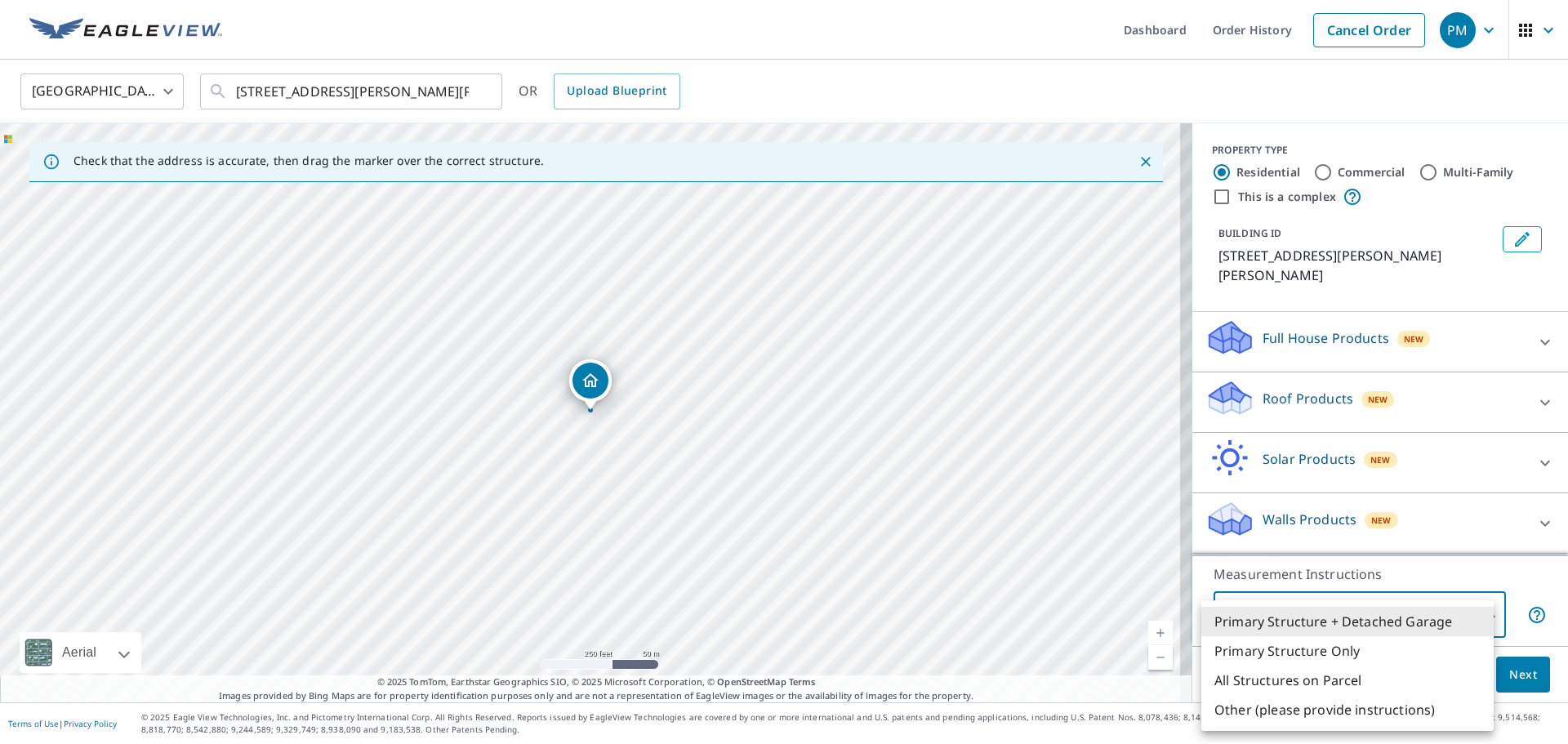
click at [1483, 584] on div at bounding box center [784, 372] width 1568 height 744
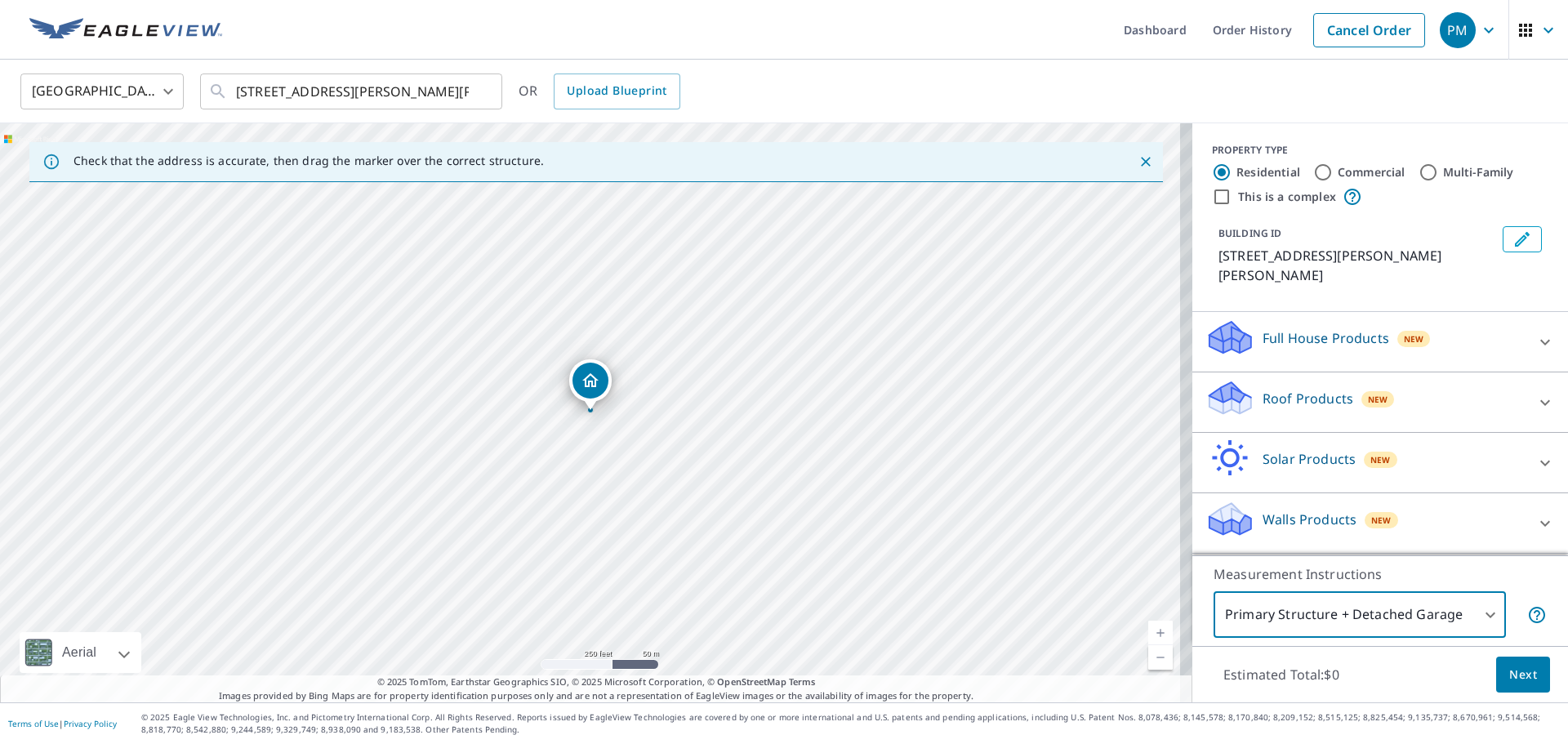
click at [1376, 514] on span "New" at bounding box center [1381, 520] width 20 height 13
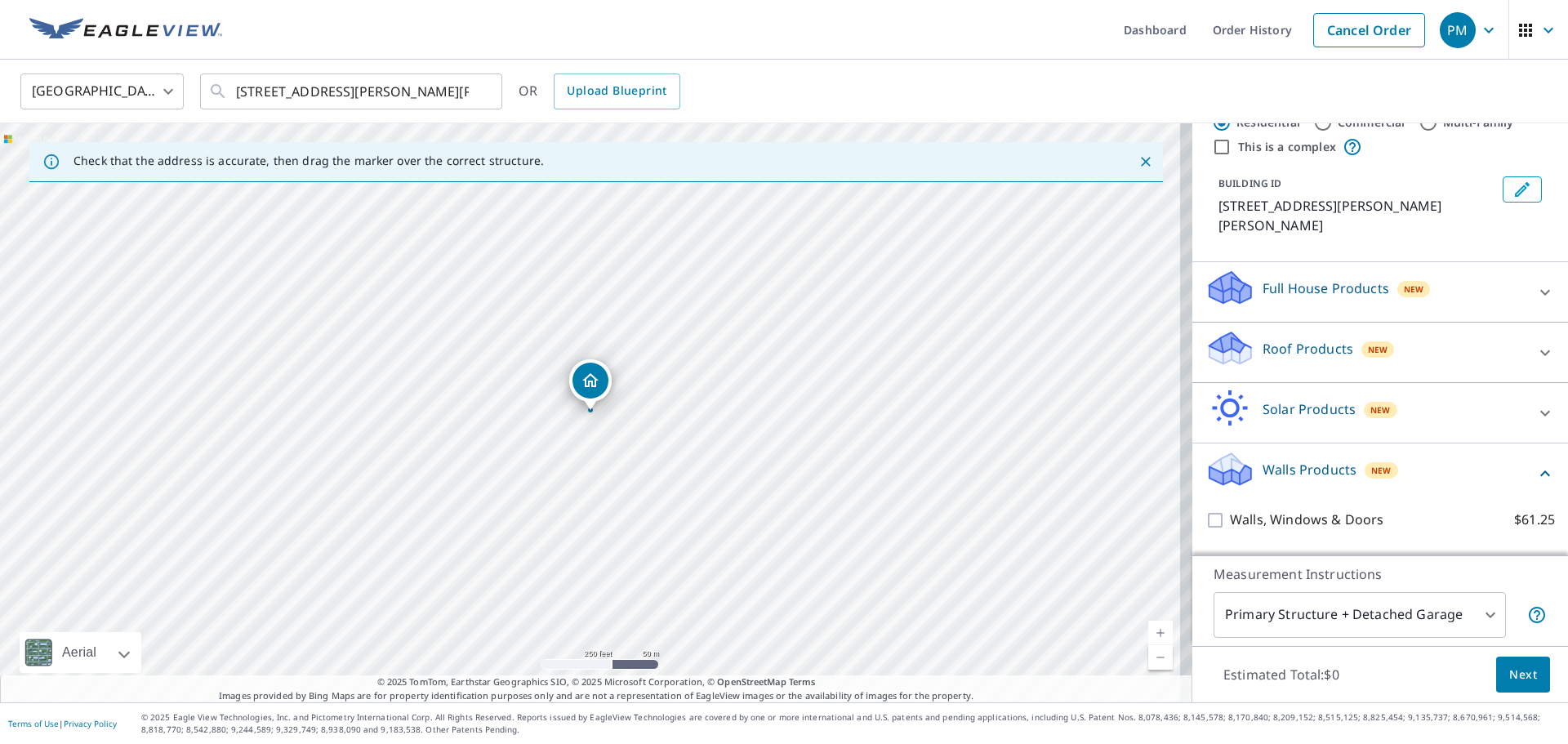
scroll to position [71, 0]
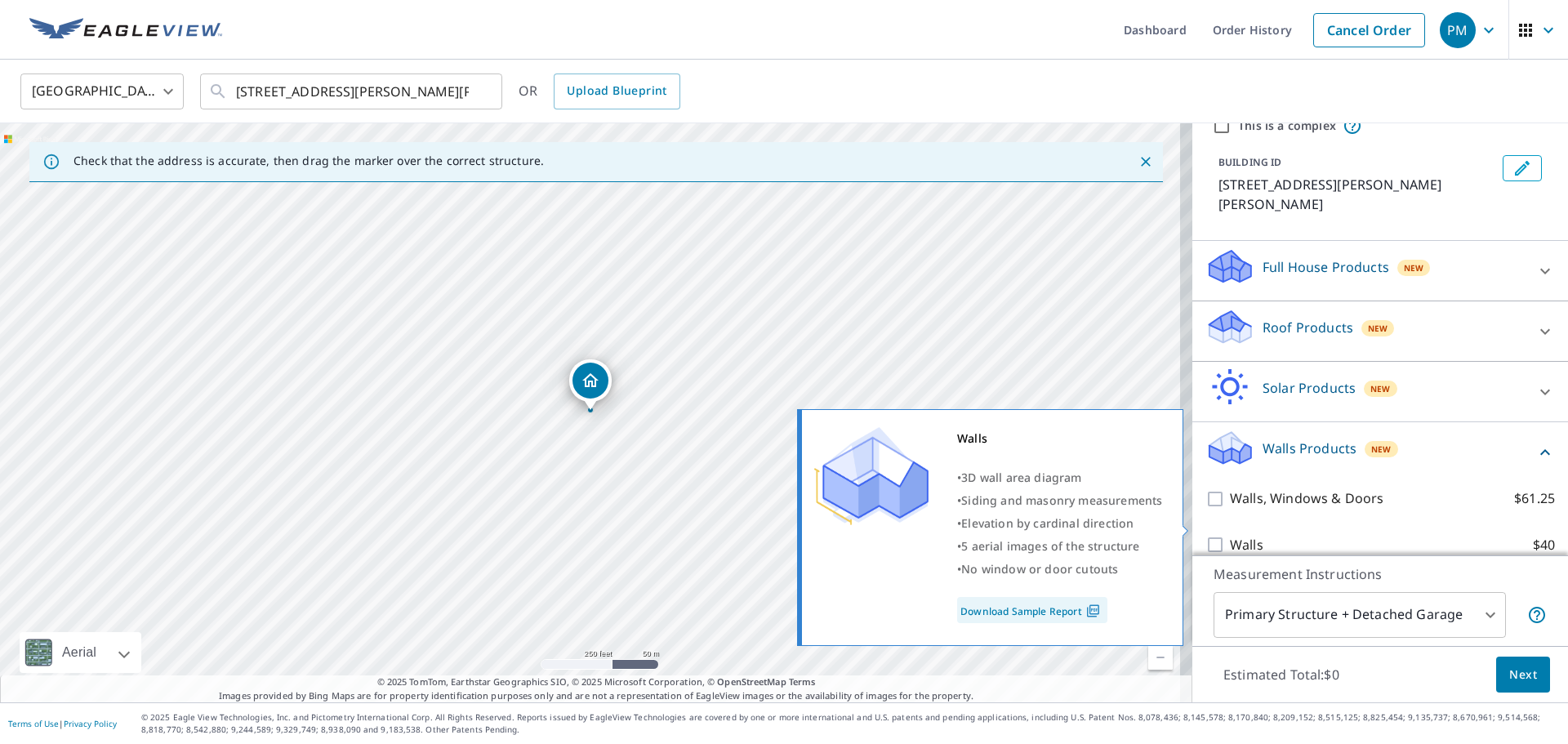
click at [1210, 535] on input "Walls $40" at bounding box center [1218, 545] width 25 height 20
checkbox input "true"
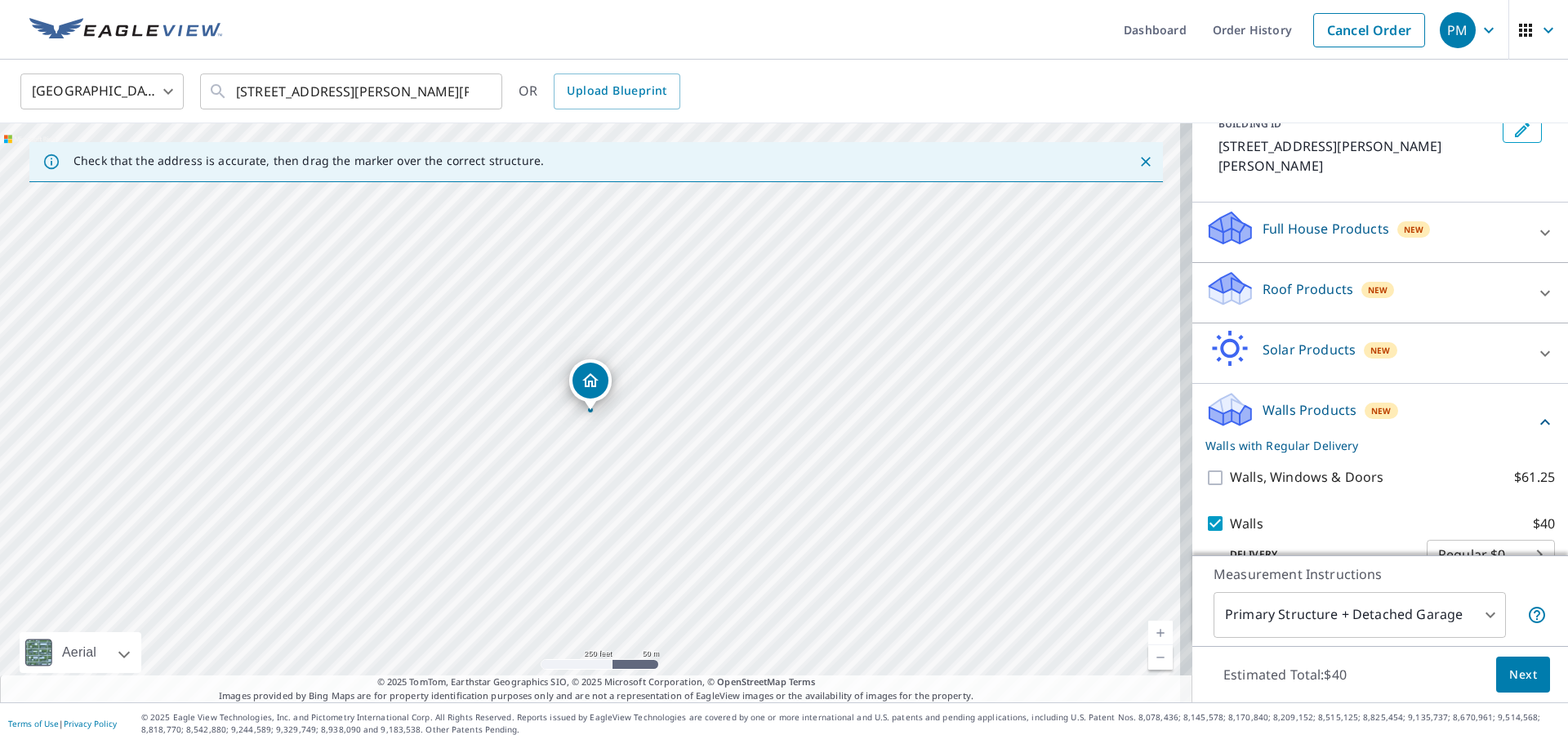
scroll to position [124, 0]
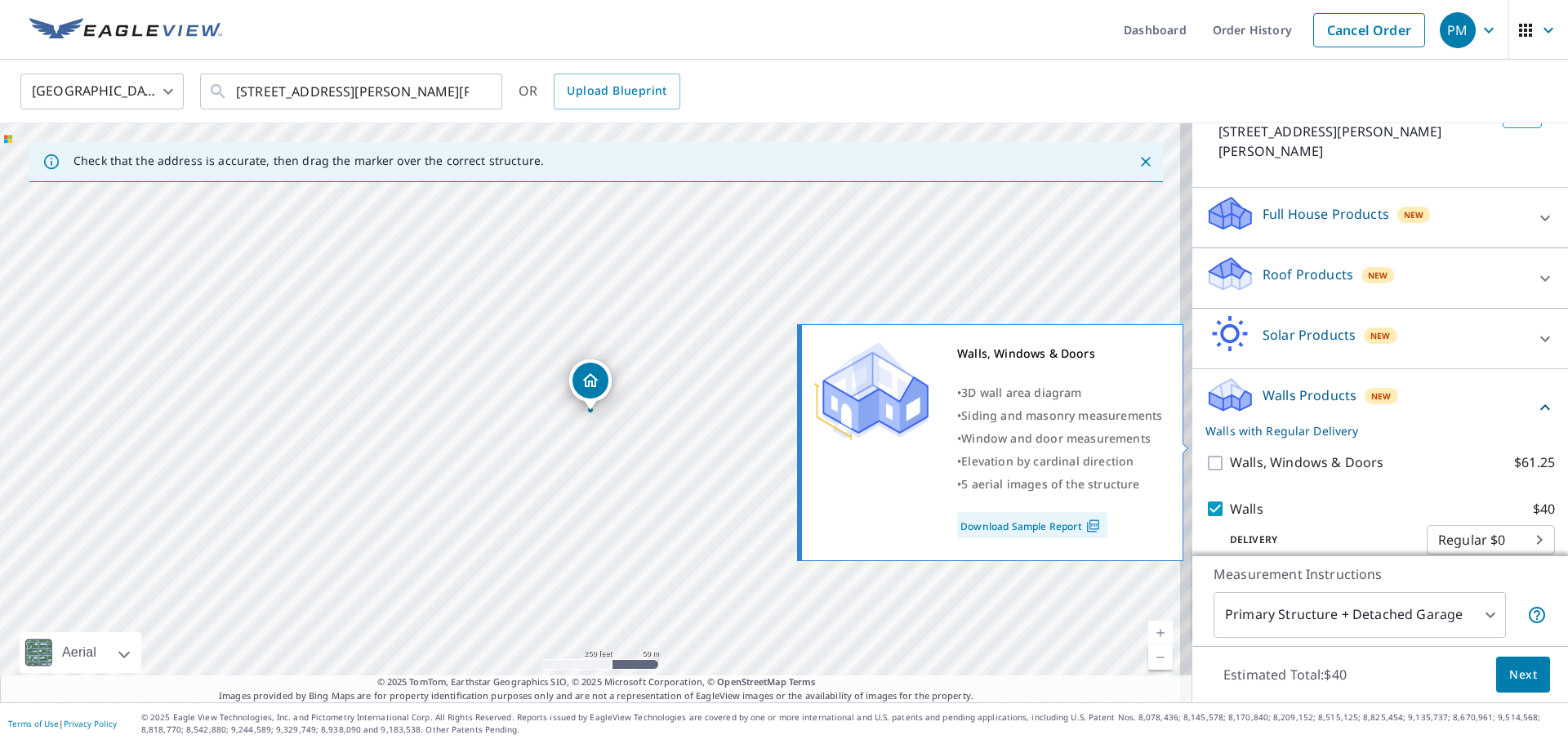
click at [1207, 453] on input "Walls, Windows & Doors $61.25" at bounding box center [1218, 463] width 25 height 20
checkbox input "true"
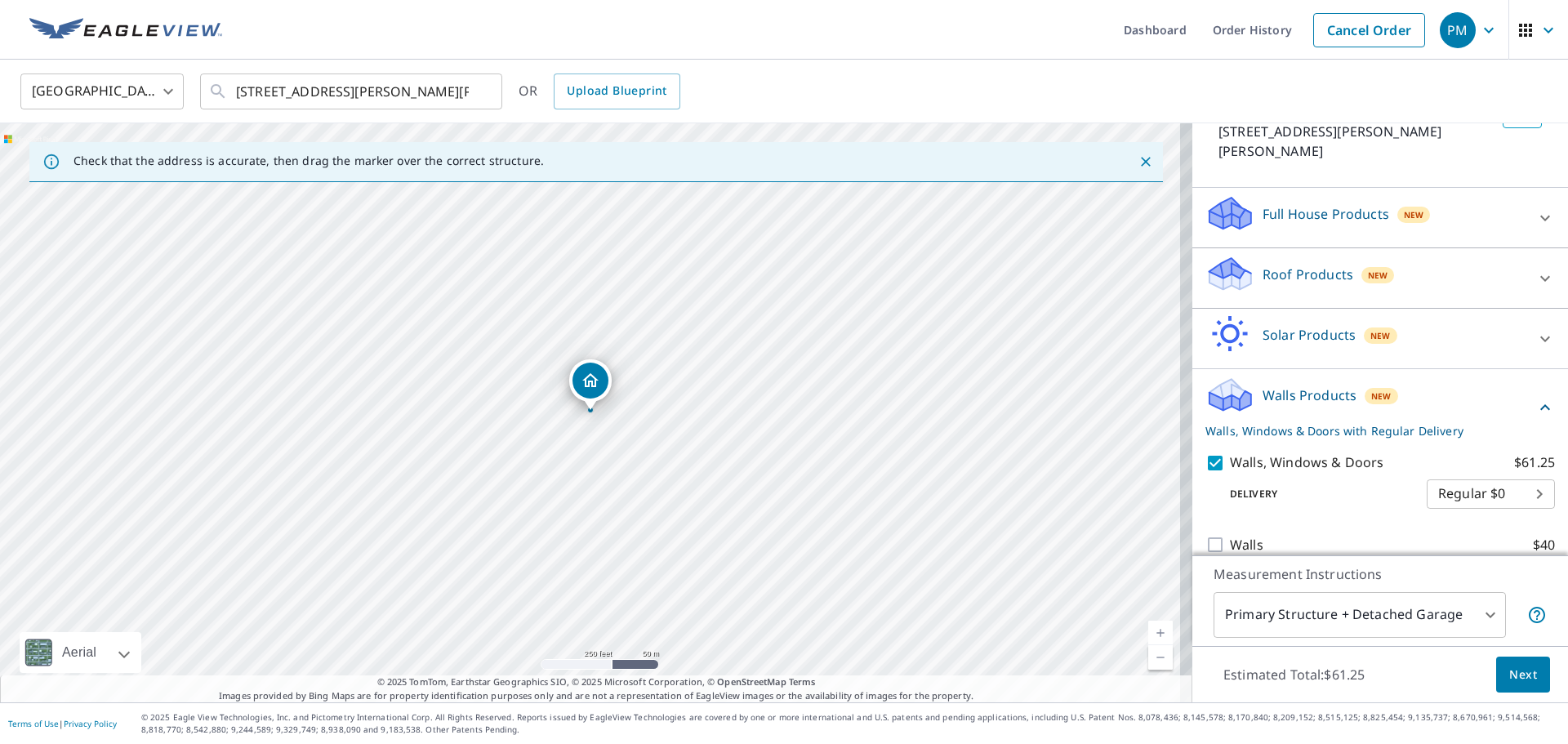
click at [1209, 535] on input "Walls $40" at bounding box center [1218, 545] width 25 height 20
checkbox input "true"
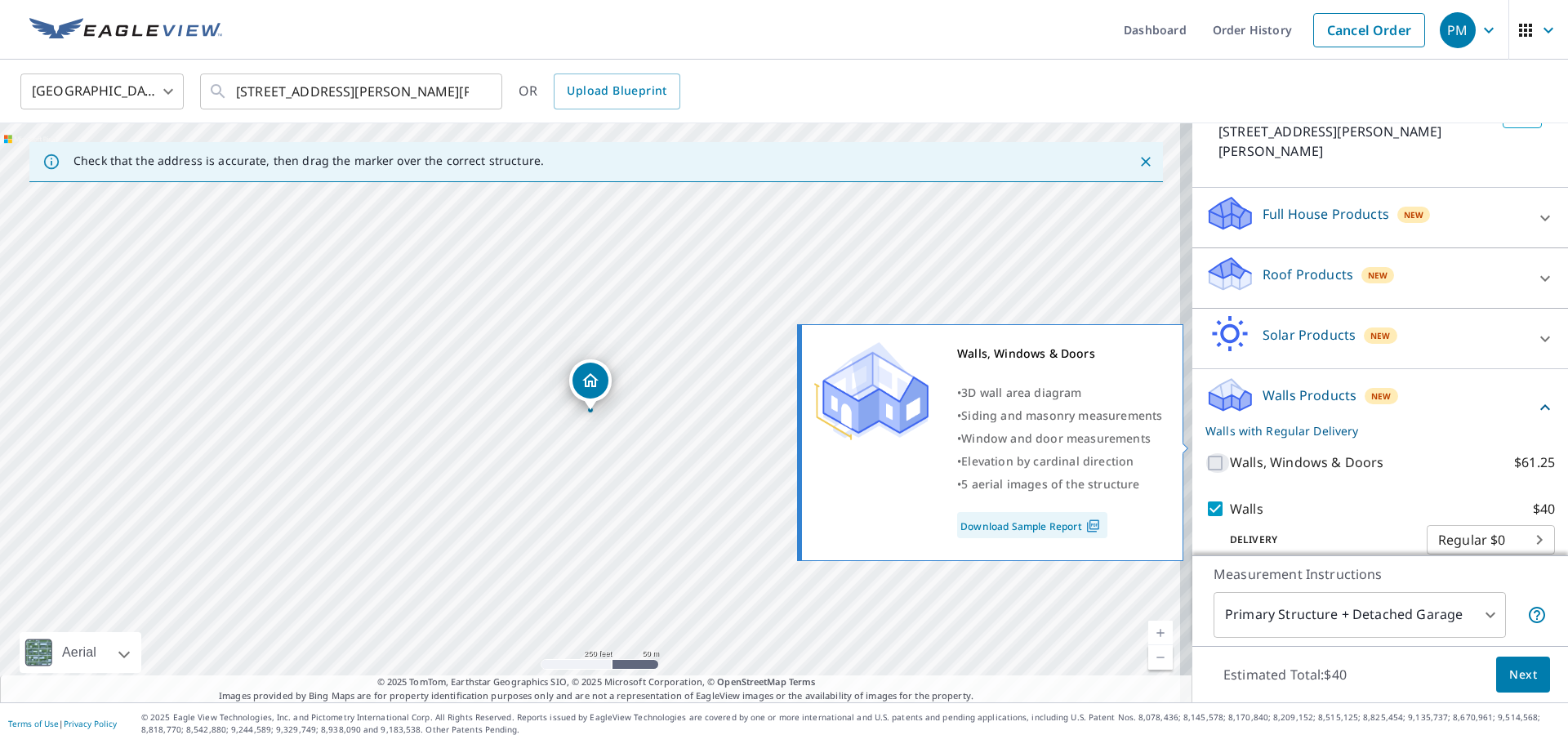
click at [1211, 453] on input "Walls, Windows & Doors $61.25" at bounding box center [1218, 463] width 25 height 20
checkbox input "true"
checkbox input "false"
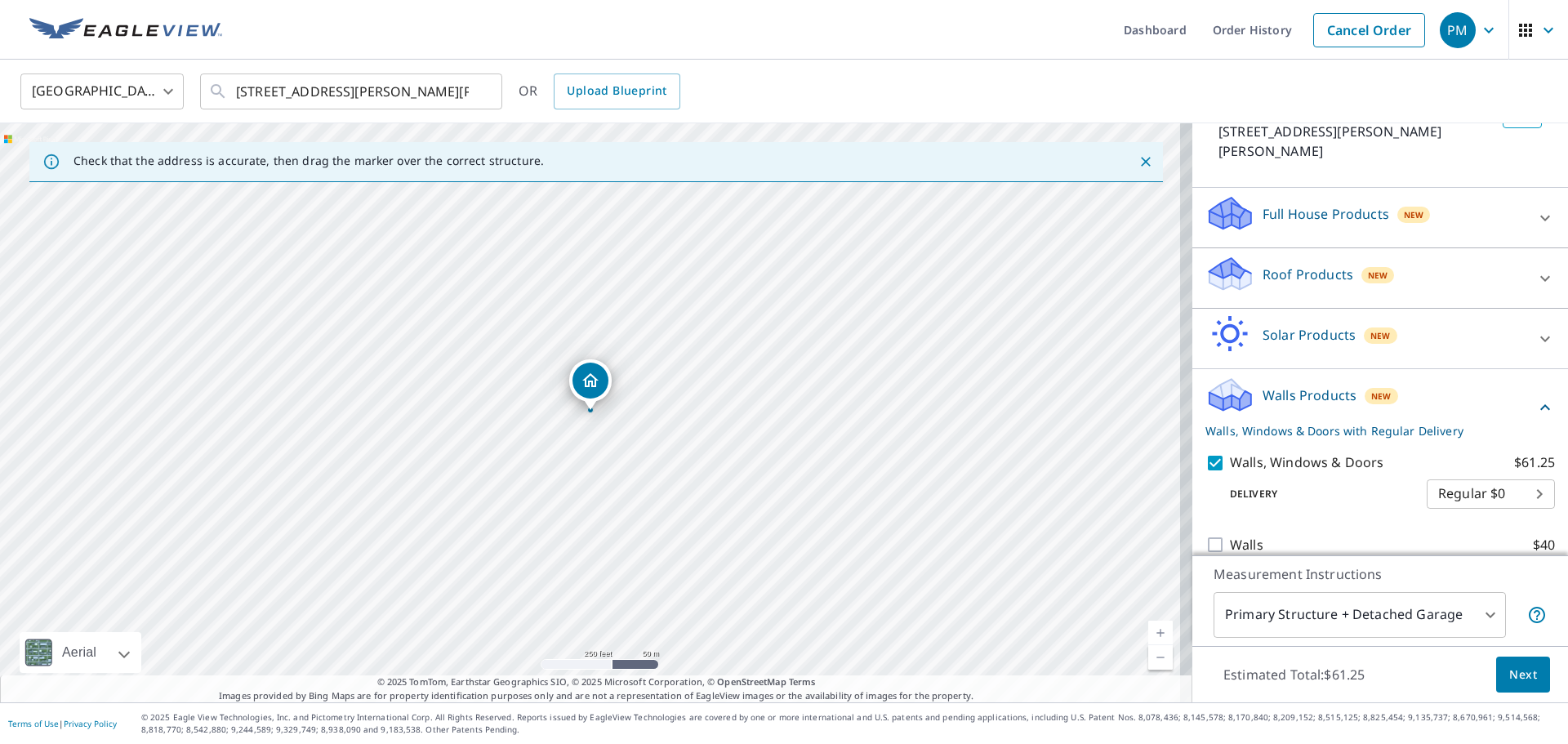
click at [1509, 678] on span "Next" at bounding box center [1523, 675] width 28 height 20
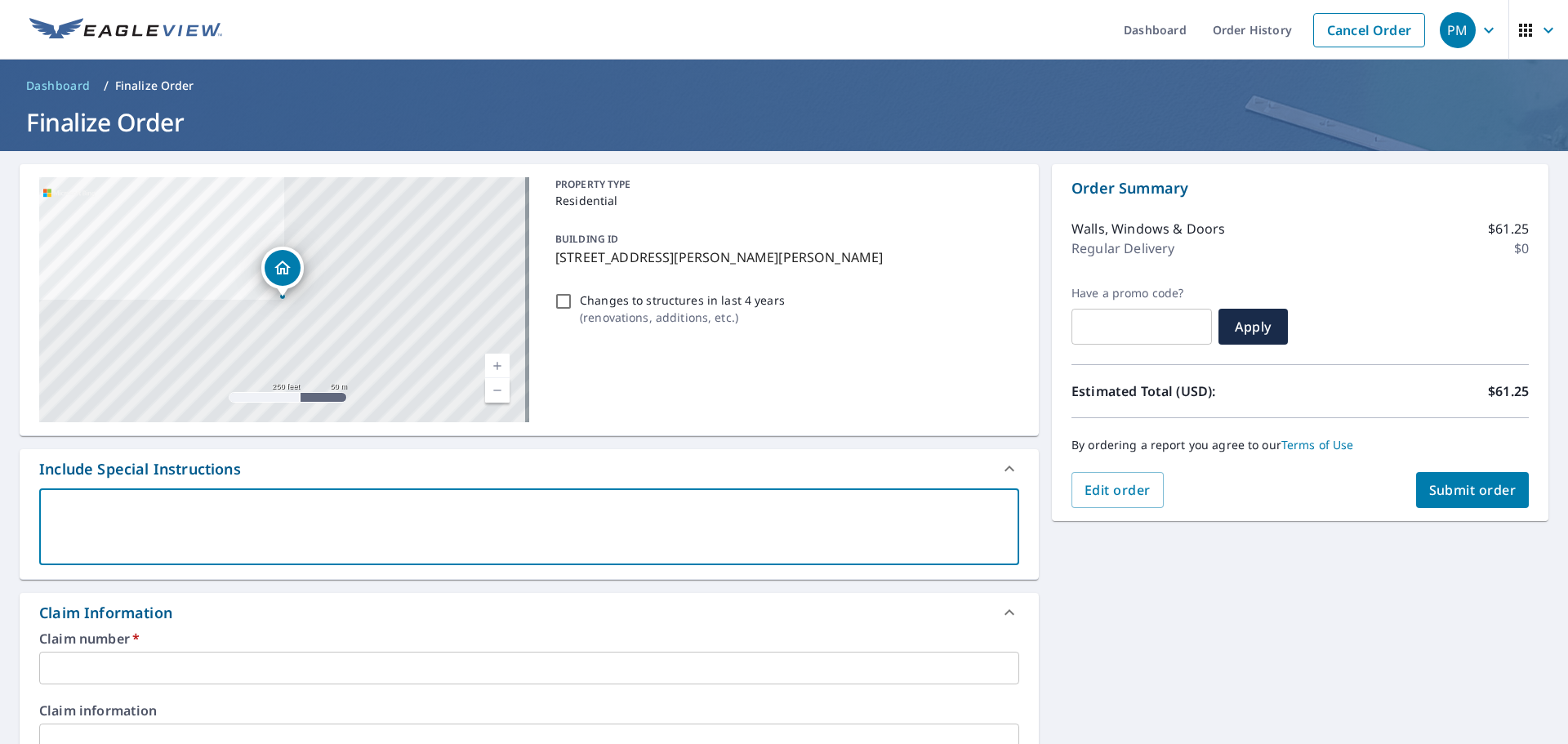
click at [827, 517] on textarea at bounding box center [529, 527] width 957 height 46
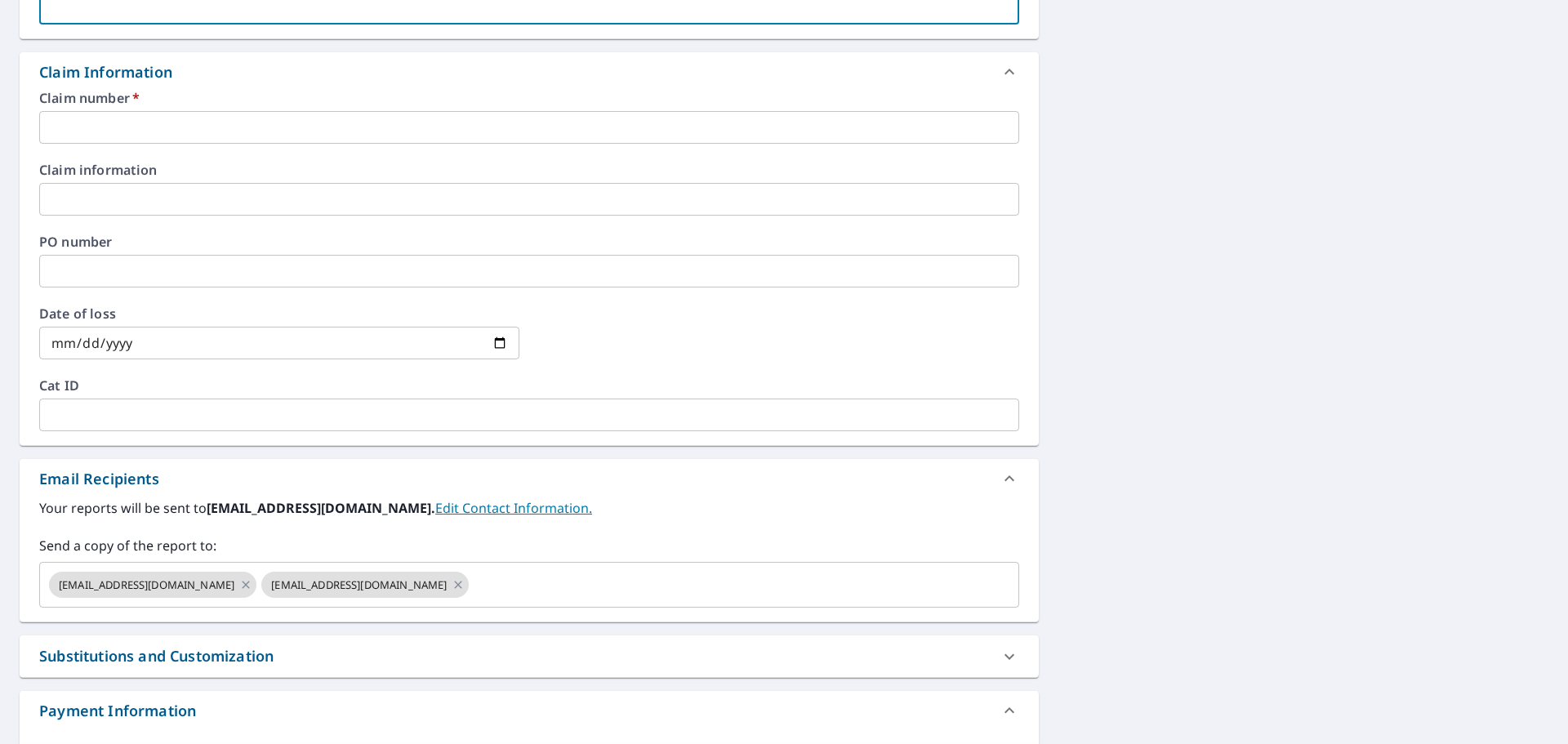
scroll to position [646, 0]
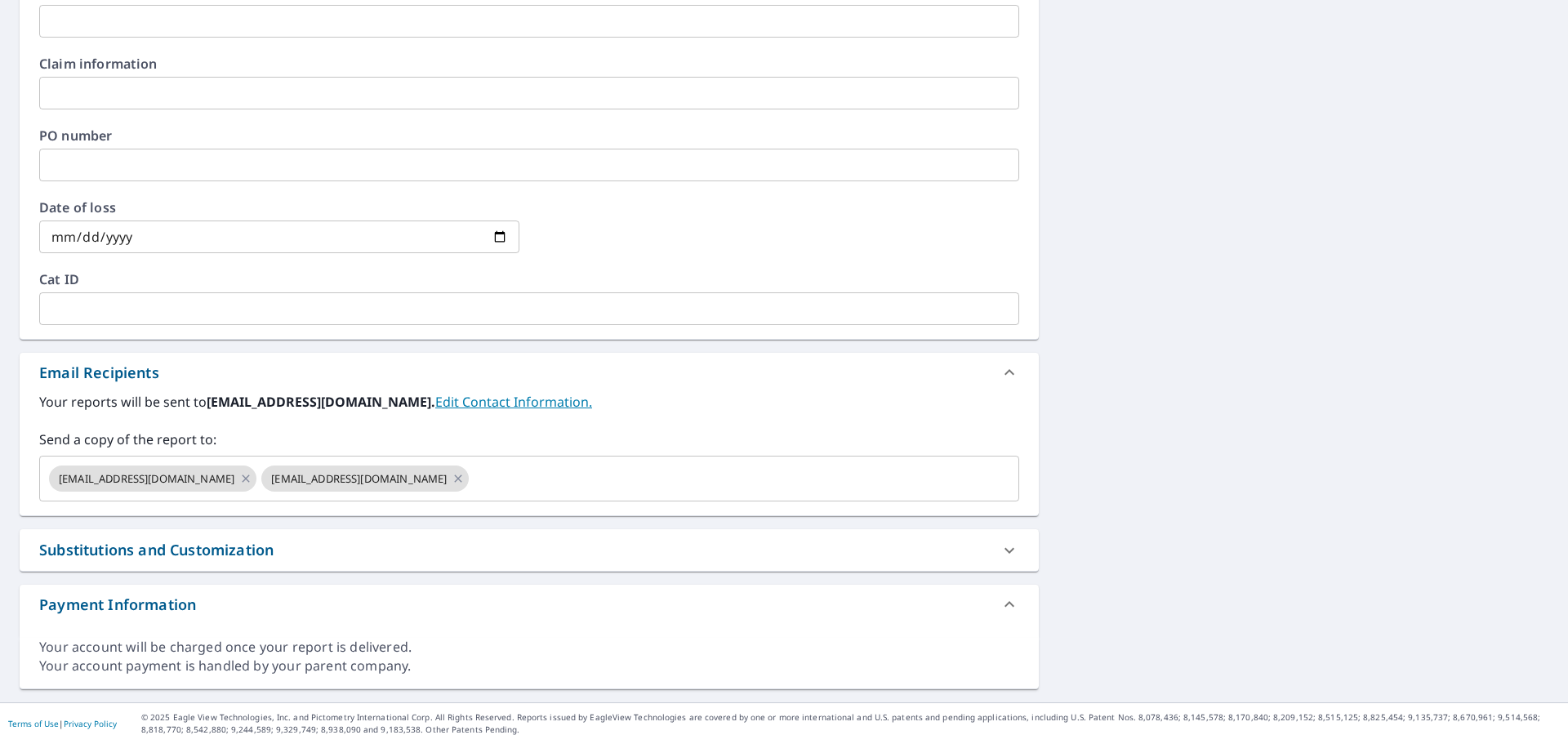
click at [147, 85] on input "text" at bounding box center [529, 93] width 980 height 33
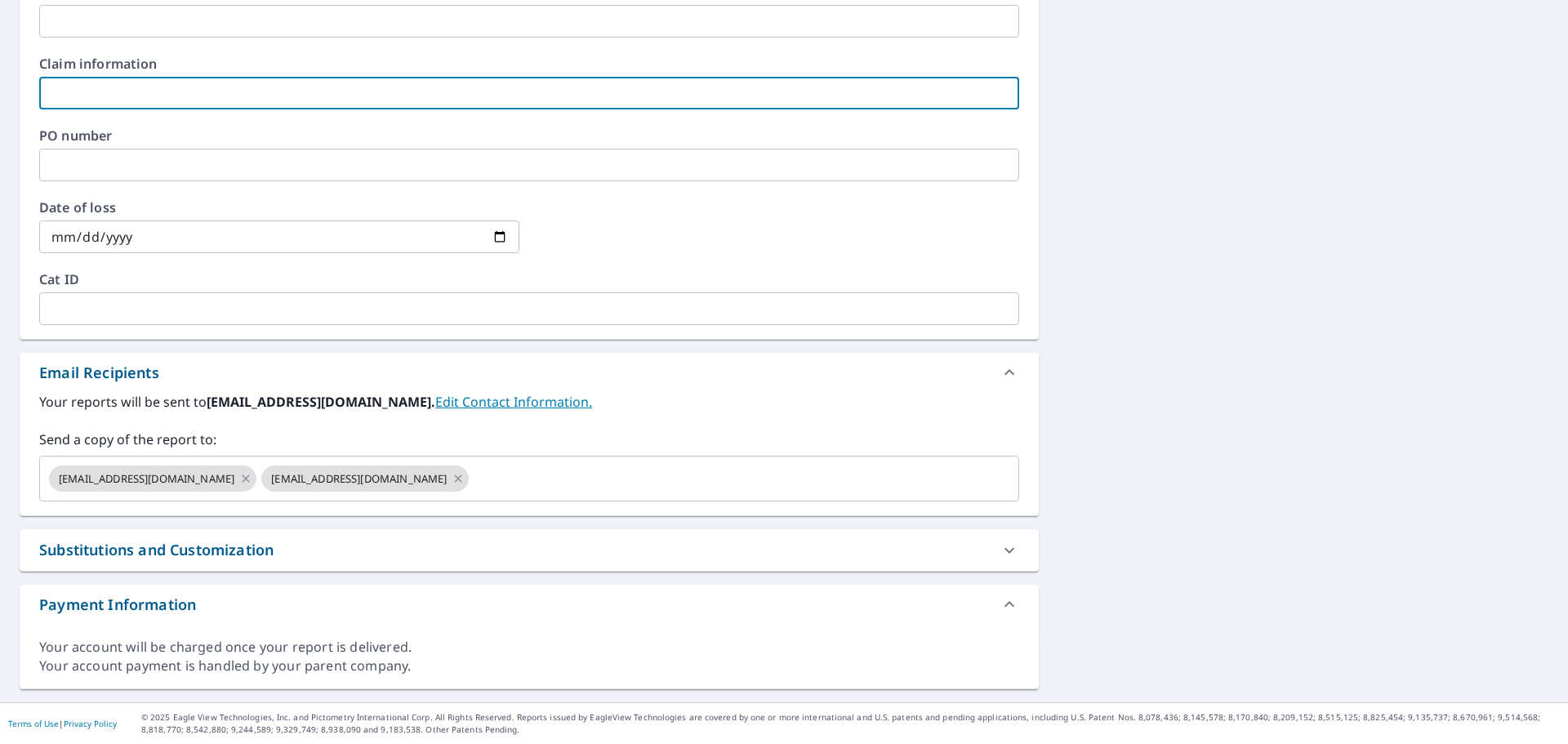
type input "k"
checkbox input "true"
type input "ka"
checkbox input "true"
type input "k"
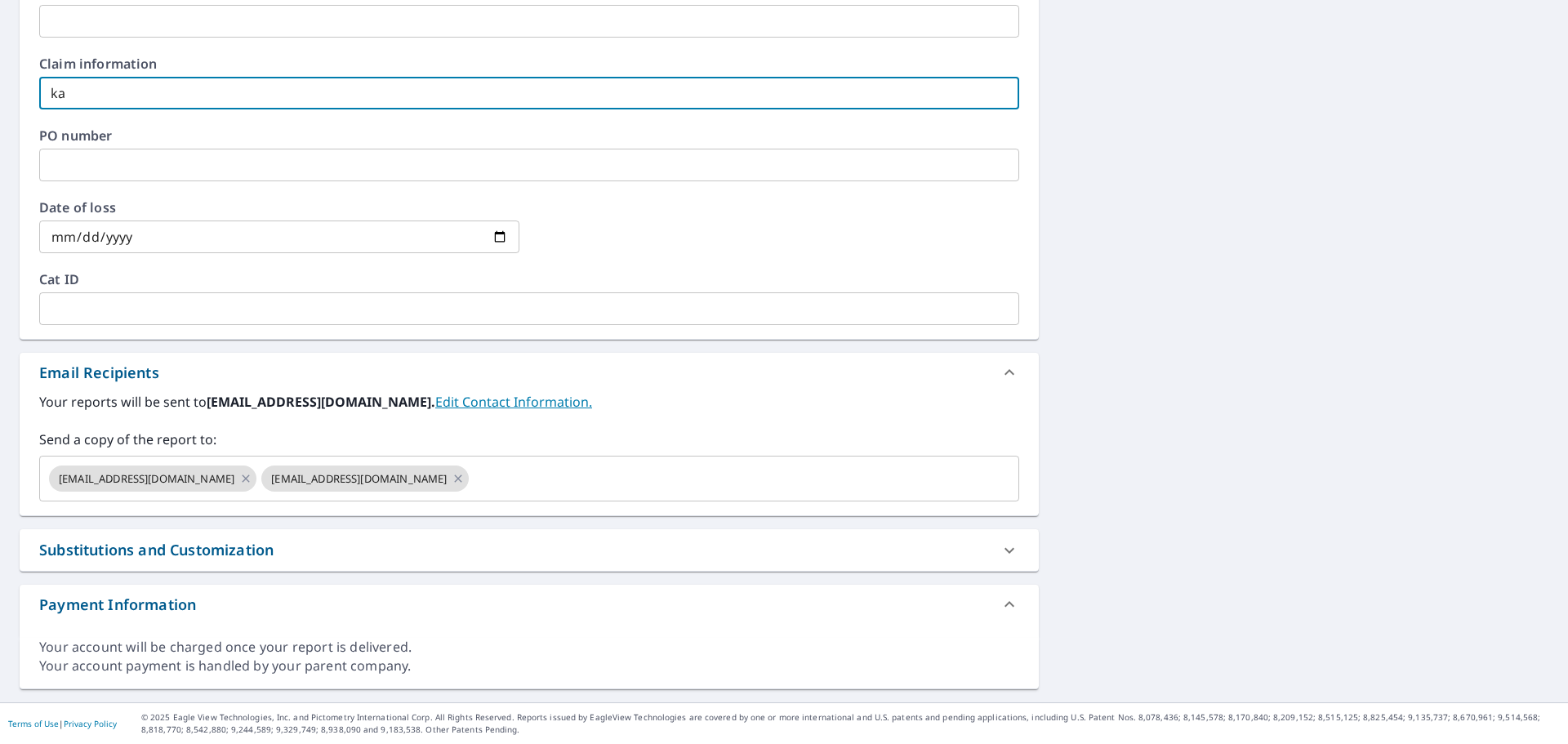
checkbox input "true"
type input "r"
checkbox input "true"
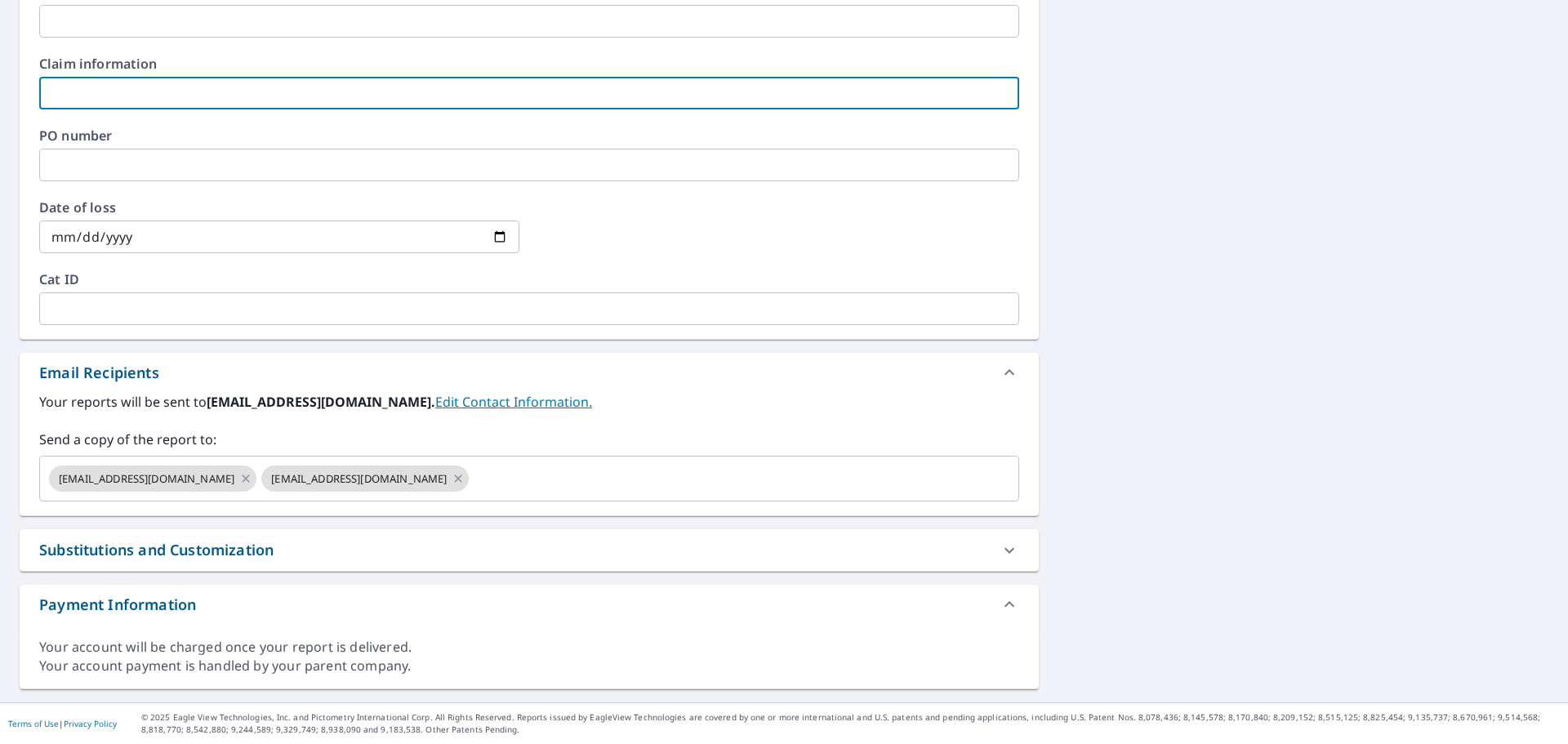
type input "r"
checkbox input "true"
type input "ry"
checkbox input "true"
type input "rya"
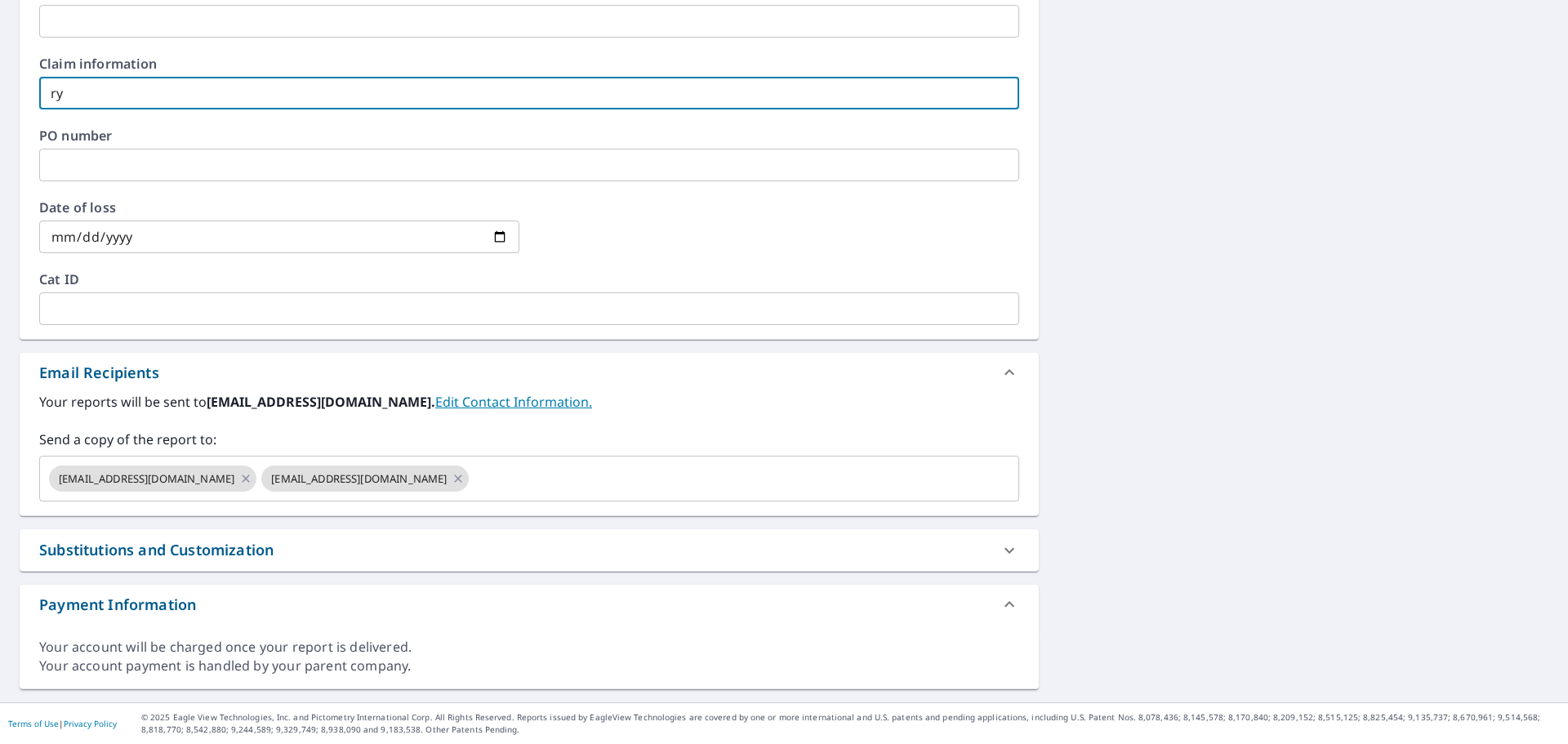
checkbox input "true"
type input "ryan"
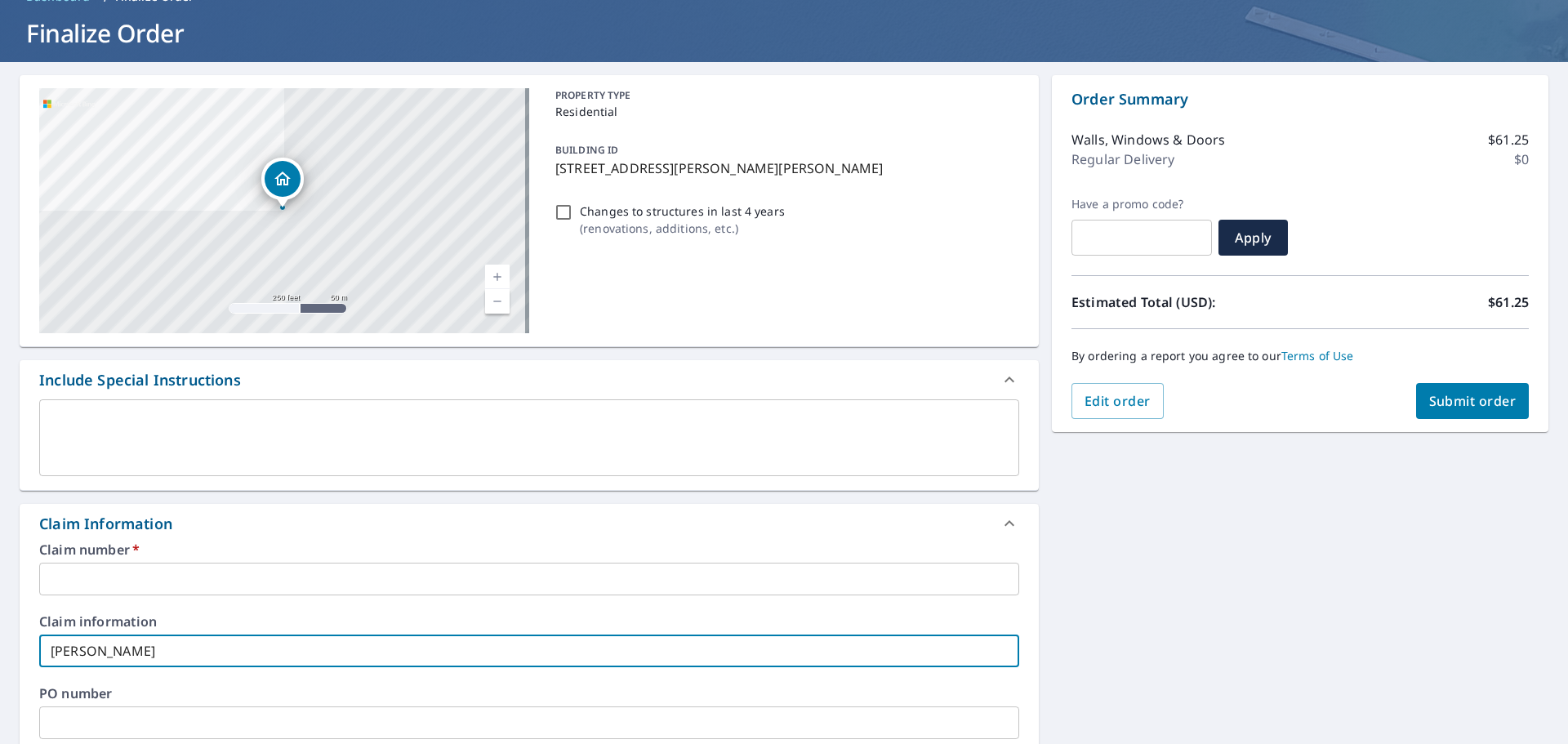
scroll to position [571, 0]
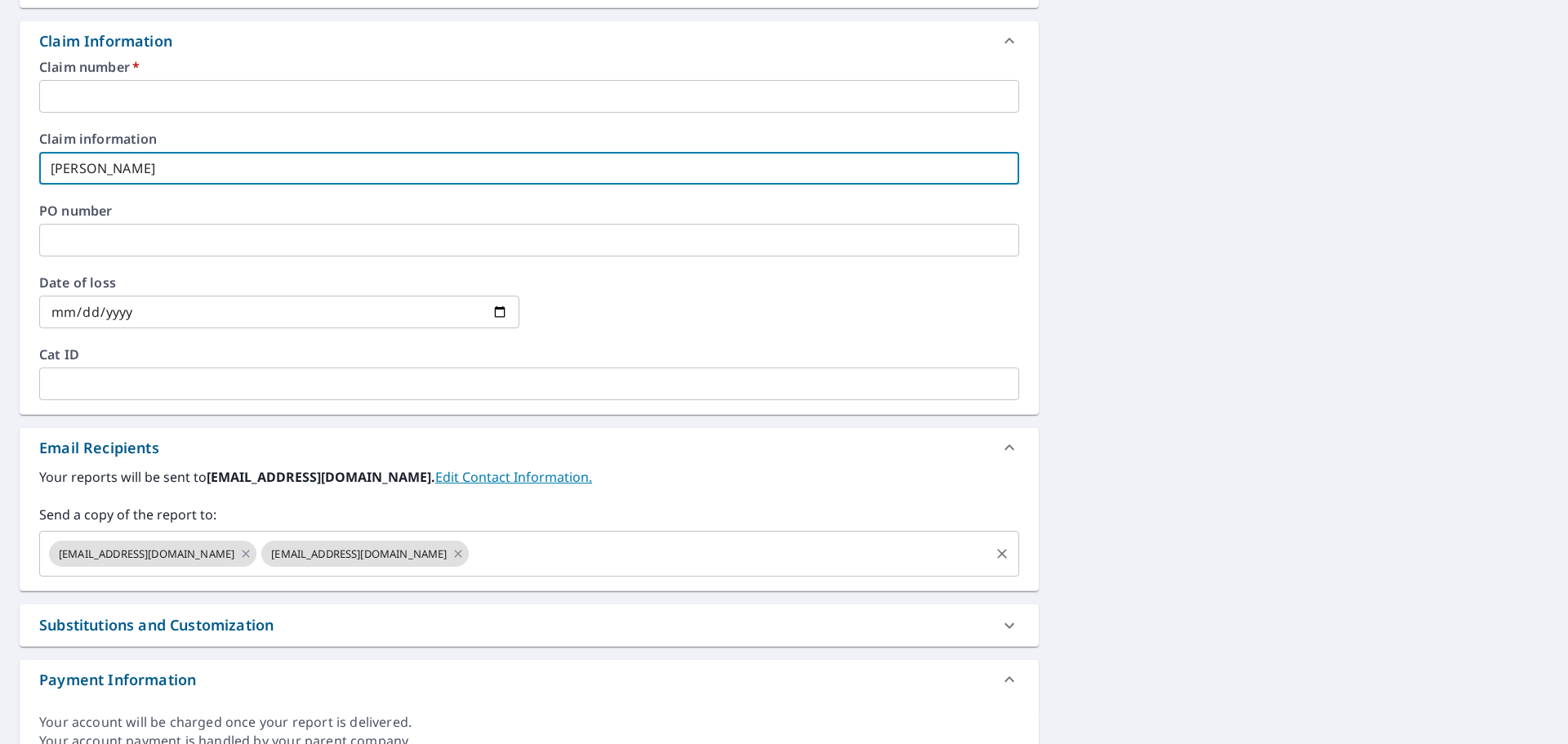
click at [451, 557] on icon at bounding box center [458, 554] width 13 height 18
checkbox input "true"
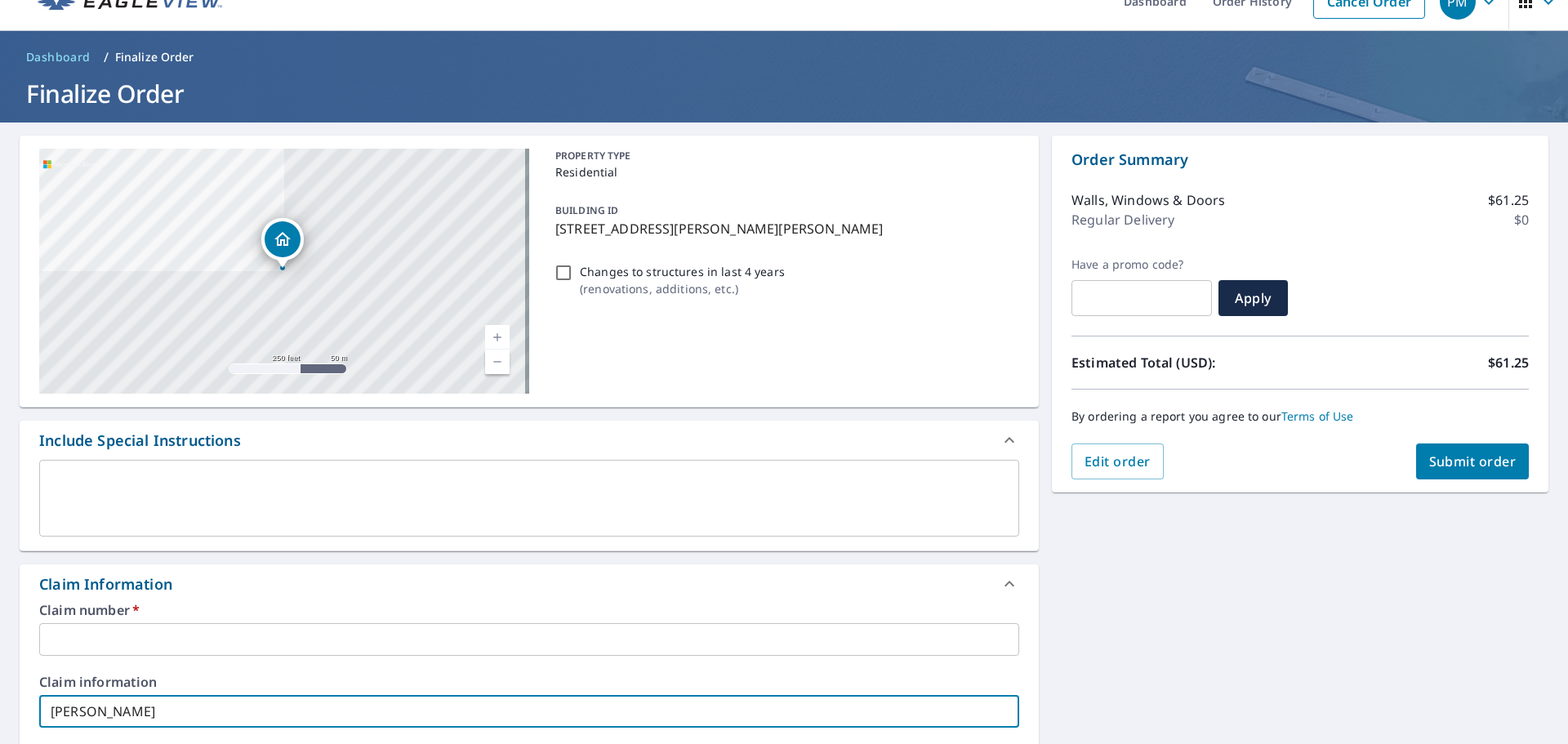
scroll to position [0, 0]
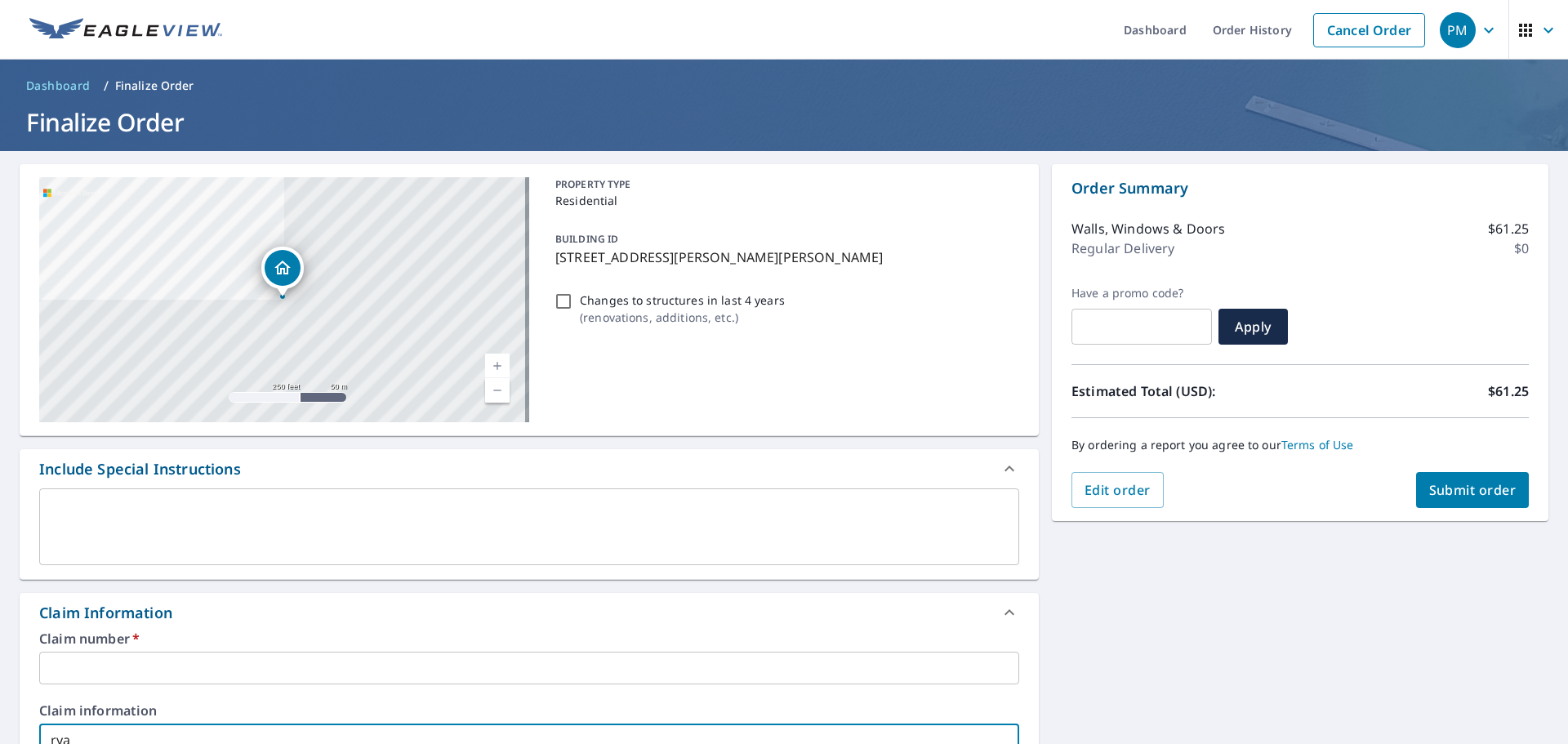
type input "rya\"
checkbox input "true"
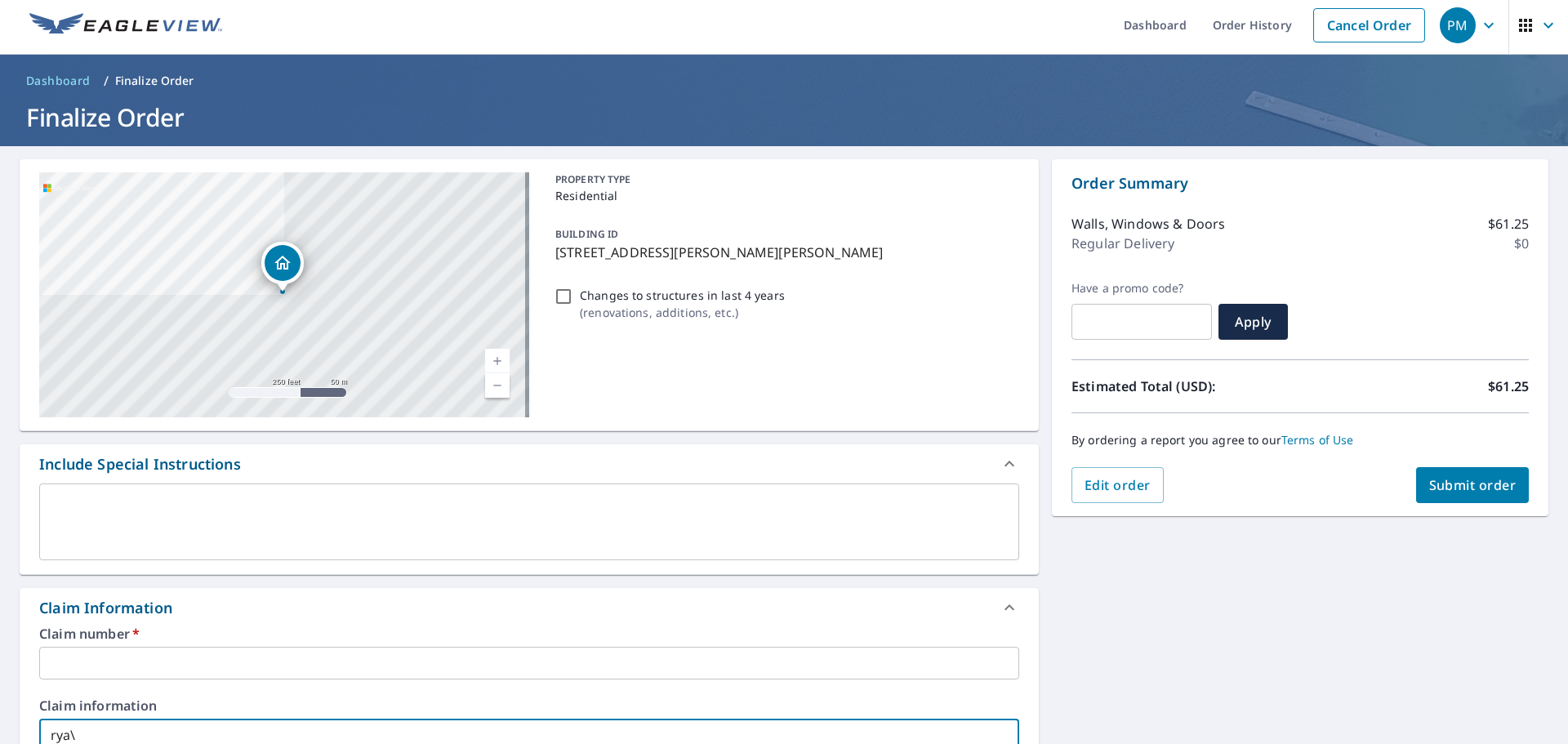
type input "rya"
checkbox input "true"
type input "r"
checkbox input "true"
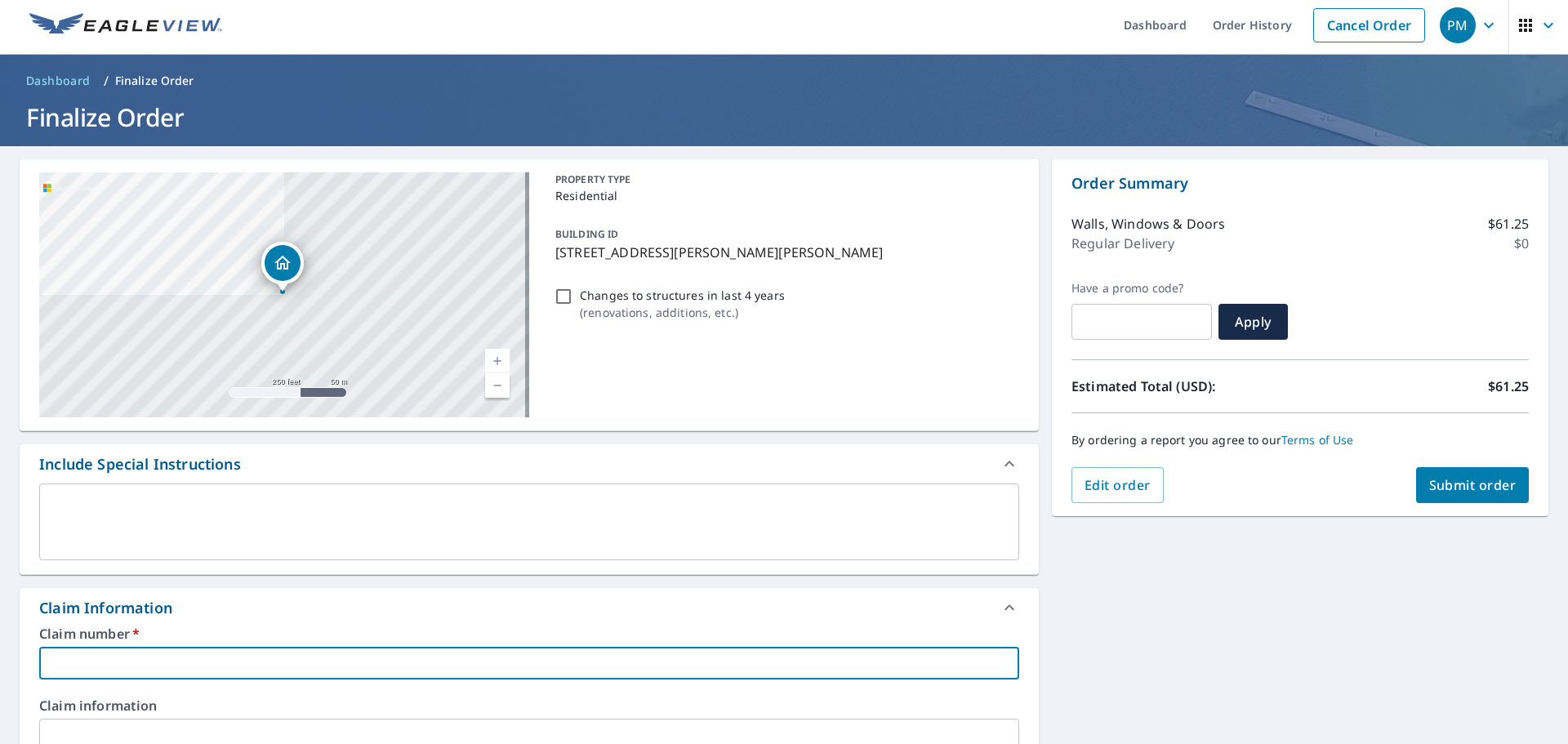
click at [126, 665] on input "text" at bounding box center [529, 662] width 980 height 33
type input "r"
checkbox input "true"
type input "ry"
checkbox input "true"
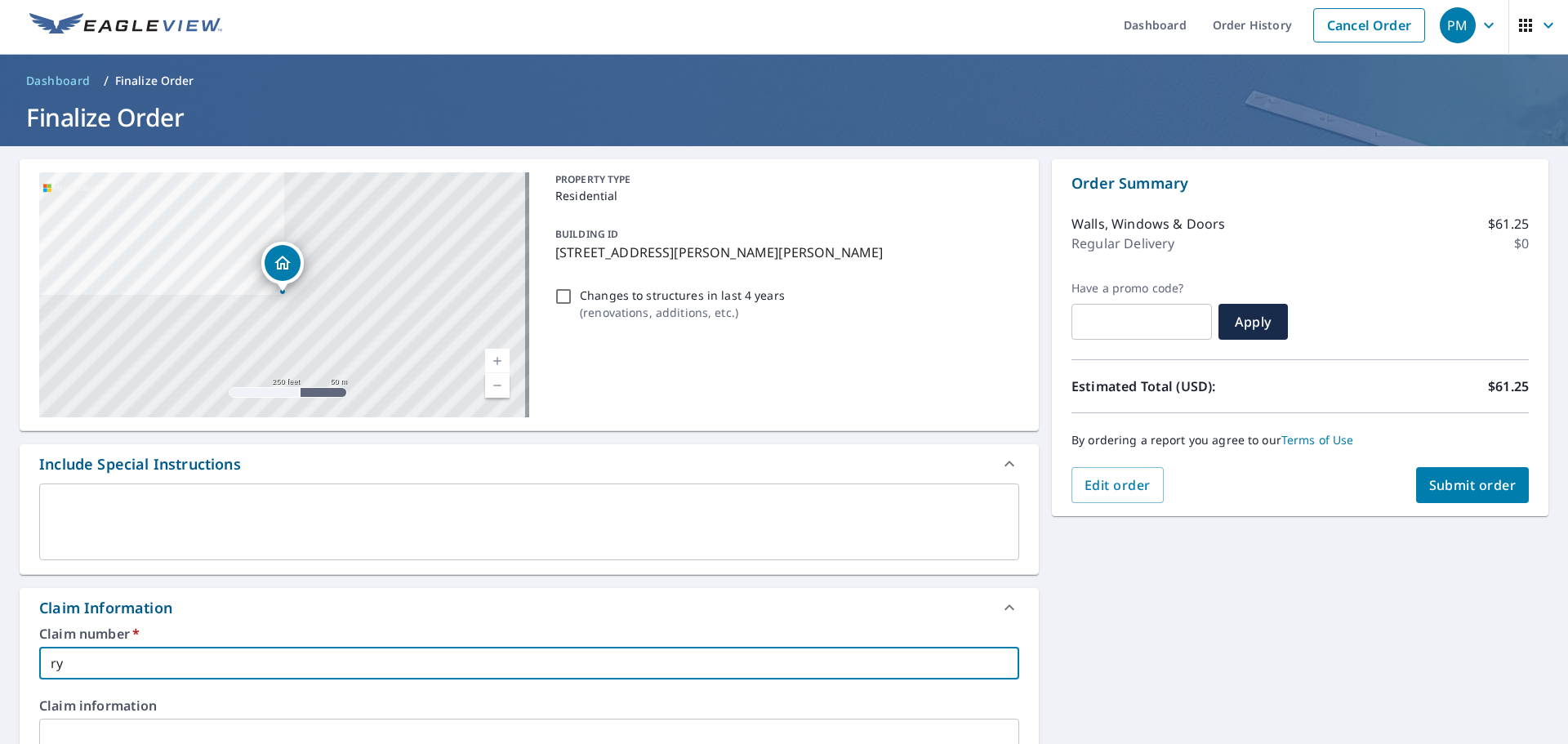
type input "rya"
checkbox input "true"
type input "ryan"
checkbox input "true"
type input "ryan"
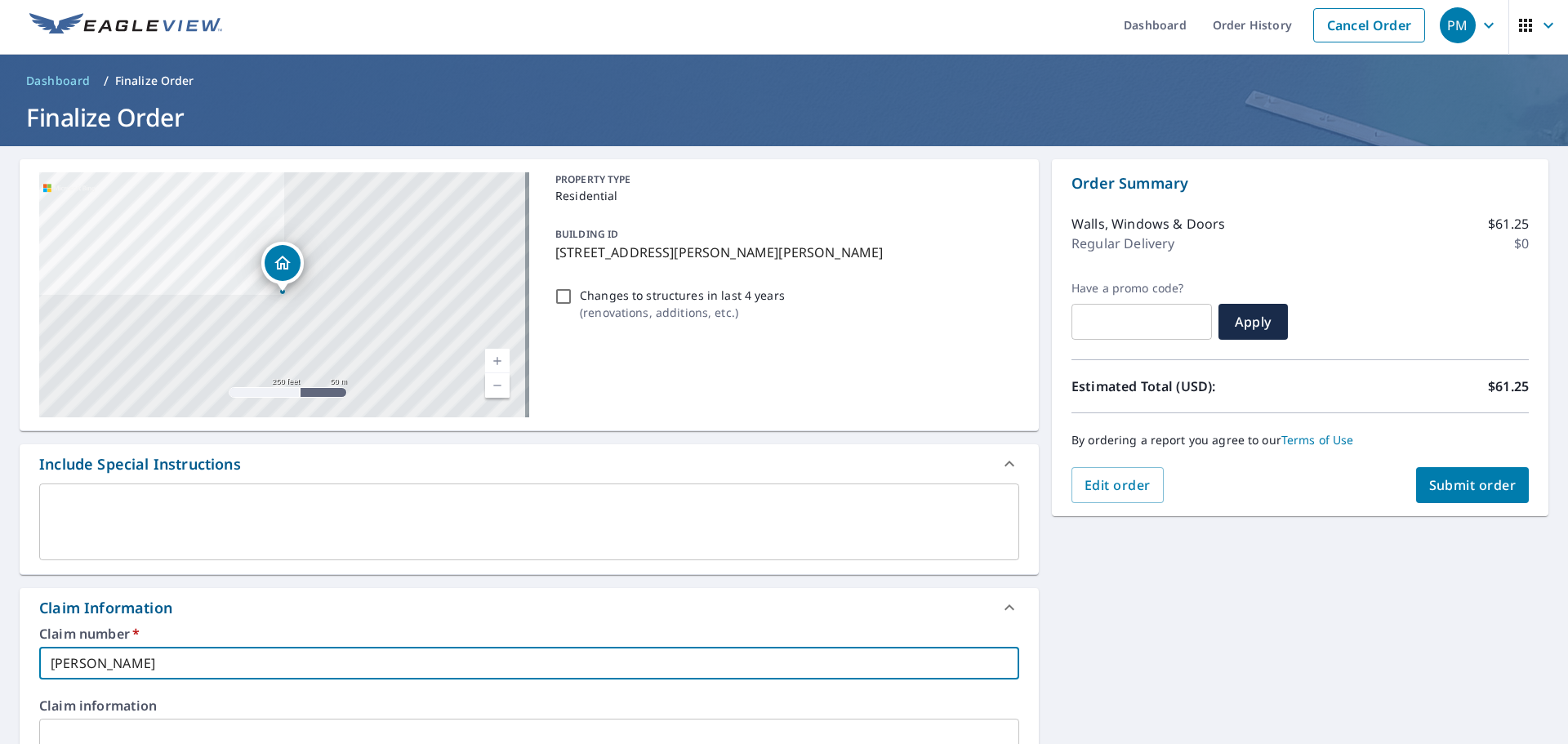
checkbox input "true"
type input "ryan"
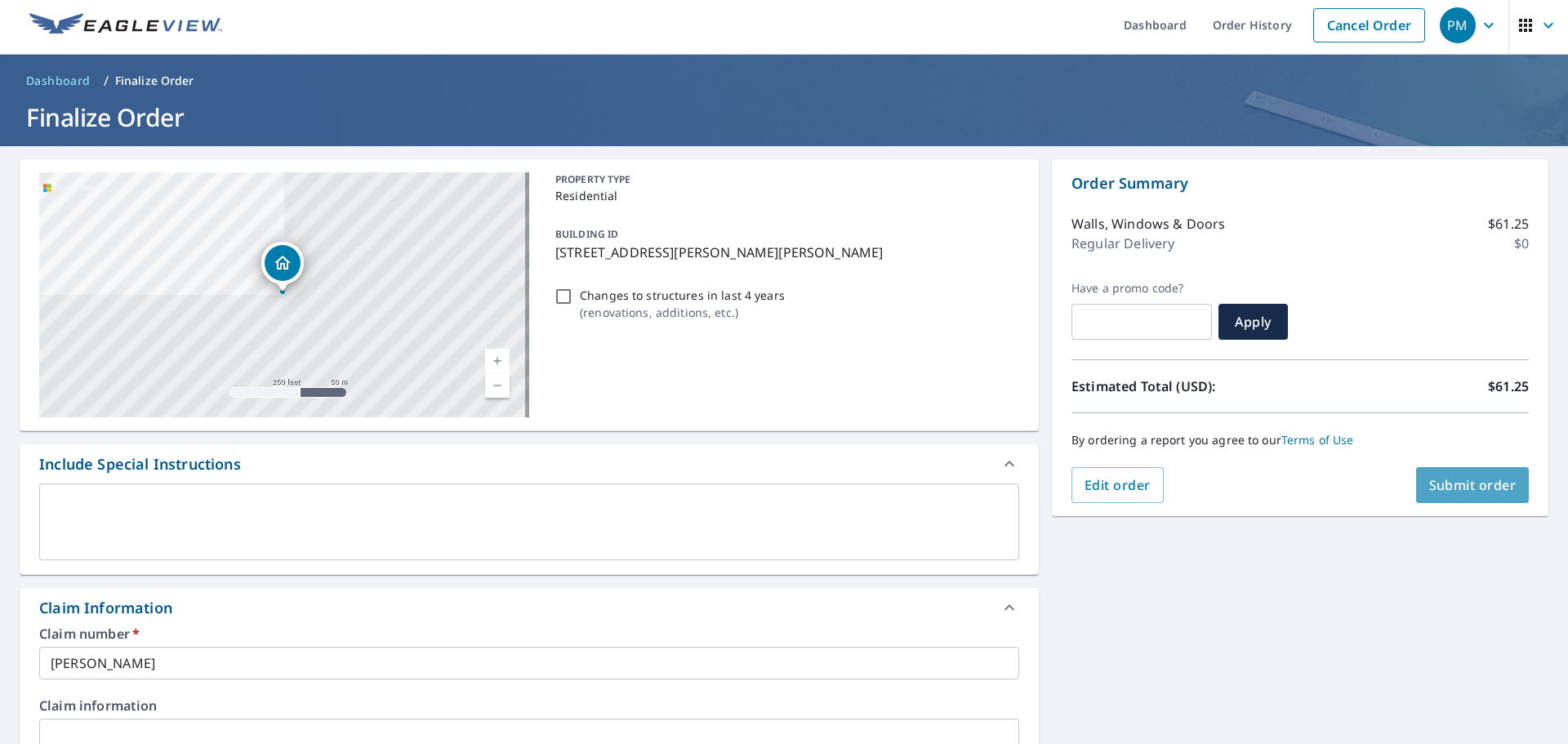
click at [1460, 489] on span "Submit order" at bounding box center [1473, 485] width 87 height 18
checkbox input "true"
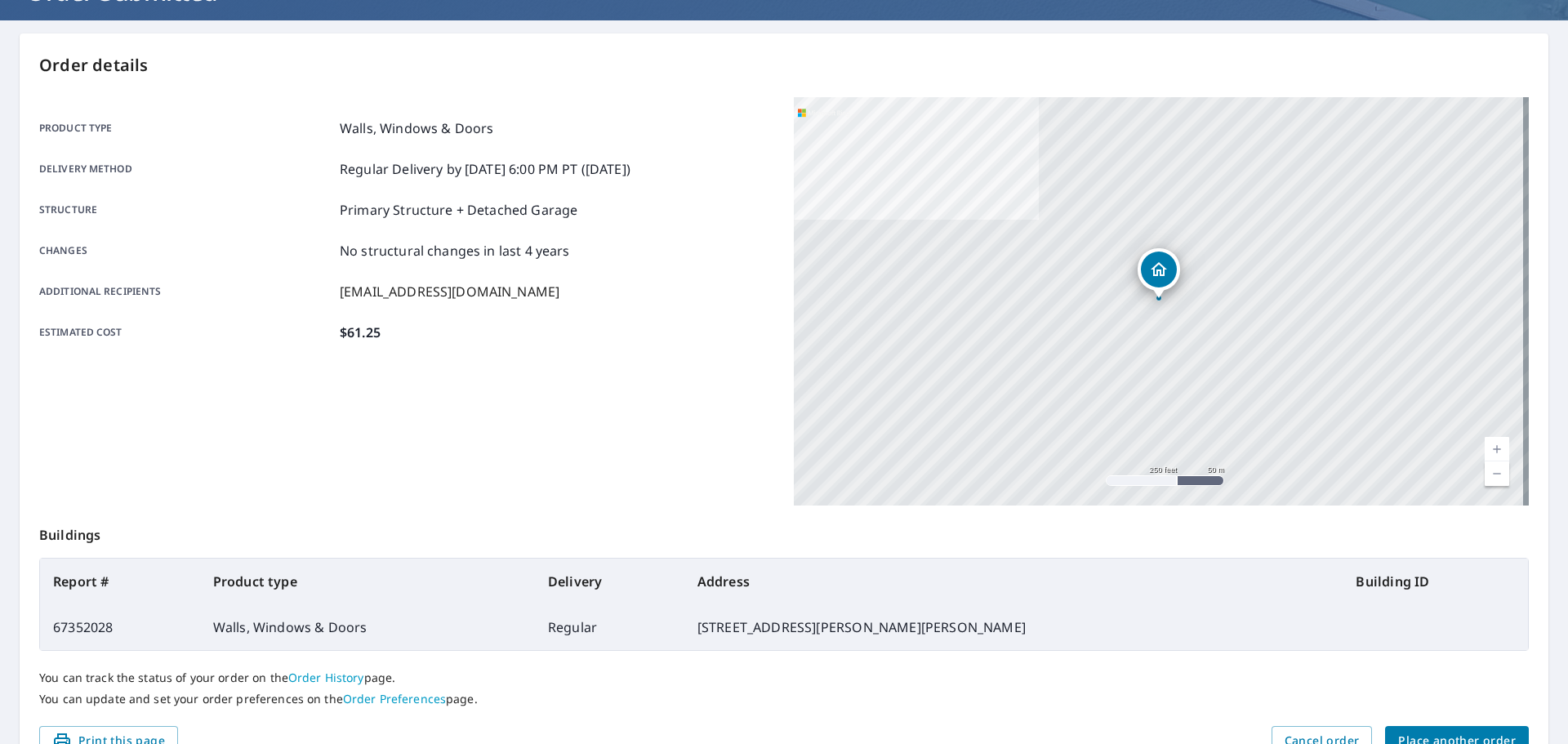
scroll to position [217, 0]
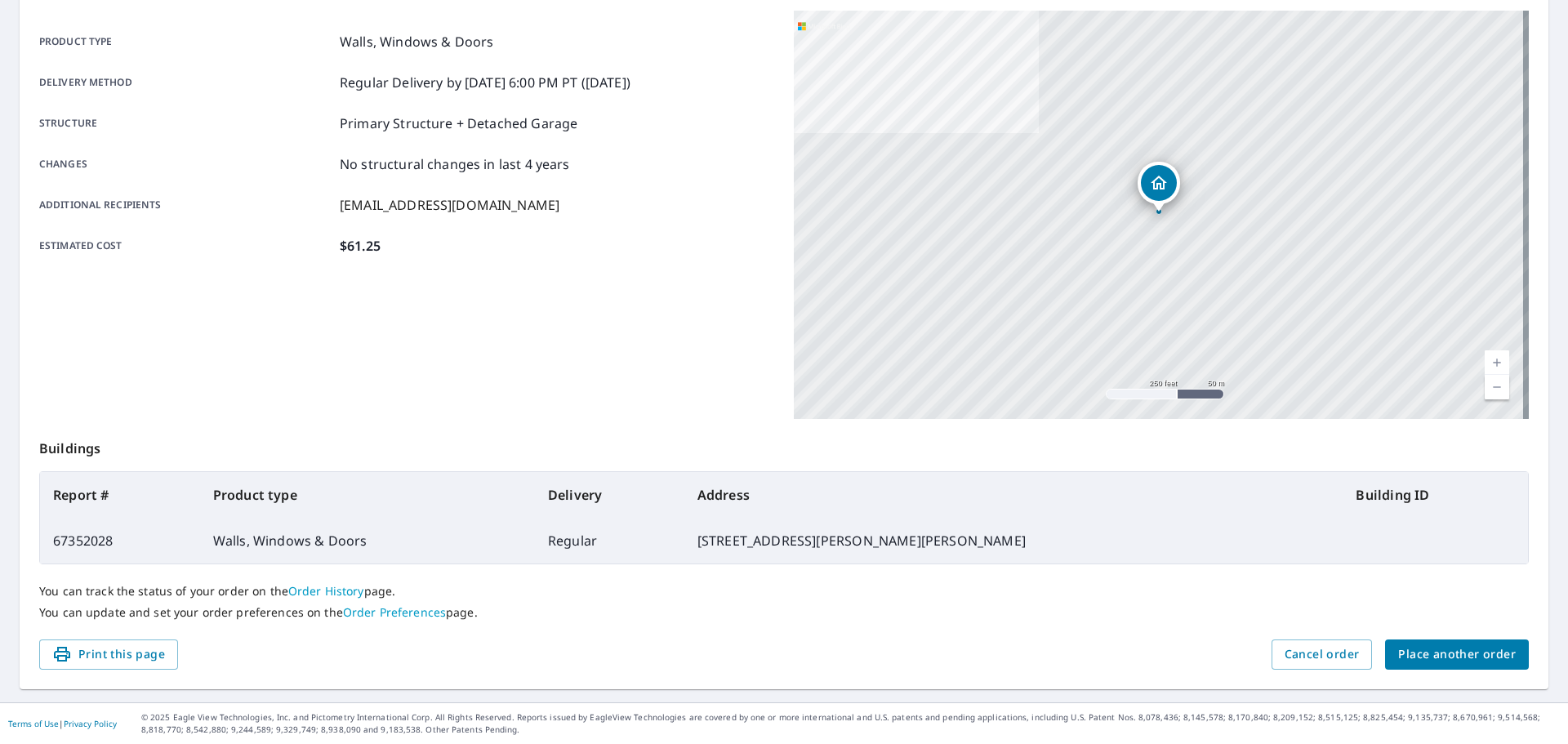
click at [345, 538] on td "Walls, Windows & Doors" at bounding box center [368, 539] width 335 height 45
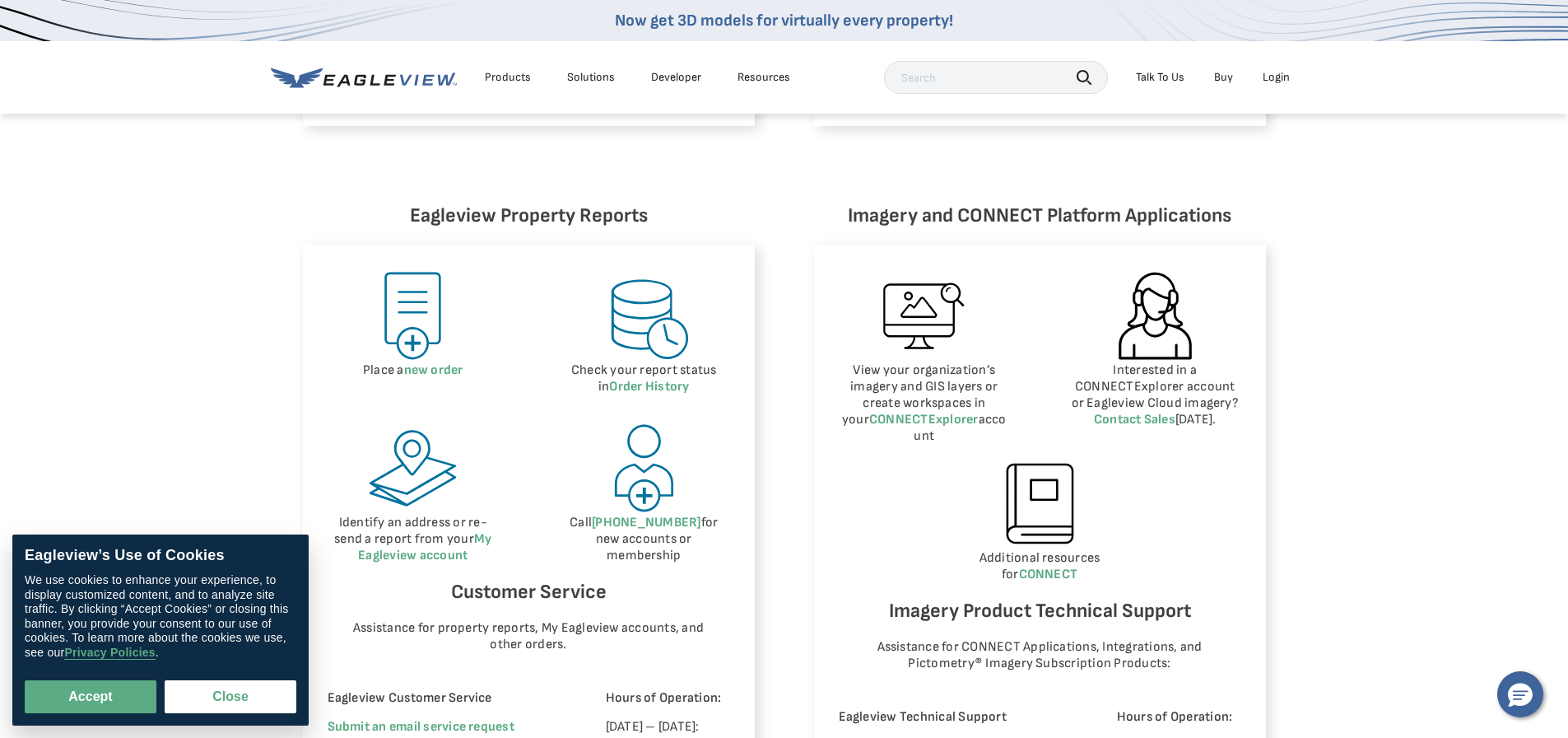
scroll to position [659, 0]
click at [105, 682] on button "Accept" at bounding box center [91, 697] width 132 height 33
checkbox input "true"
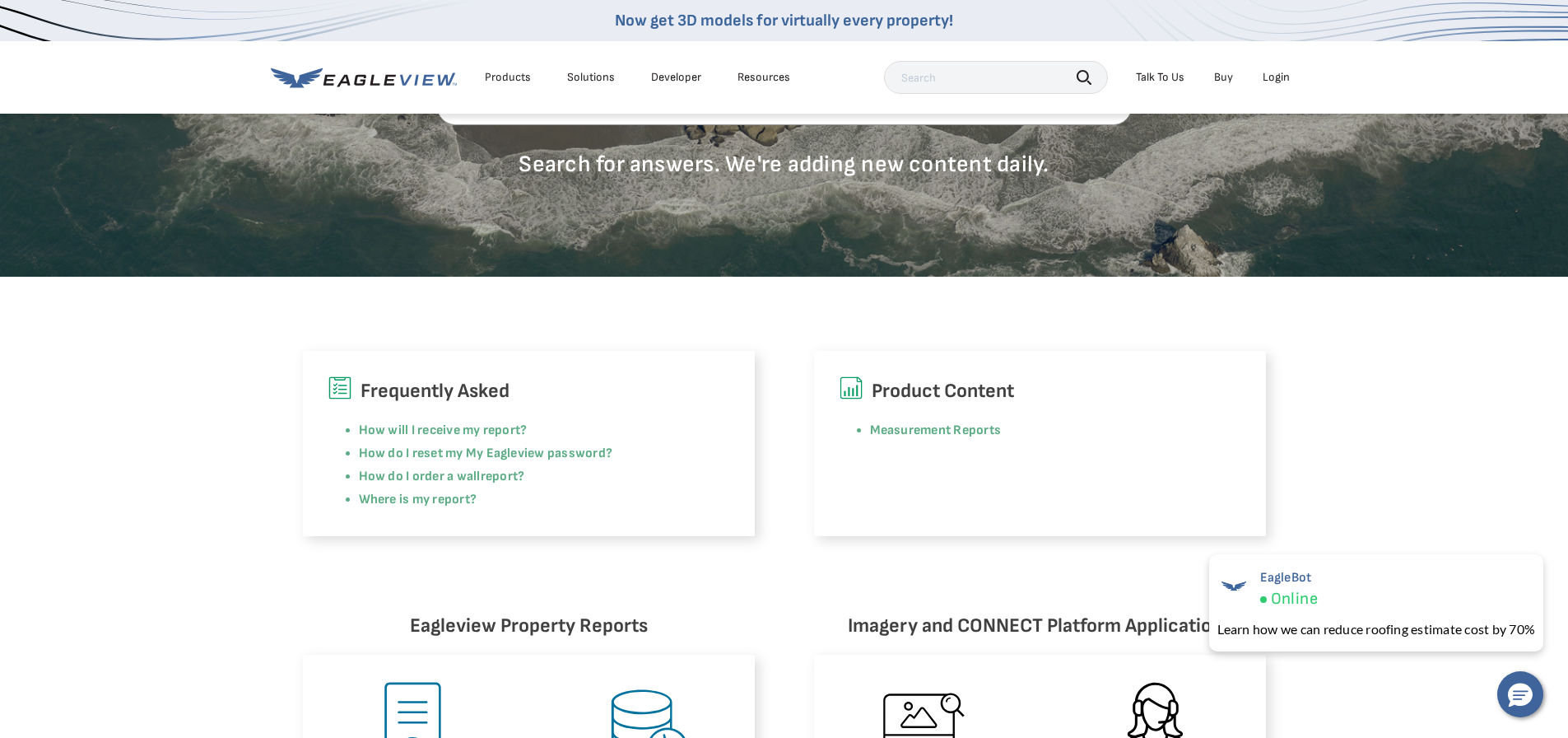
scroll to position [0, 0]
